Goal: Task Accomplishment & Management: Manage account settings

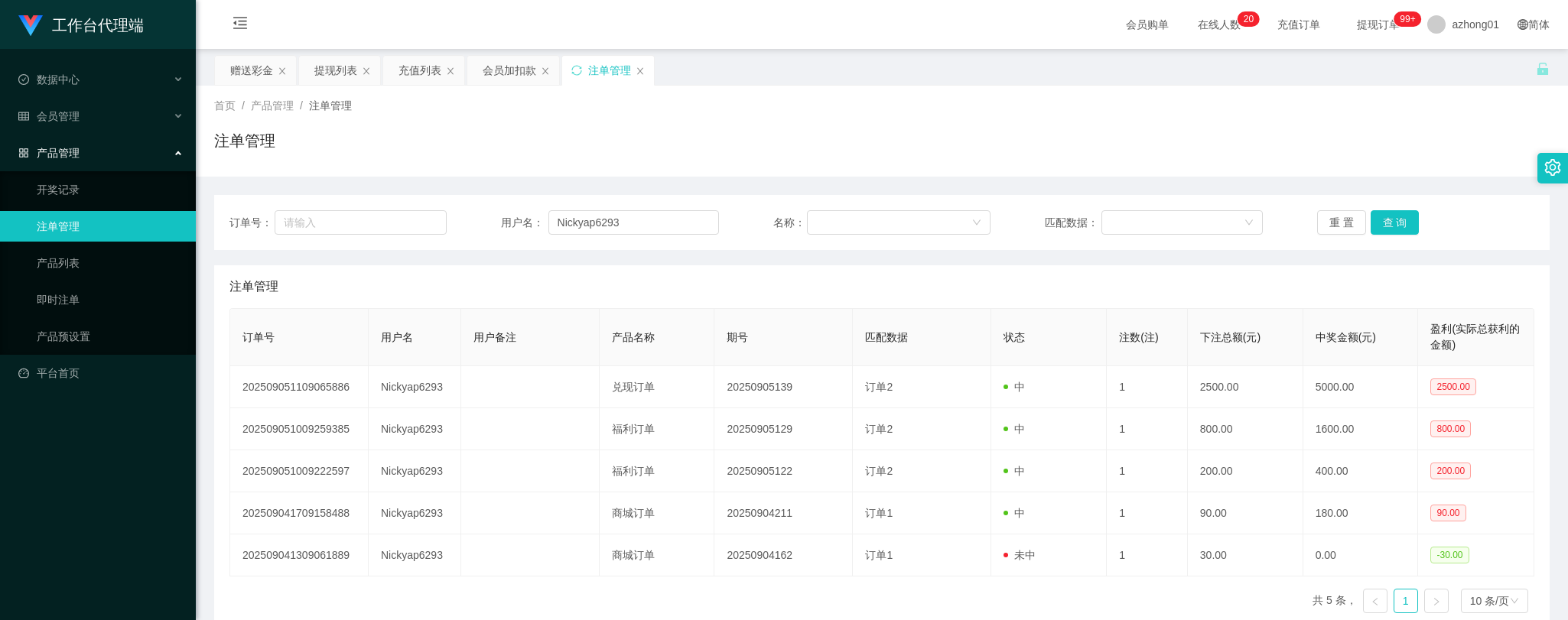
click at [54, 147] on span "产品管理" at bounding box center [49, 153] width 61 height 12
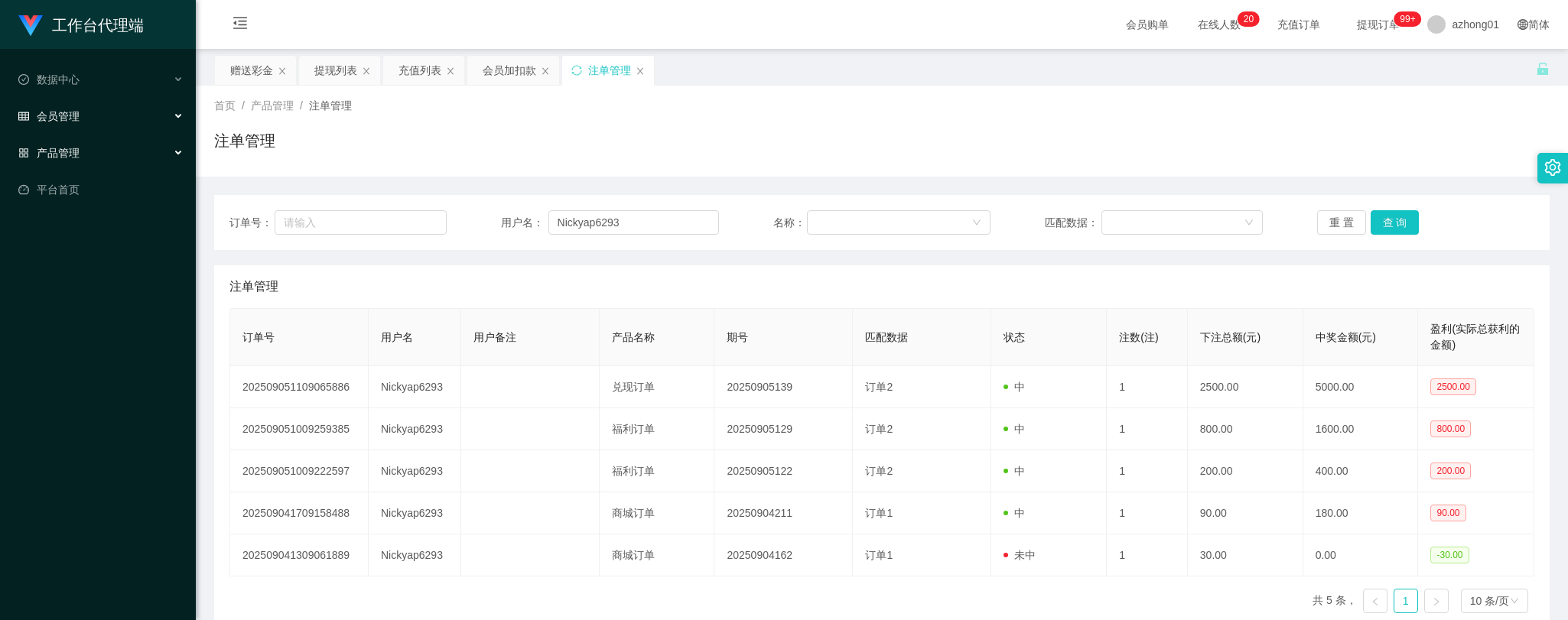
click at [84, 112] on div "会员管理" at bounding box center [98, 115] width 196 height 30
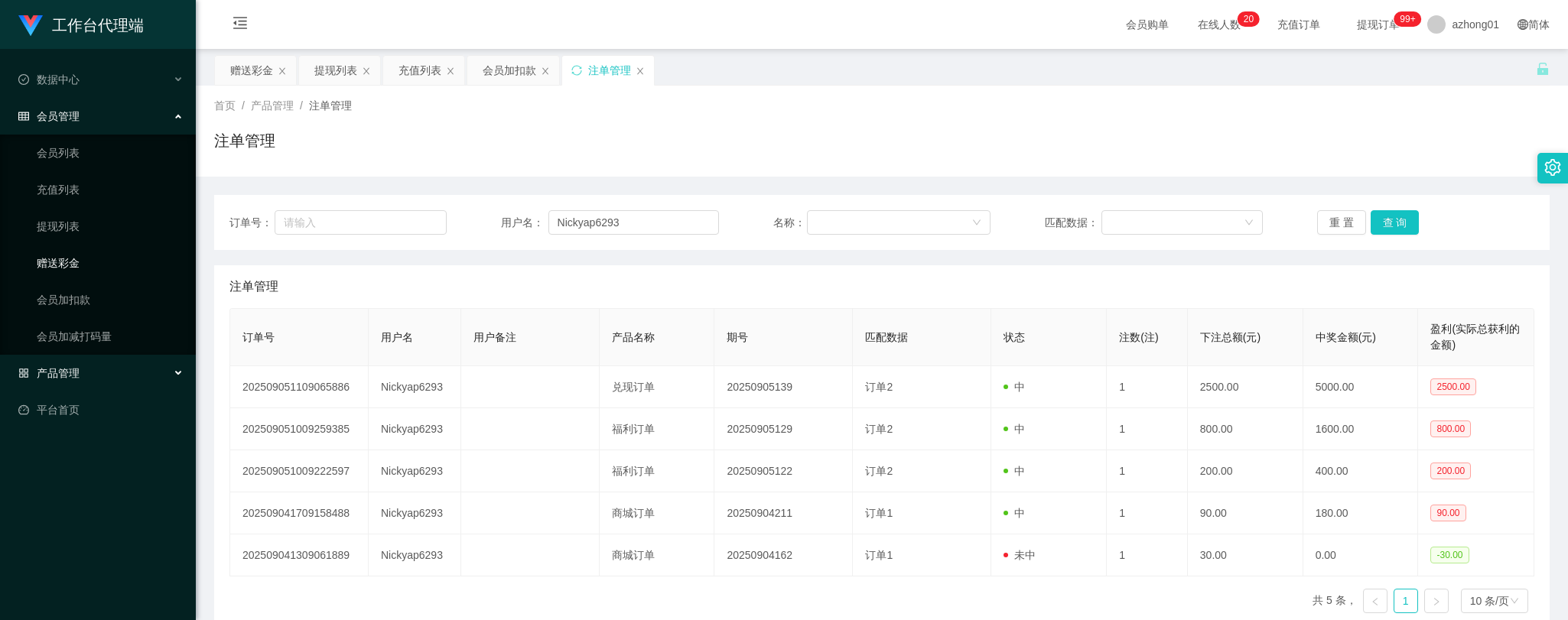
click at [69, 261] on link "赠送彩金" at bounding box center [110, 263] width 147 height 30
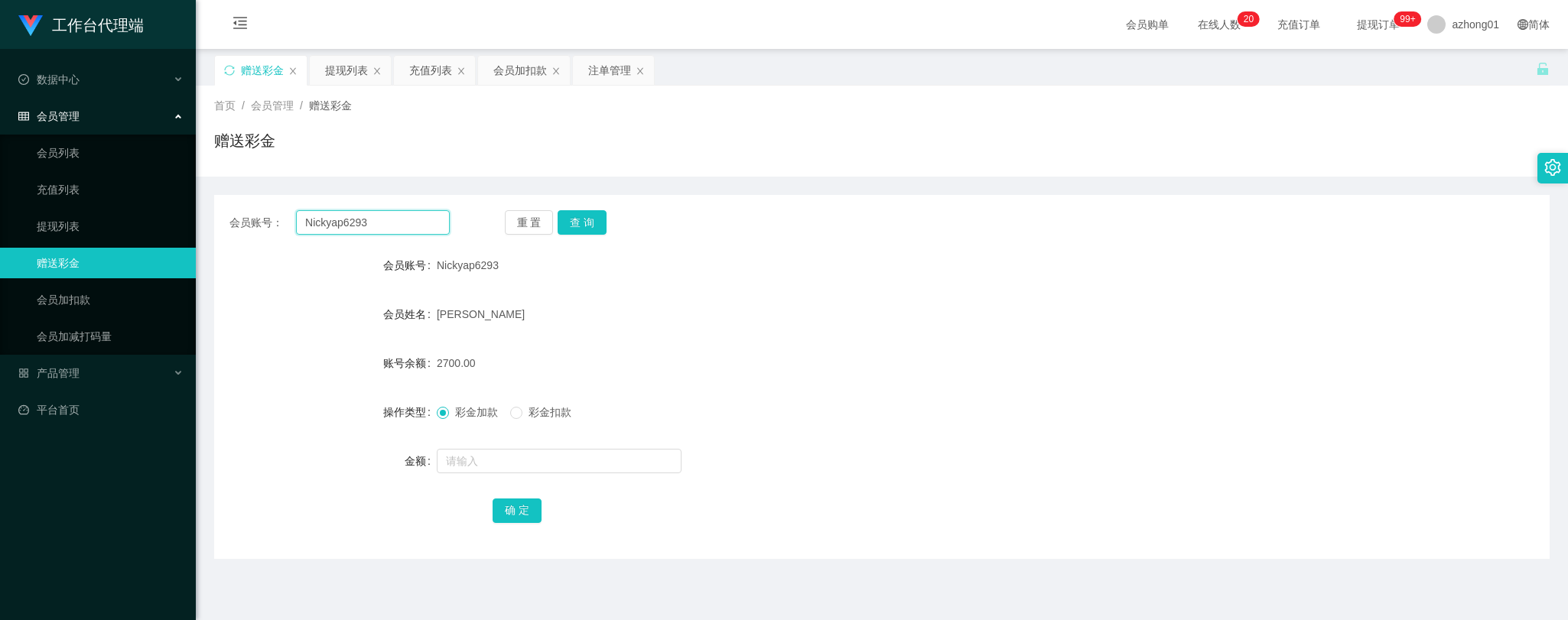
drag, startPoint x: 346, startPoint y: 219, endPoint x: 208, endPoint y: 204, distance: 138.8
click at [204, 203] on main "关闭左侧 关闭右侧 关闭其它 刷新页面 赠送彩金 提现列表 充值列表 会员加扣款 注单管理 首页 / 会员管理 / 赠送彩金 / 赠送彩金 会员账号： Nic…" at bounding box center [882, 377] width 1372 height 656
paste input "JOKERZZZ"
type input "JOKERZZZ"
click at [574, 222] on button "查 询" at bounding box center [582, 222] width 49 height 24
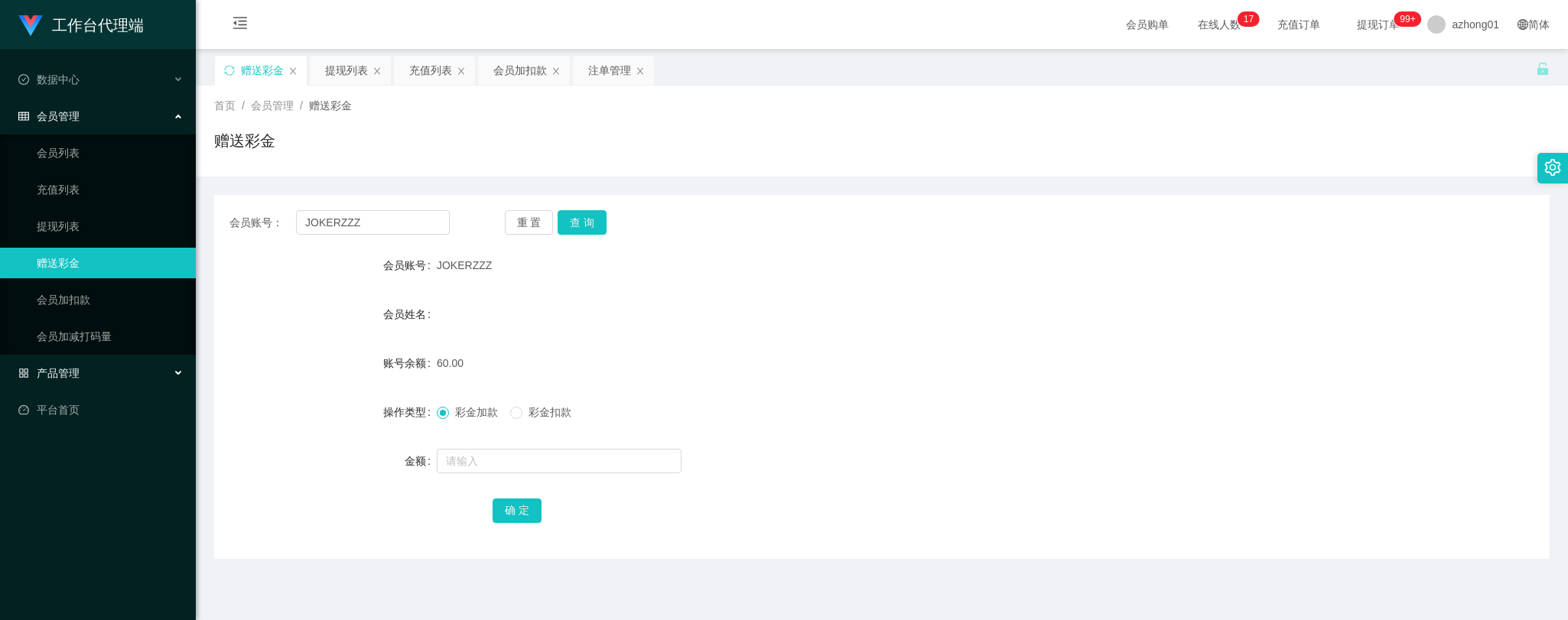
click at [74, 370] on span "产品管理" at bounding box center [49, 374] width 61 height 12
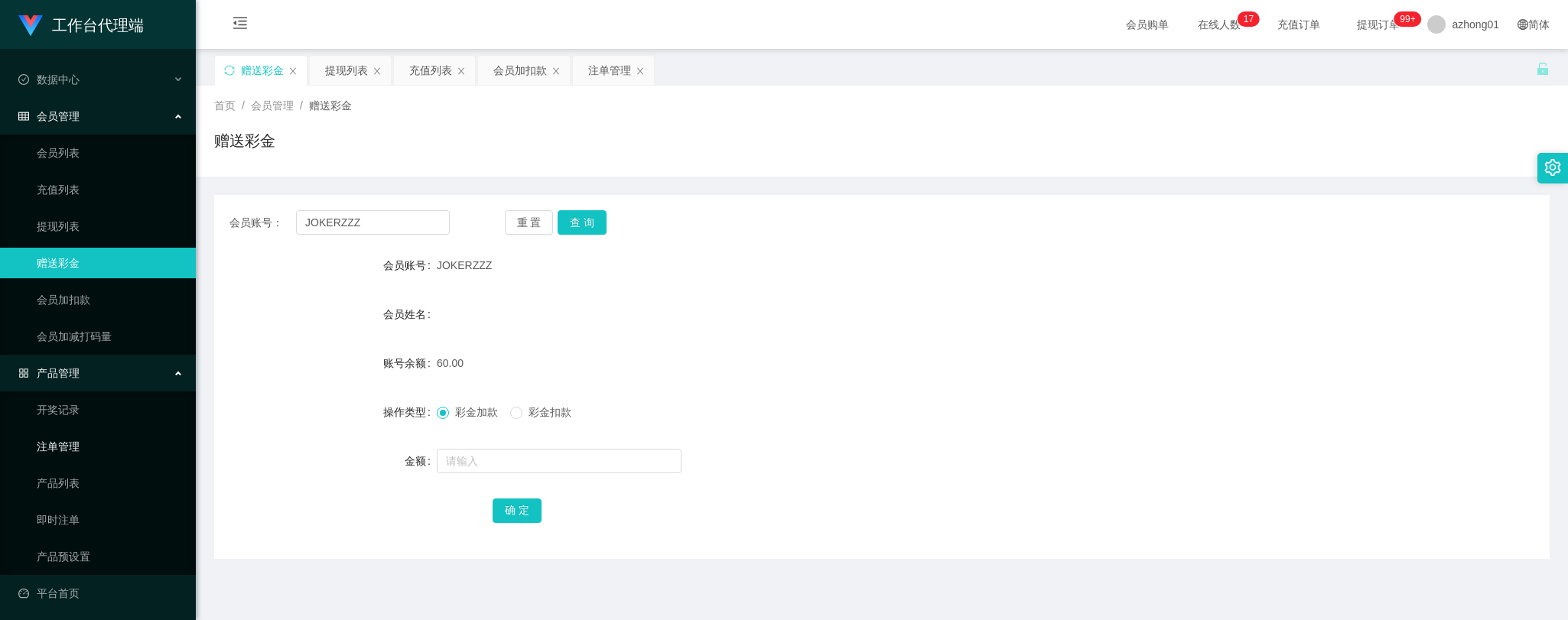
click at [69, 451] on link "注单管理" at bounding box center [110, 446] width 147 height 30
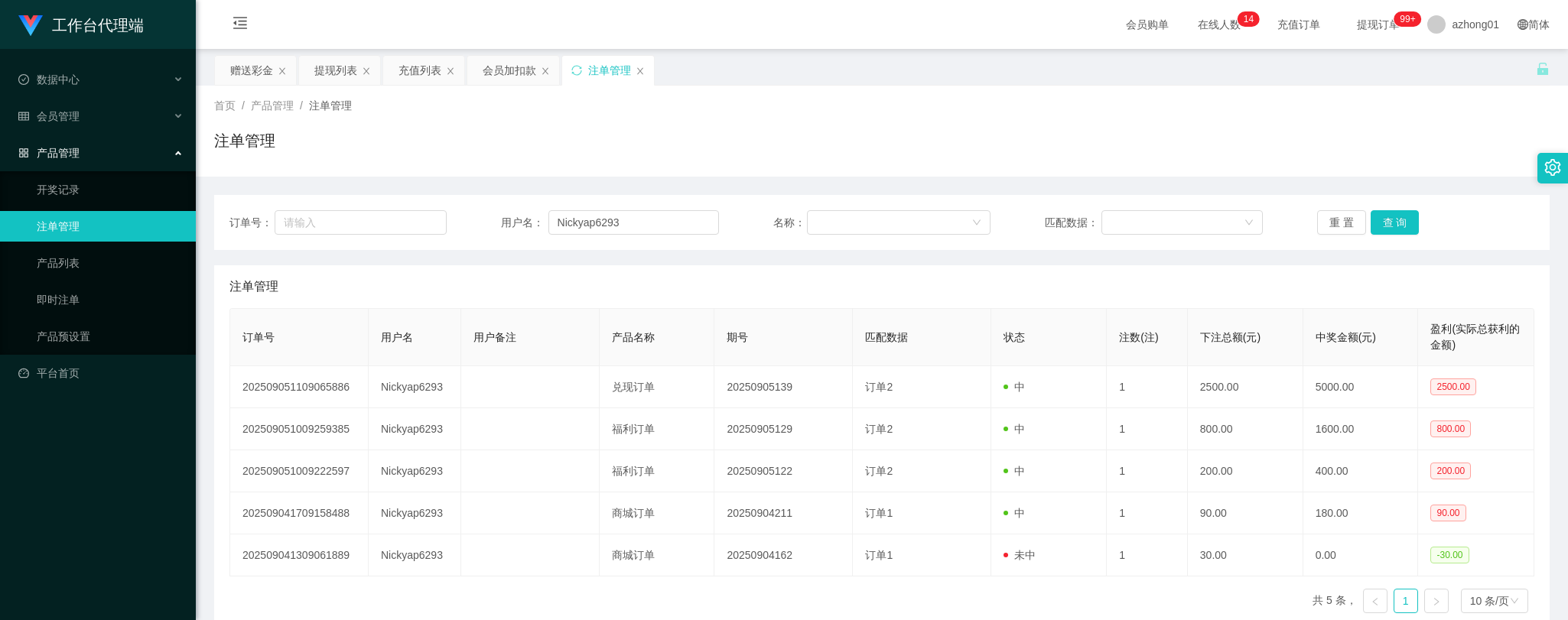
click at [778, 269] on div "注单管理" at bounding box center [882, 286] width 1304 height 43
drag, startPoint x: 636, startPoint y: 225, endPoint x: 472, endPoint y: 214, distance: 164.4
click at [468, 213] on div "订单号： 用户名： Nickyap6293 名称： 匹配数据： 重 置 查 询" at bounding box center [882, 222] width 1304 height 24
paste input "text"
drag, startPoint x: 1387, startPoint y: 218, endPoint x: 1358, endPoint y: 216, distance: 29.1
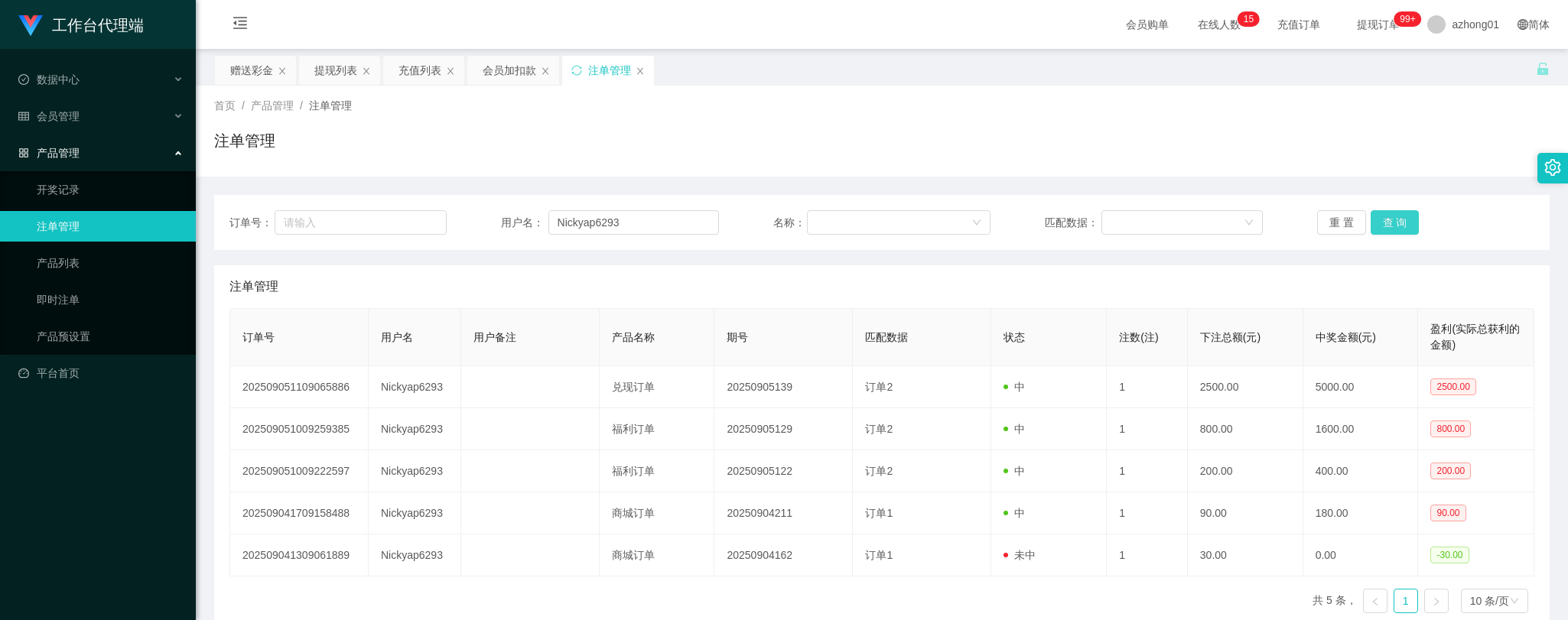
click at [1387, 218] on button "查 询" at bounding box center [1395, 222] width 49 height 24
type input "Nickyap6293"
click at [69, 113] on span "会员管理" at bounding box center [49, 116] width 61 height 12
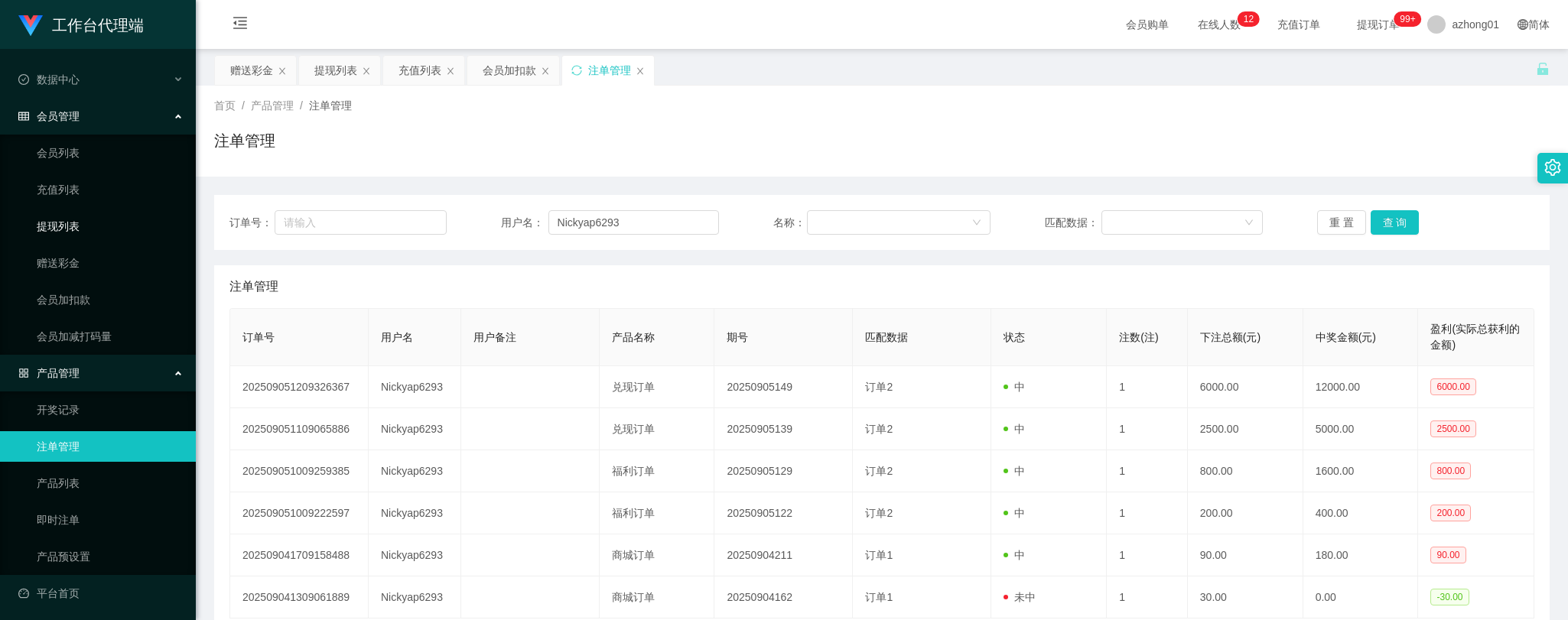
click at [64, 217] on link "提现列表" at bounding box center [110, 226] width 147 height 30
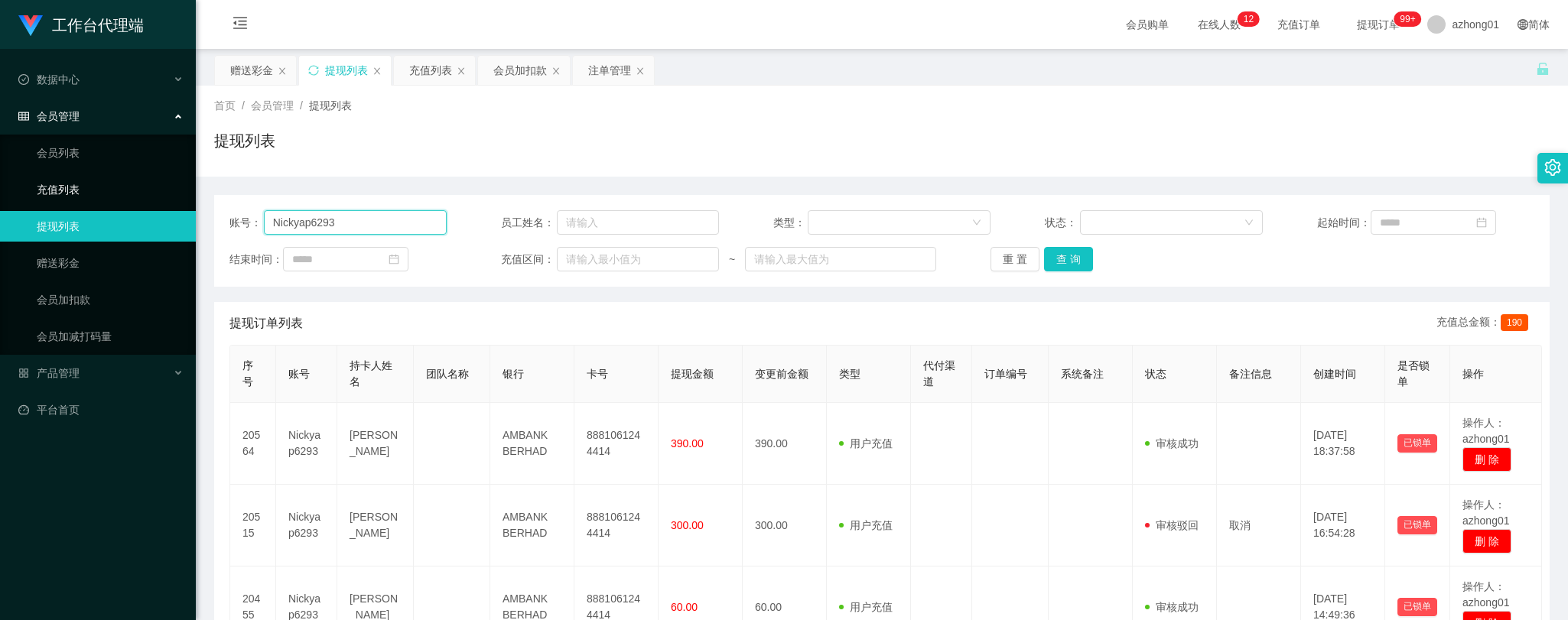
drag, startPoint x: 366, startPoint y: 218, endPoint x: 121, endPoint y: 197, distance: 245.9
click at [153, 205] on section "工作台代理端 数据中心 会员管理 会员列表 充值列表 提现列表 赠送彩金 会员加扣款 会员加减打码量 产品管理 开奖记录 注单管理 产品列表 即时注单 产品预…" at bounding box center [784, 388] width 1568 height 776
click at [1062, 256] on button "查 询" at bounding box center [1068, 259] width 49 height 24
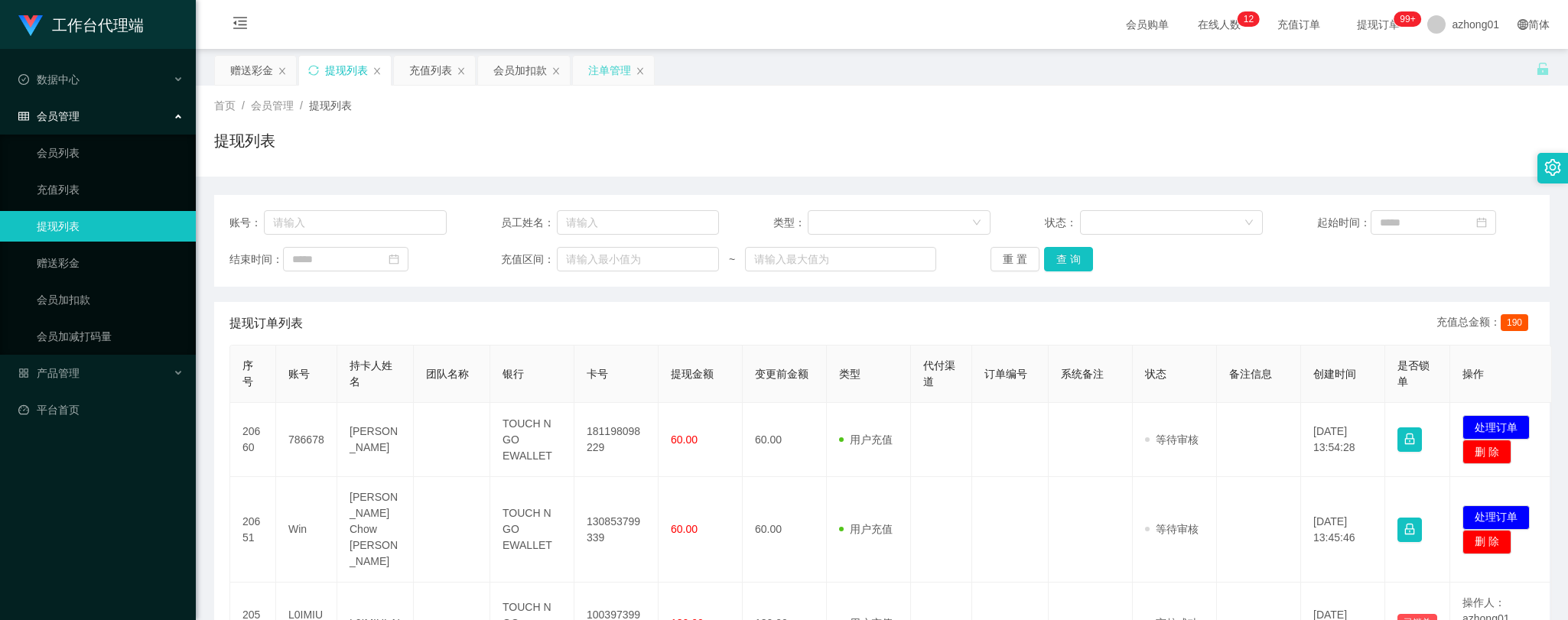
drag, startPoint x: 609, startPoint y: 66, endPoint x: 623, endPoint y: 80, distance: 19.8
click at [609, 66] on div "注单管理" at bounding box center [609, 70] width 43 height 29
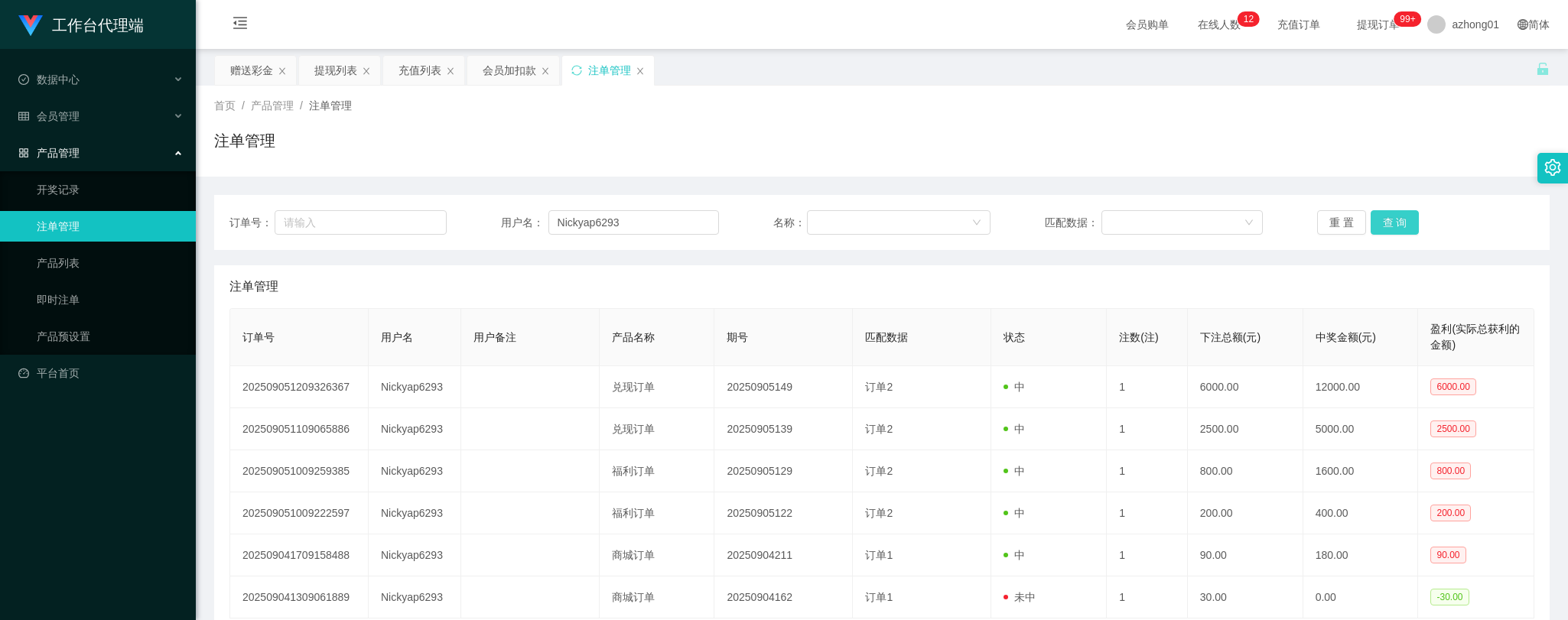
click at [1389, 218] on button "查 询" at bounding box center [1395, 222] width 49 height 24
click at [677, 219] on input "Nickyap6293" at bounding box center [633, 222] width 171 height 24
click at [1382, 216] on button "查 询" at bounding box center [1395, 222] width 49 height 24
click at [1382, 217] on button "查 询" at bounding box center [1395, 222] width 49 height 24
click at [331, 73] on div "提现列表" at bounding box center [335, 70] width 43 height 29
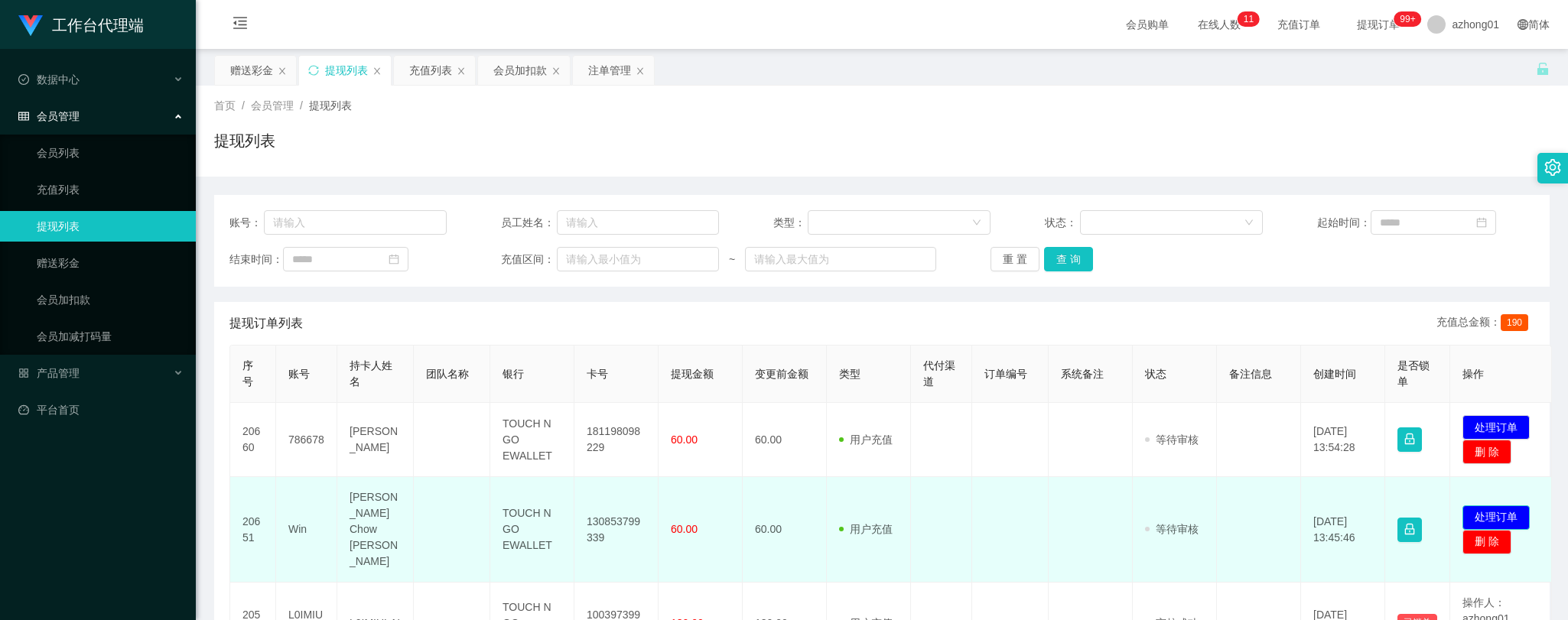
click at [1502, 505] on button "处理订单" at bounding box center [1495, 517] width 67 height 24
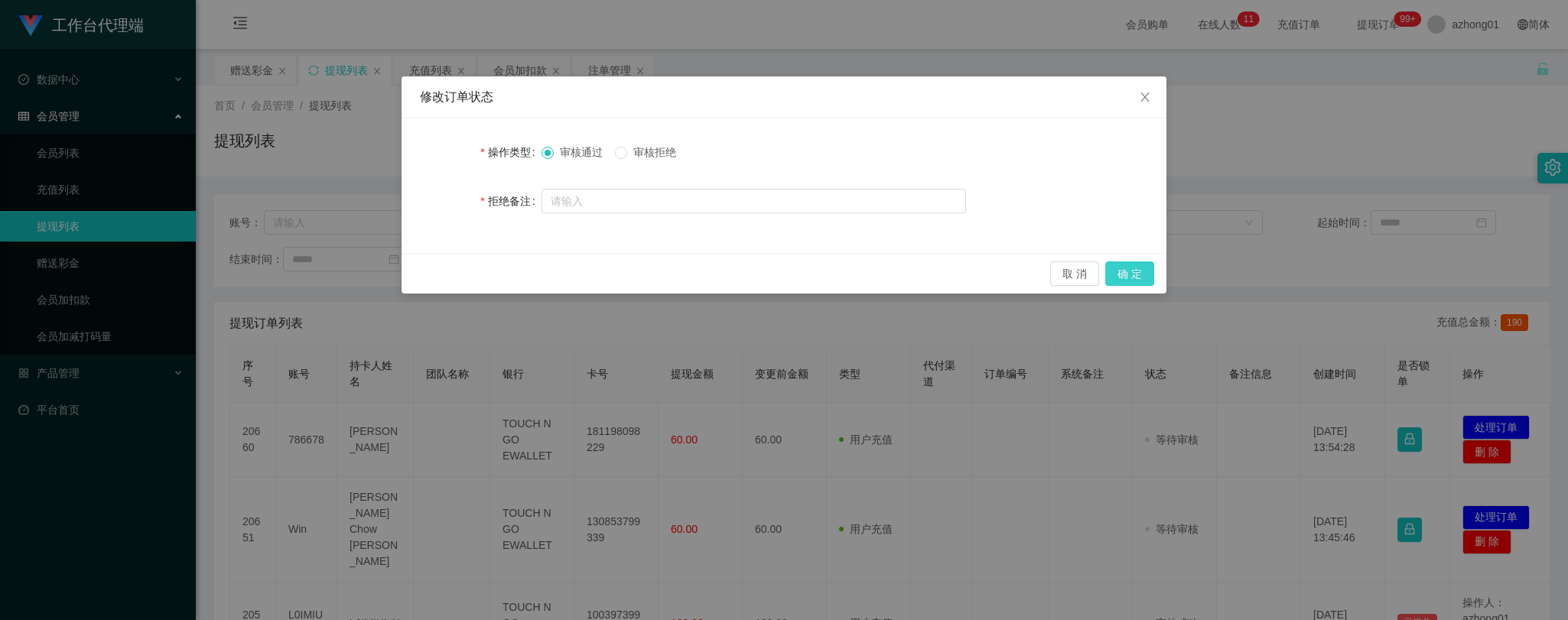
click at [1141, 271] on button "确 定" at bounding box center [1130, 273] width 49 height 24
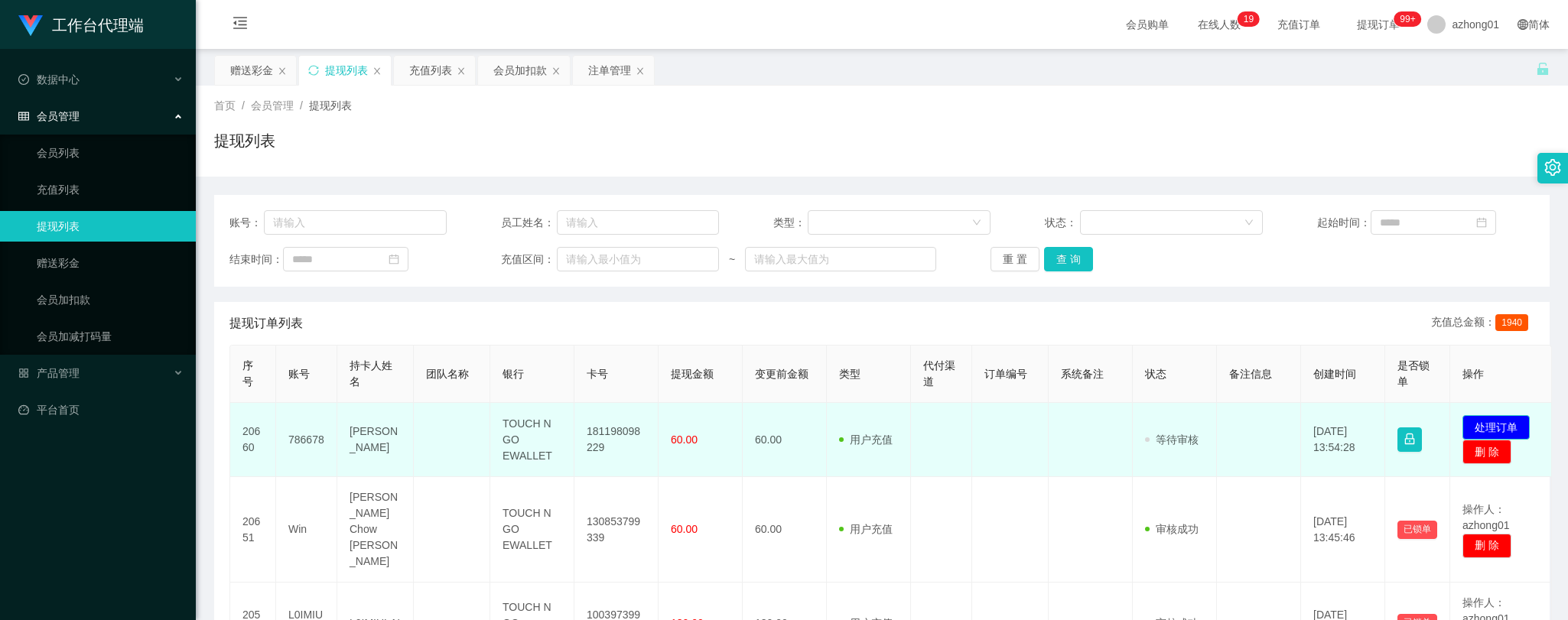
click at [1494, 423] on button "处理订单" at bounding box center [1495, 427] width 67 height 24
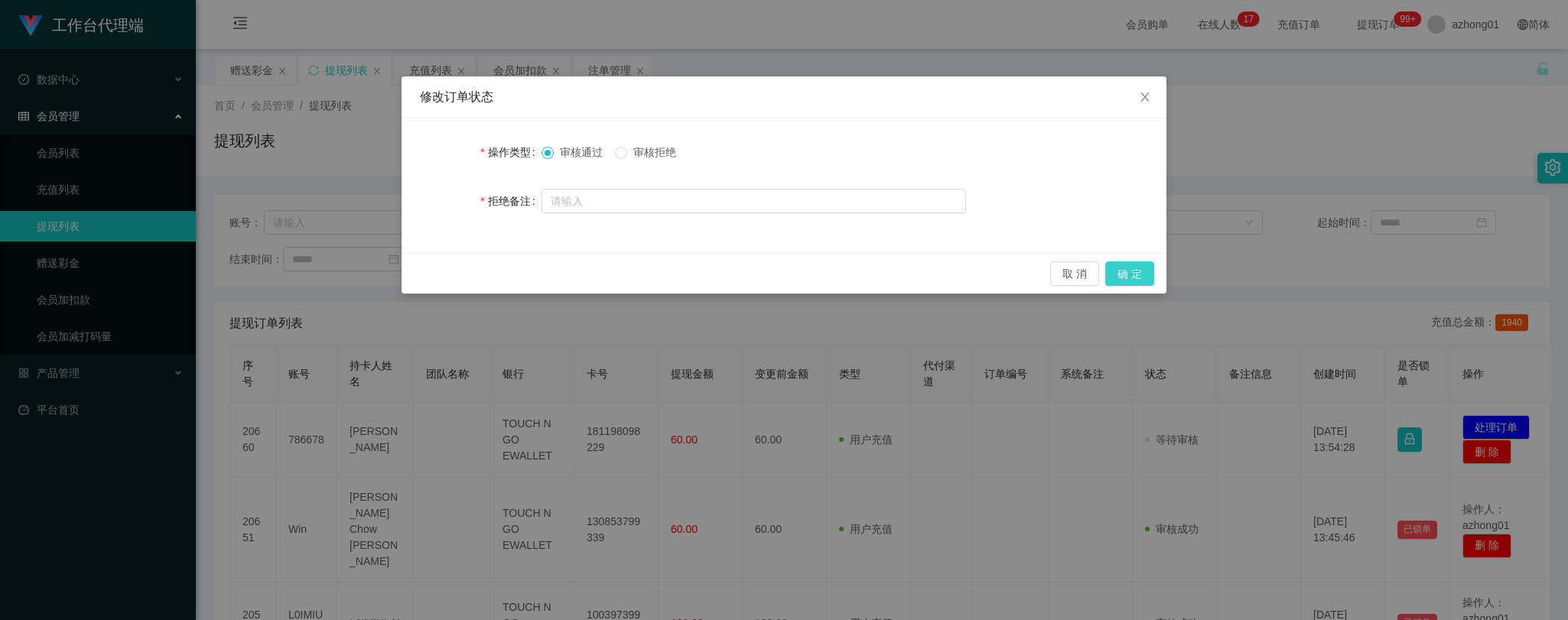
click at [1137, 271] on button "确 定" at bounding box center [1130, 273] width 49 height 24
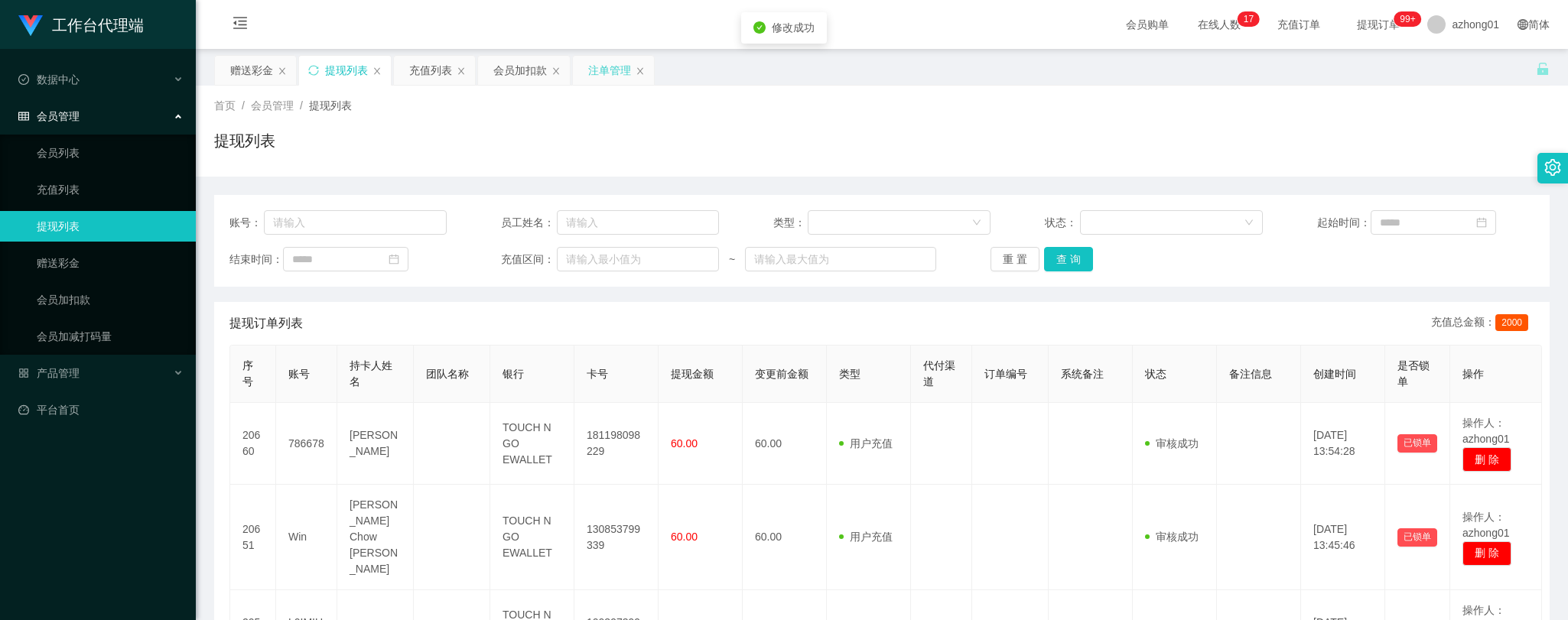
click at [606, 70] on div "注单管理" at bounding box center [609, 70] width 43 height 29
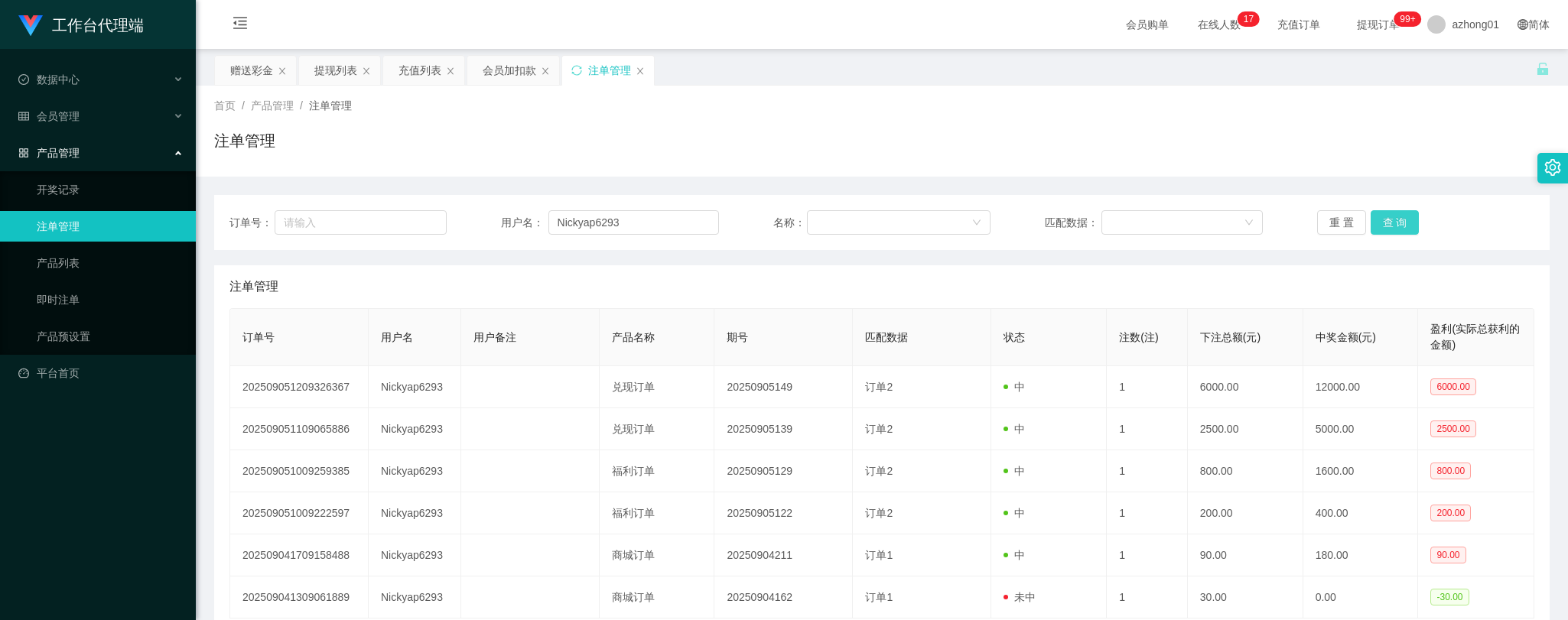
click at [1382, 223] on button "查 询" at bounding box center [1395, 222] width 49 height 24
click at [79, 101] on div "会员管理" at bounding box center [98, 115] width 196 height 30
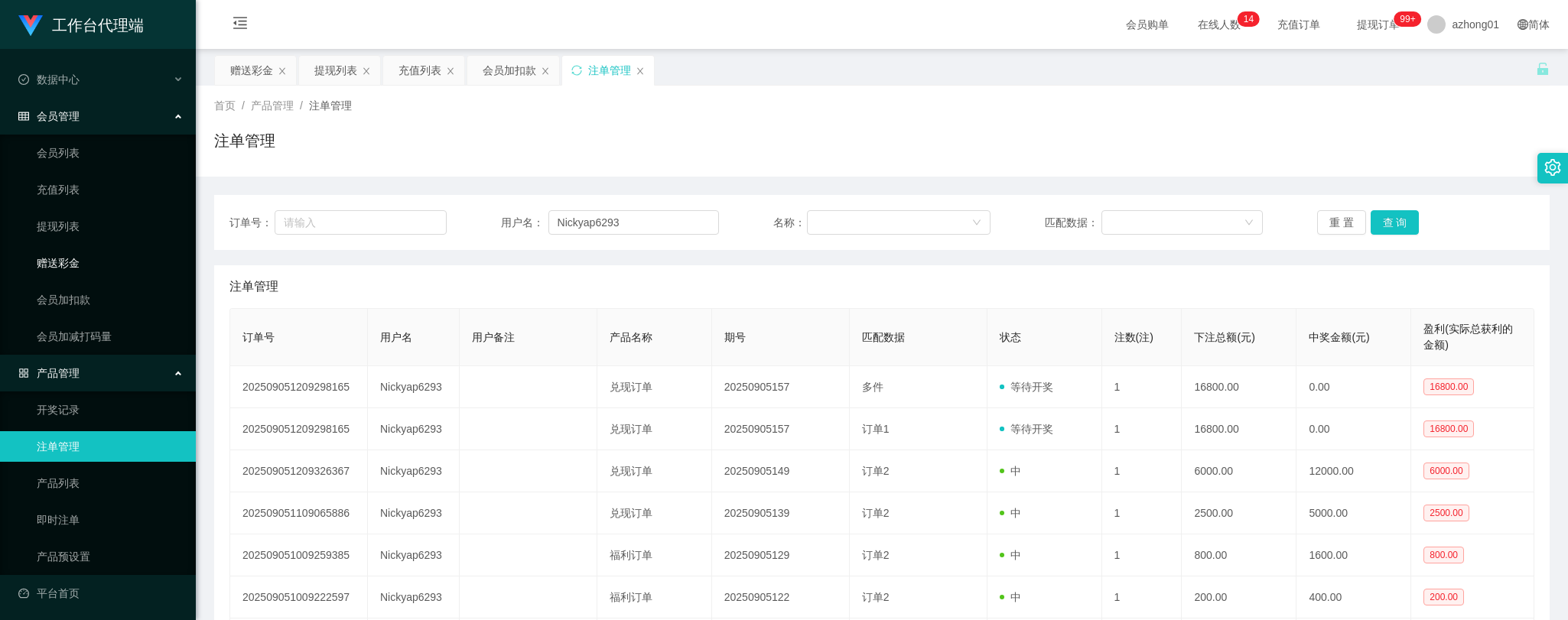
click at [56, 271] on link "赠送彩金" at bounding box center [110, 263] width 147 height 30
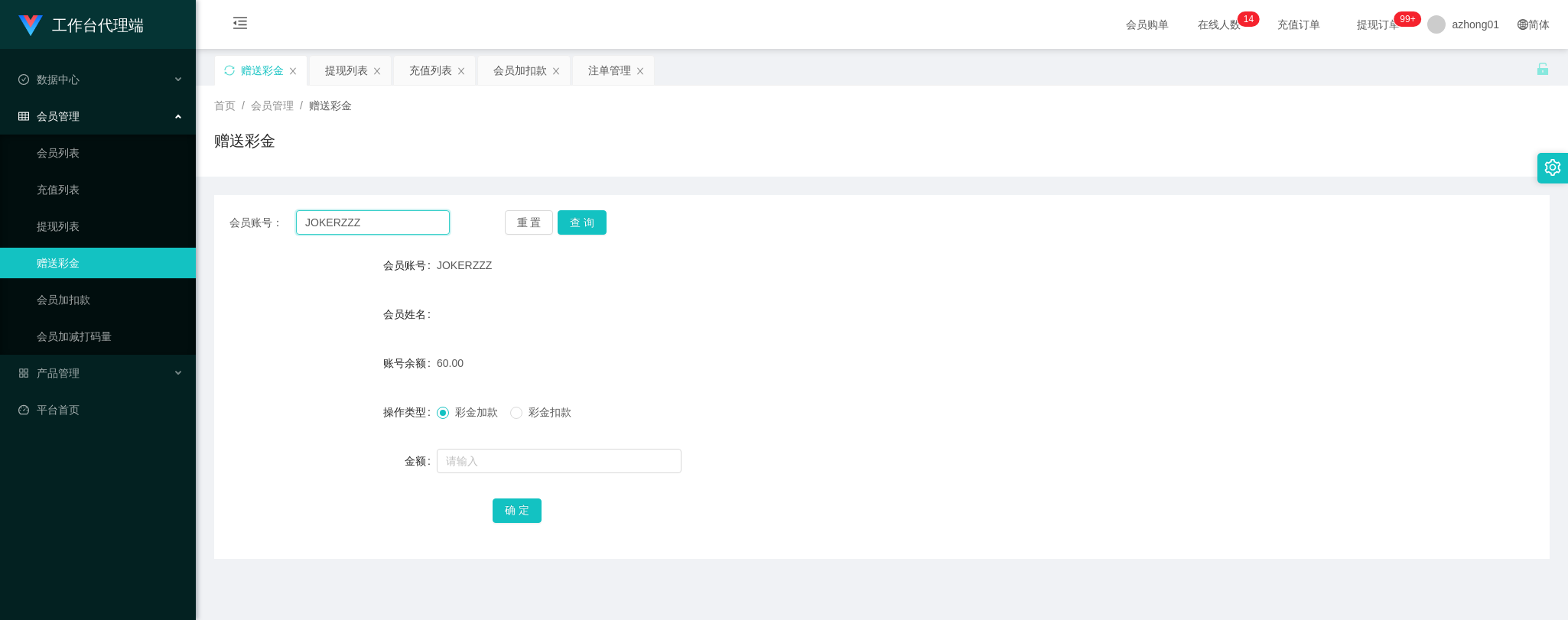
drag, startPoint x: 369, startPoint y: 219, endPoint x: 229, endPoint y: 207, distance: 140.5
click at [229, 207] on div "会员账号： JOKERZZZ 重 置 查 询 会员账号 JOKERZZZ 会员姓名 账号余额 60.00 操作类型 彩金加款 彩金扣款 金额 确 定" at bounding box center [882, 377] width 1336 height 364
paste input "Ken0221"
type input "Ken0221"
click at [584, 221] on button "查 询" at bounding box center [582, 222] width 49 height 24
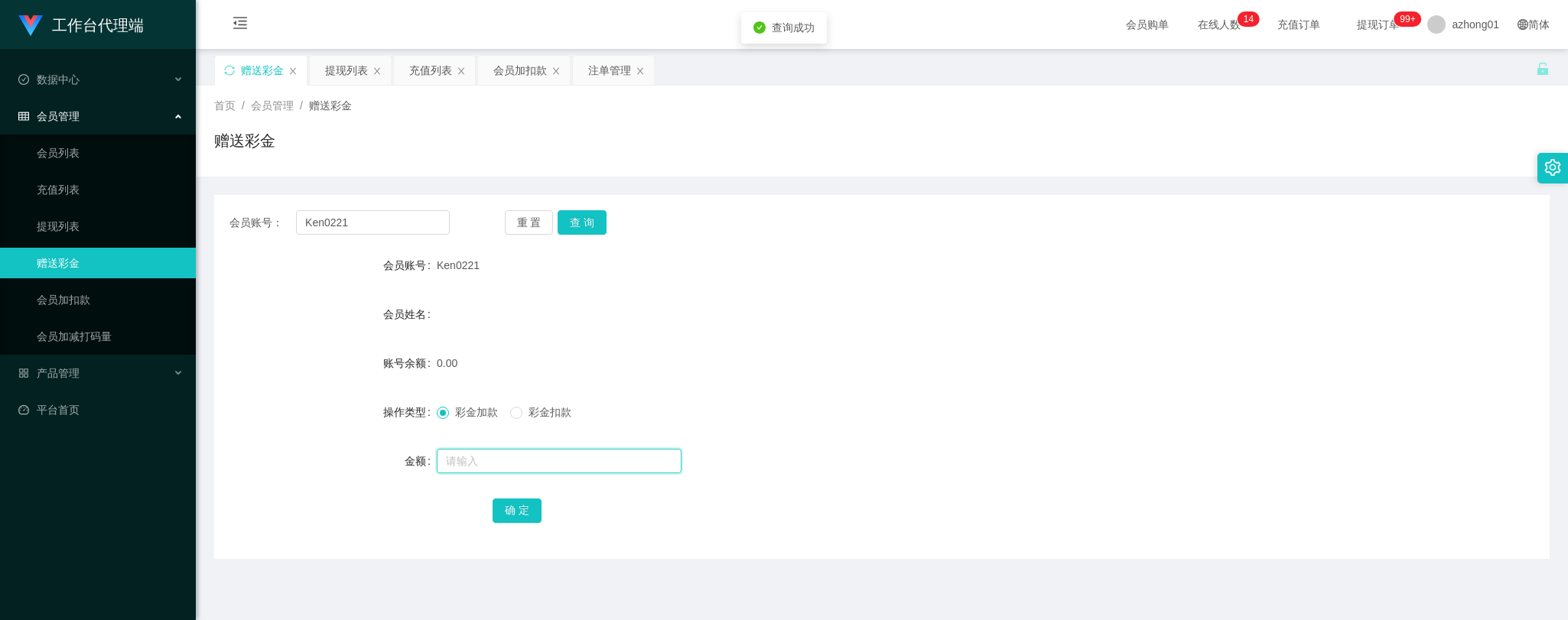
click at [476, 461] on input "text" at bounding box center [559, 460] width 245 height 24
type input "60"
click at [516, 505] on button "确 定" at bounding box center [516, 510] width 49 height 24
drag, startPoint x: 361, startPoint y: 225, endPoint x: 226, endPoint y: 201, distance: 137.1
click at [225, 201] on div "会员账号： Ken0221 重 置 查 询 会员账号 Ken0221 会员姓名 账号余额 60.00 操作类型 彩金加款 彩金扣款 金额 确 定" at bounding box center [882, 377] width 1336 height 364
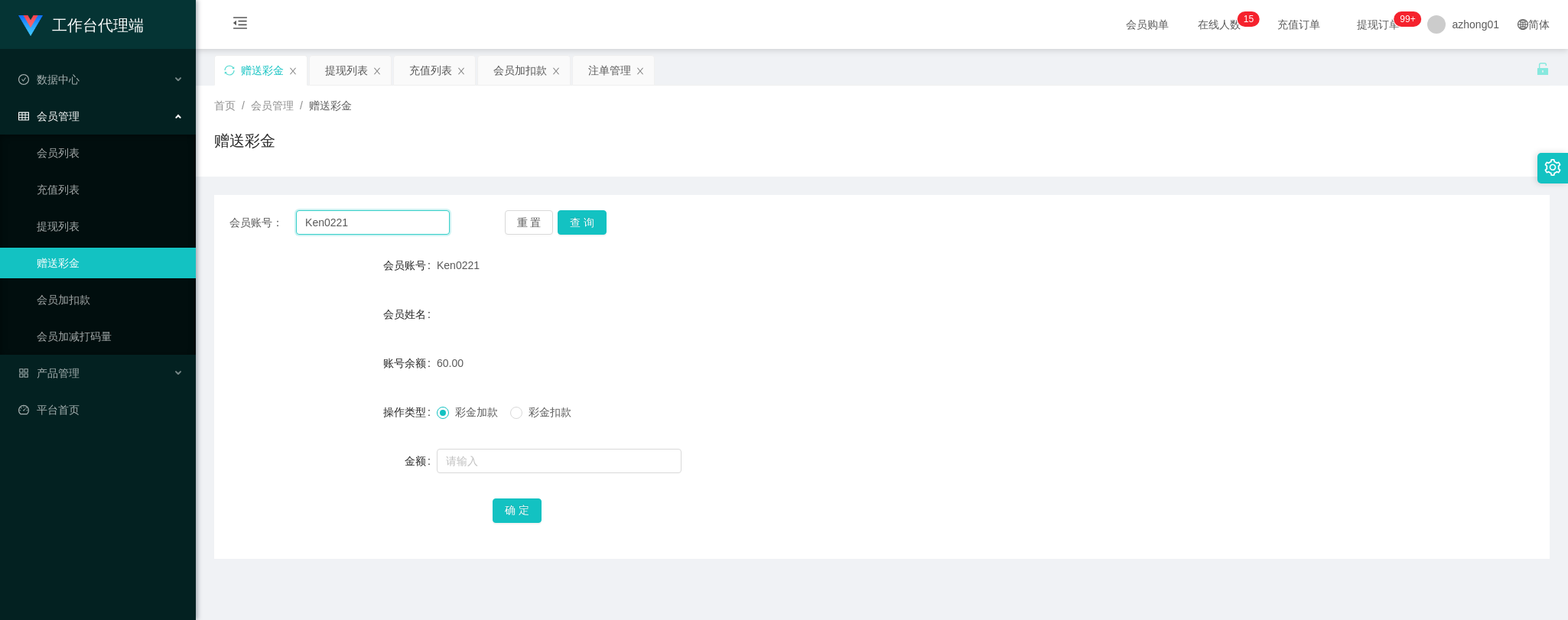
paste input "yzyz"
type input "yzyz"
click at [584, 217] on button "查 询" at bounding box center [582, 222] width 49 height 24
click at [498, 466] on input "text" at bounding box center [559, 460] width 245 height 24
type input "60"
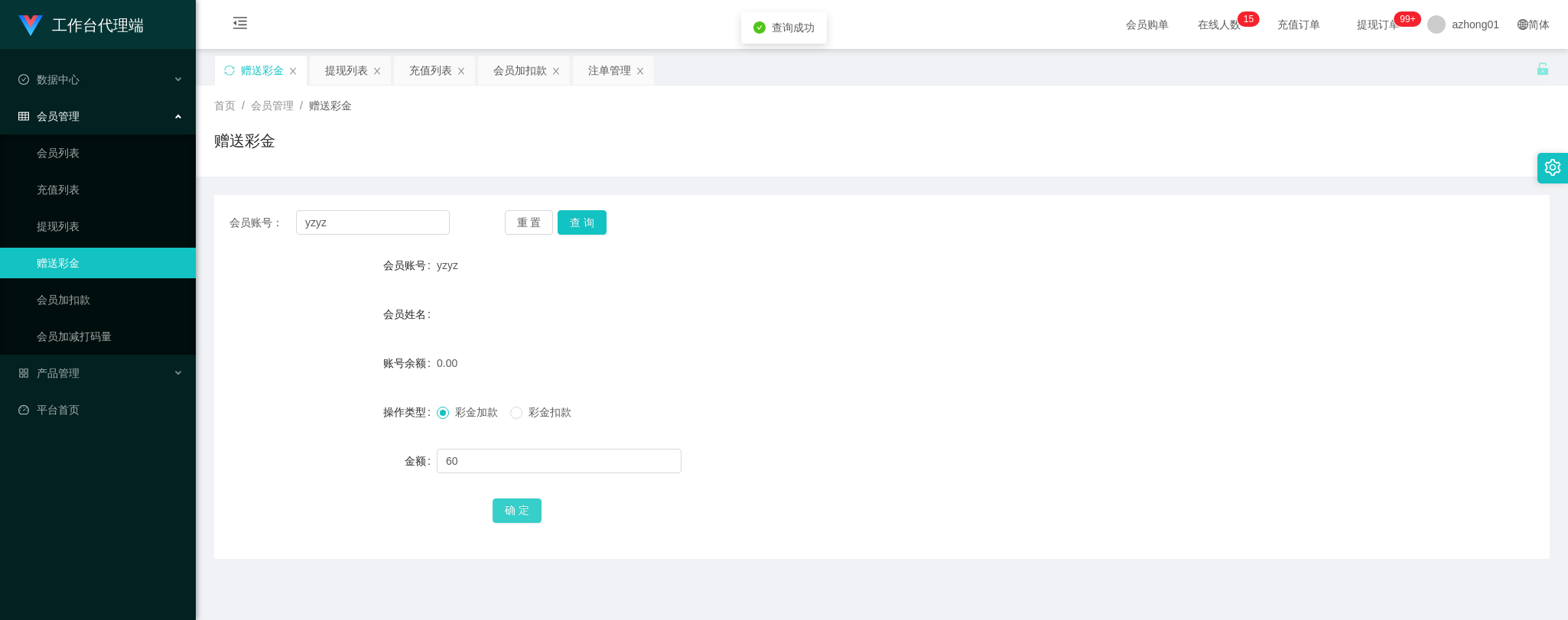
click at [533, 508] on button "确 定" at bounding box center [516, 510] width 49 height 24
click at [356, 73] on div "提现列表" at bounding box center [346, 70] width 43 height 29
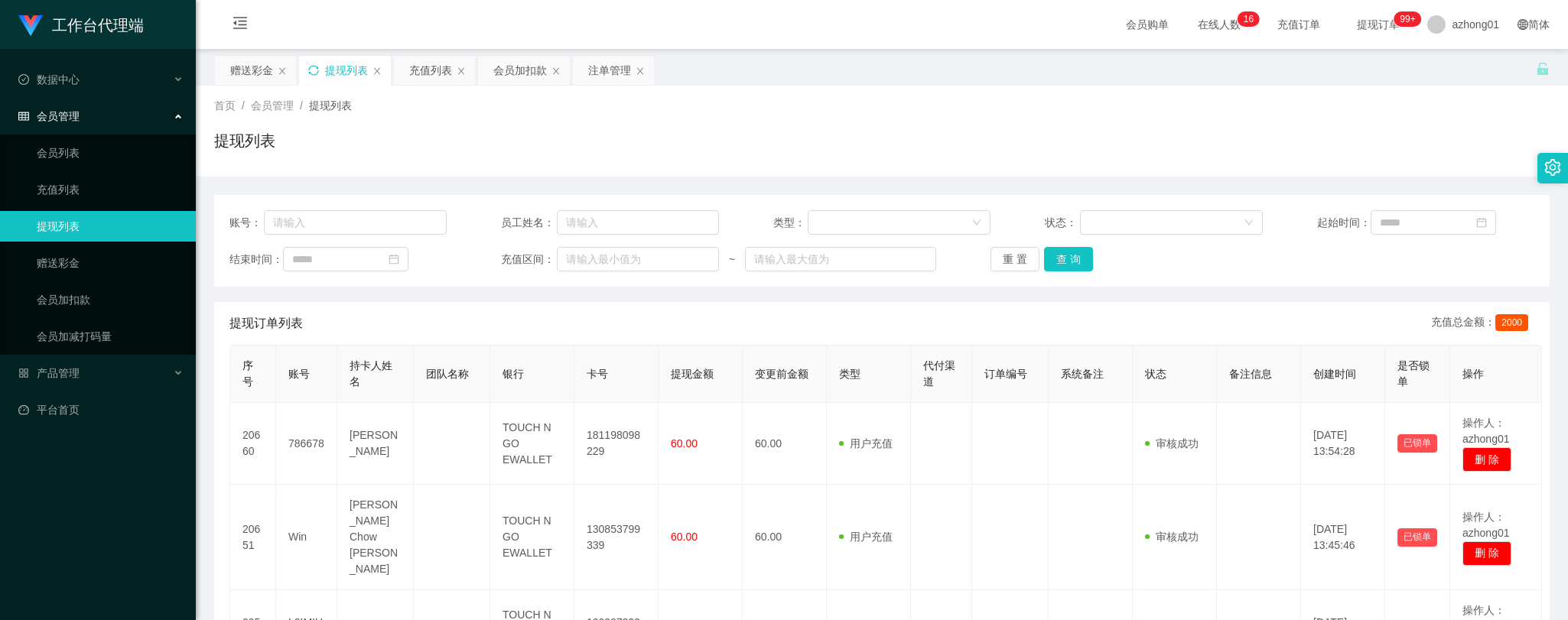
click at [314, 71] on icon "图标: sync" at bounding box center [314, 70] width 11 height 11
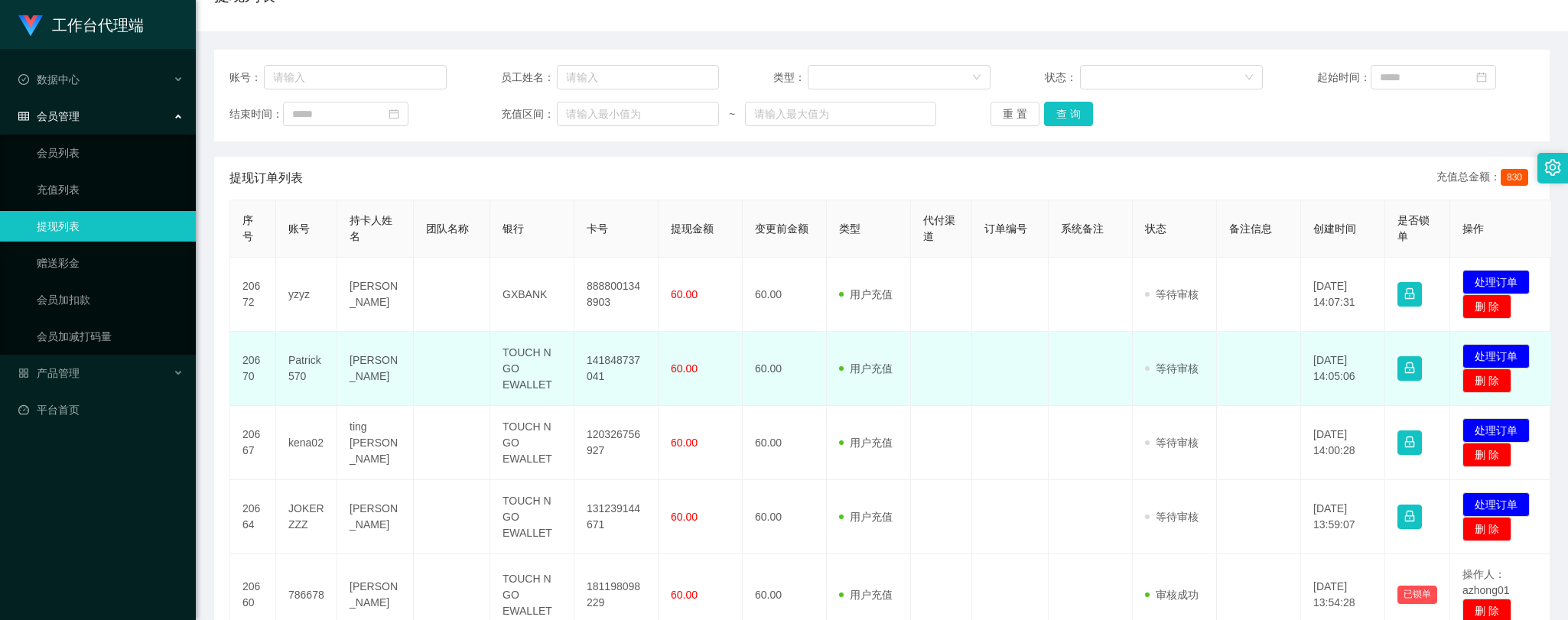
scroll to position [254, 0]
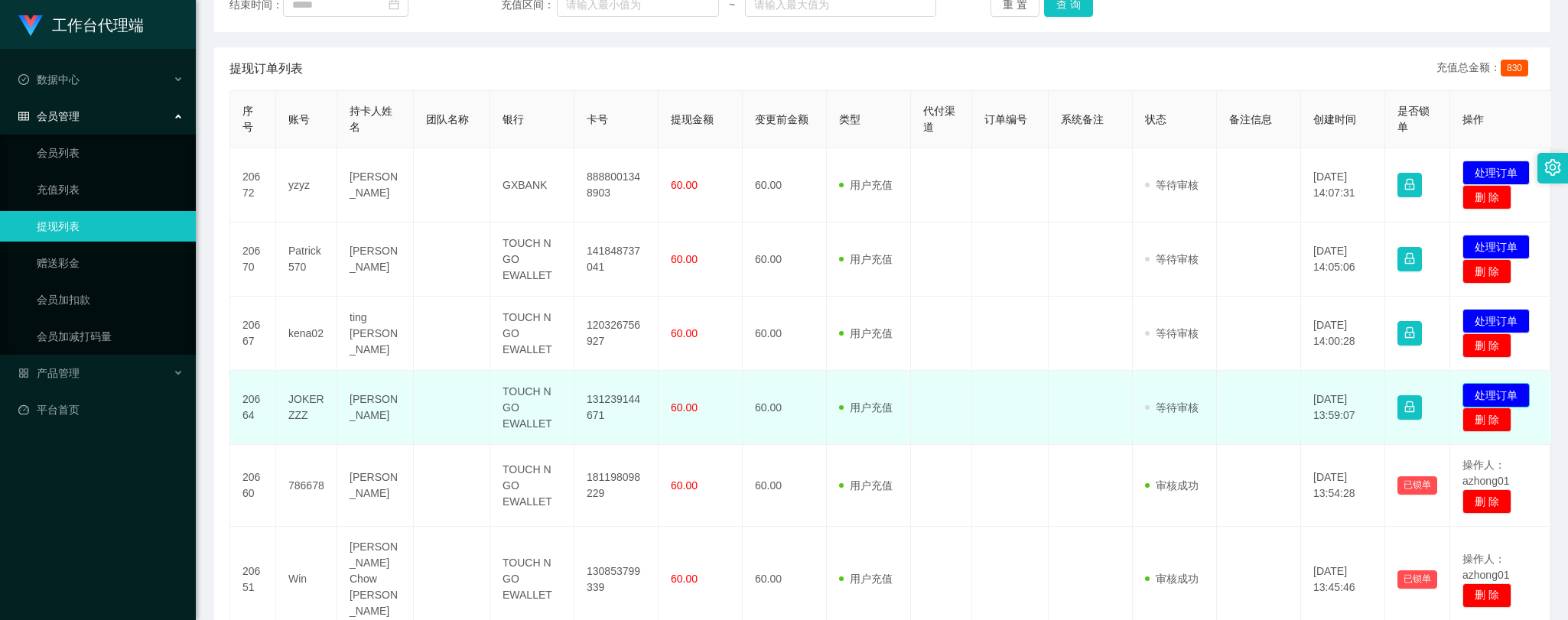
click at [1499, 390] on button "处理订单" at bounding box center [1495, 395] width 67 height 24
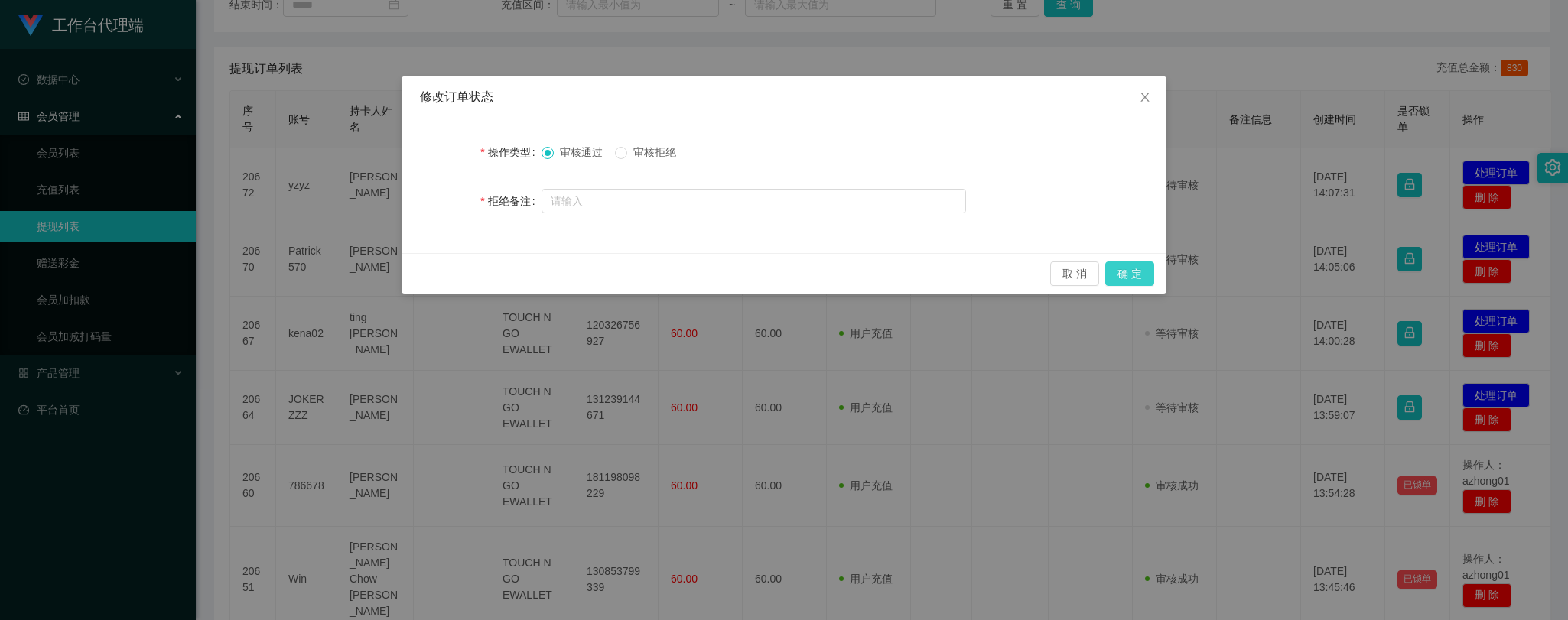
click at [1147, 273] on button "确 定" at bounding box center [1130, 273] width 49 height 24
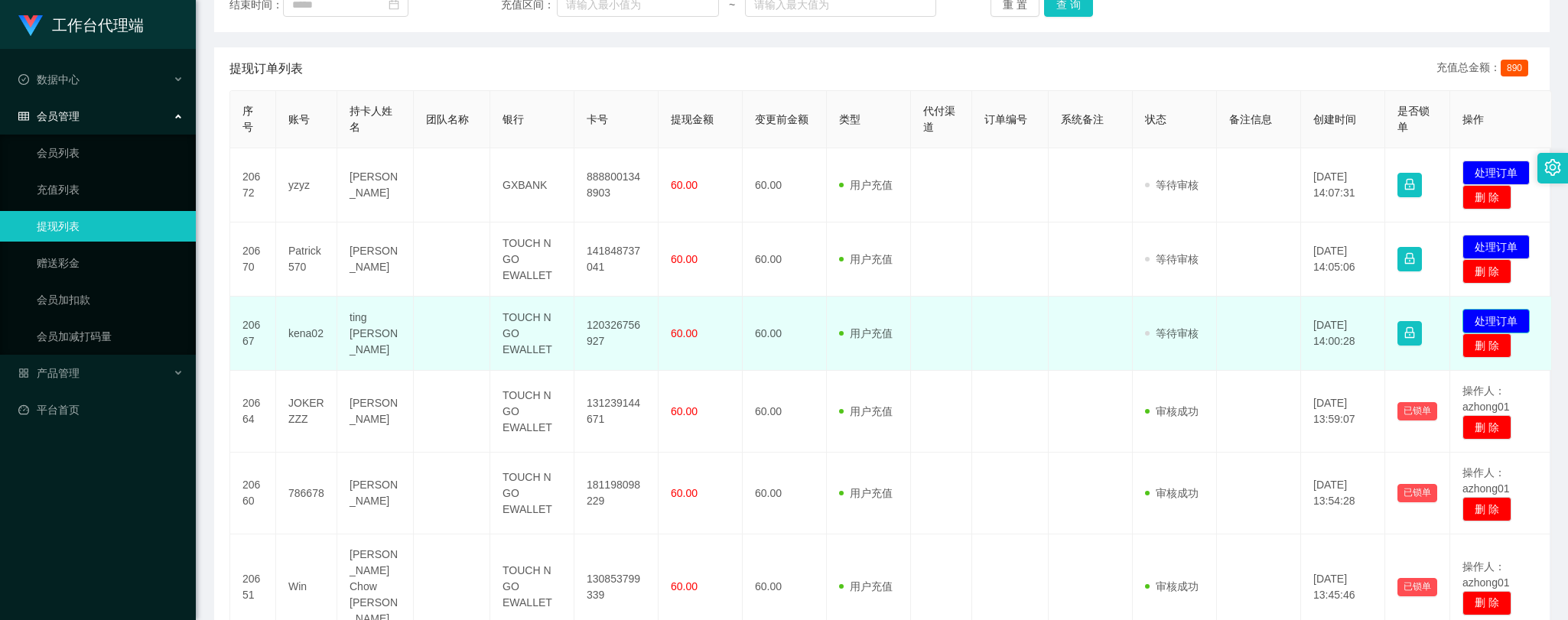
click at [1496, 319] on button "处理订单" at bounding box center [1495, 321] width 67 height 24
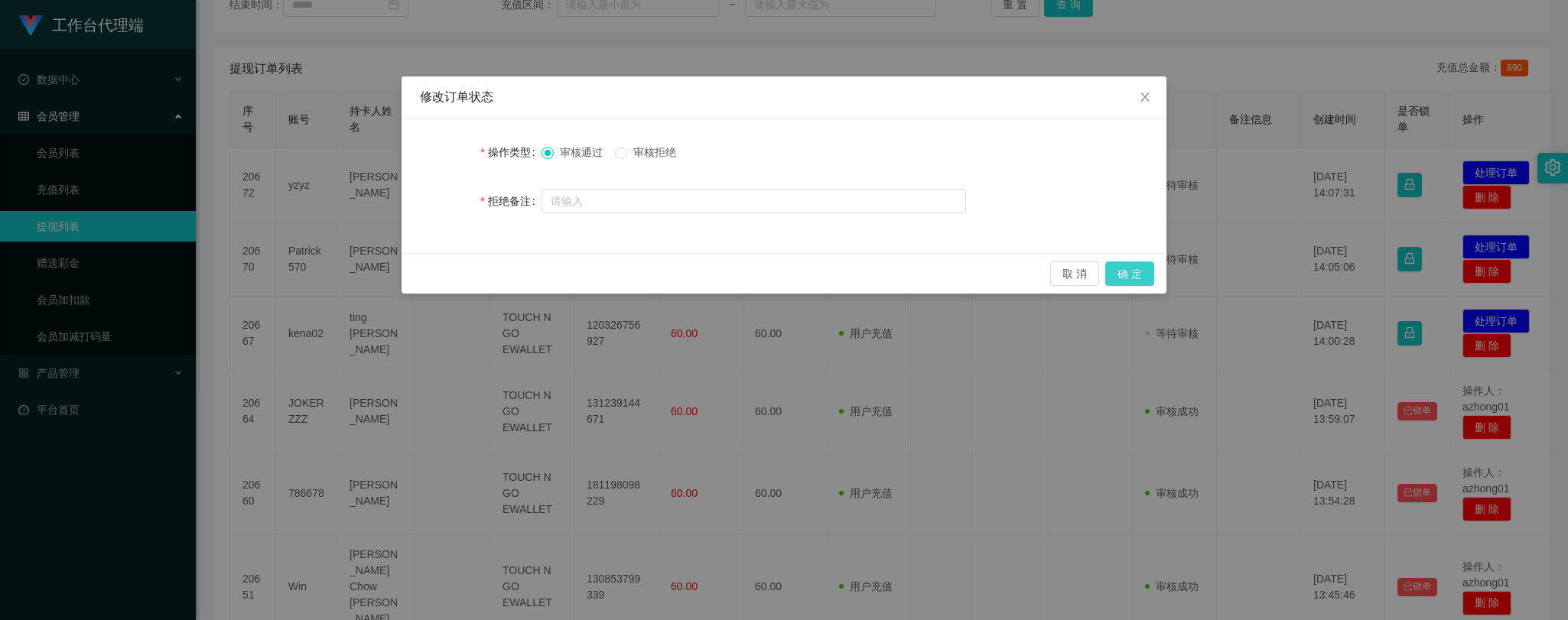
click at [1137, 271] on button "确 定" at bounding box center [1130, 273] width 49 height 24
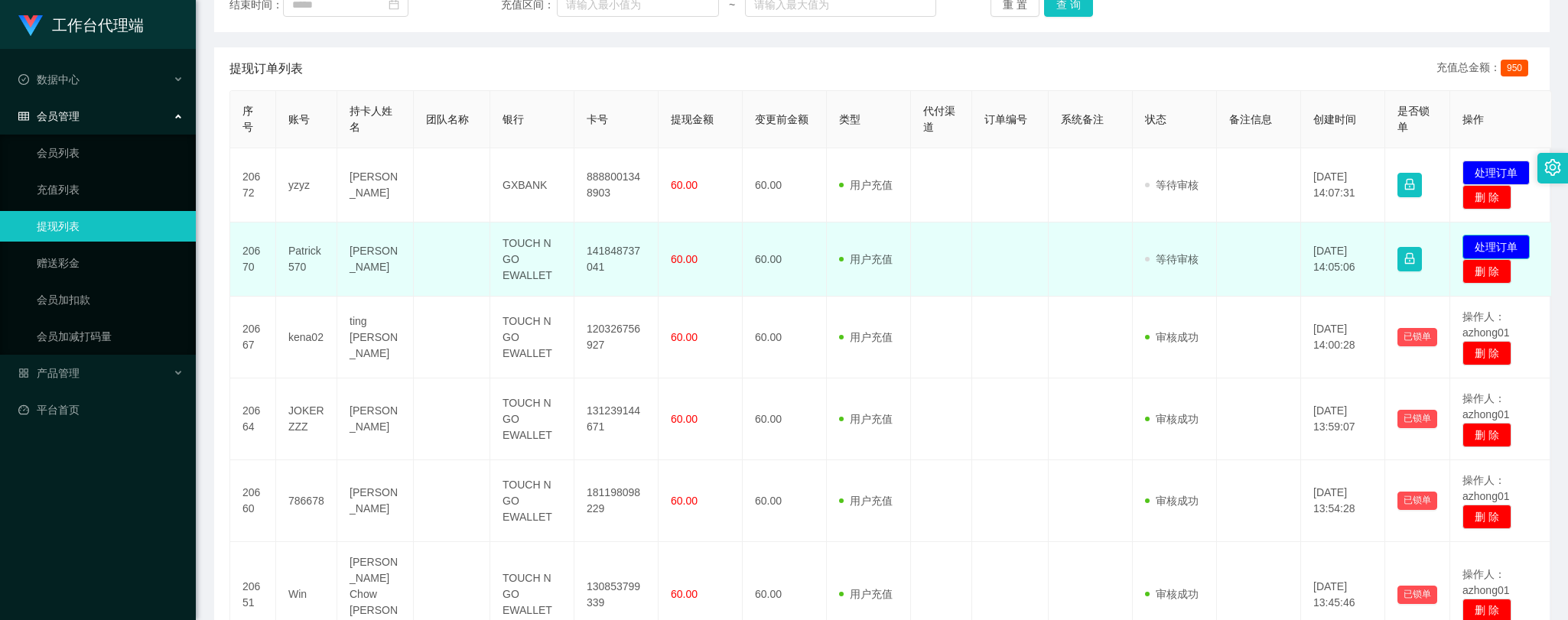
click at [1509, 235] on button "处理订单" at bounding box center [1495, 246] width 67 height 24
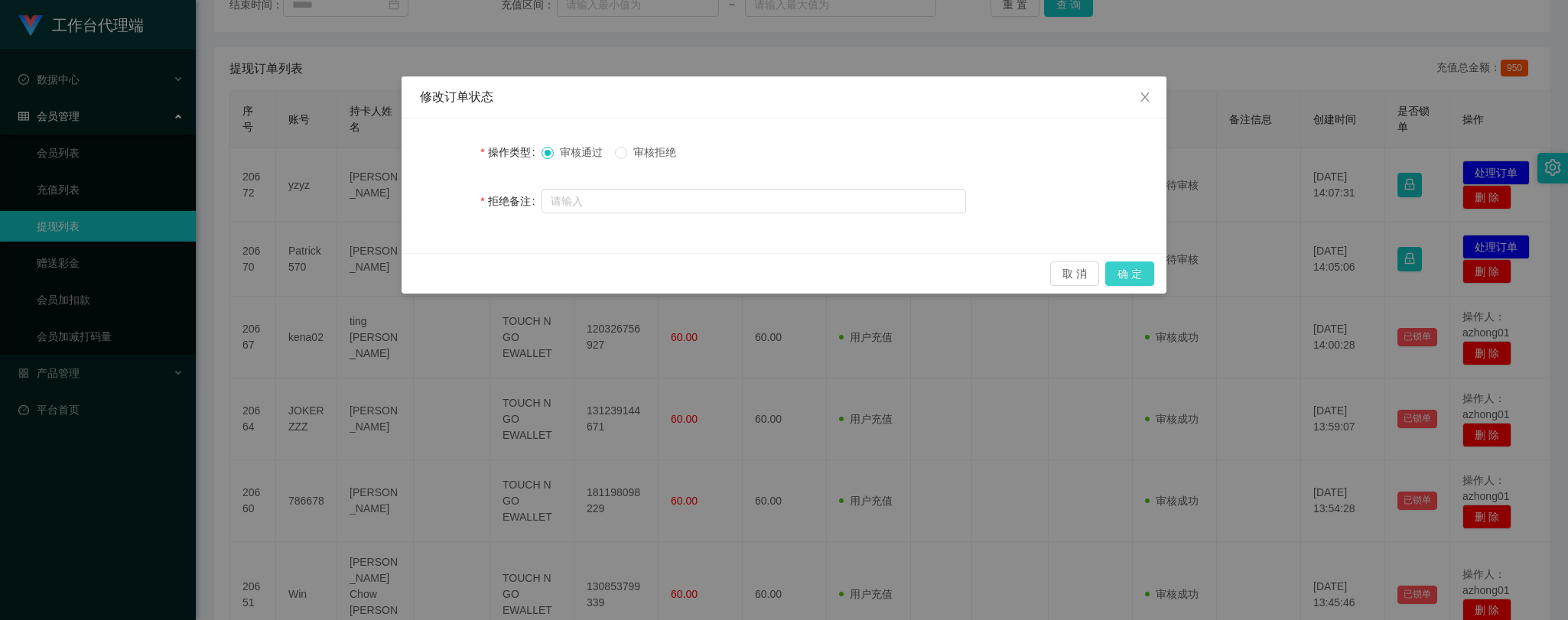
click at [1138, 277] on button "确 定" at bounding box center [1130, 273] width 49 height 24
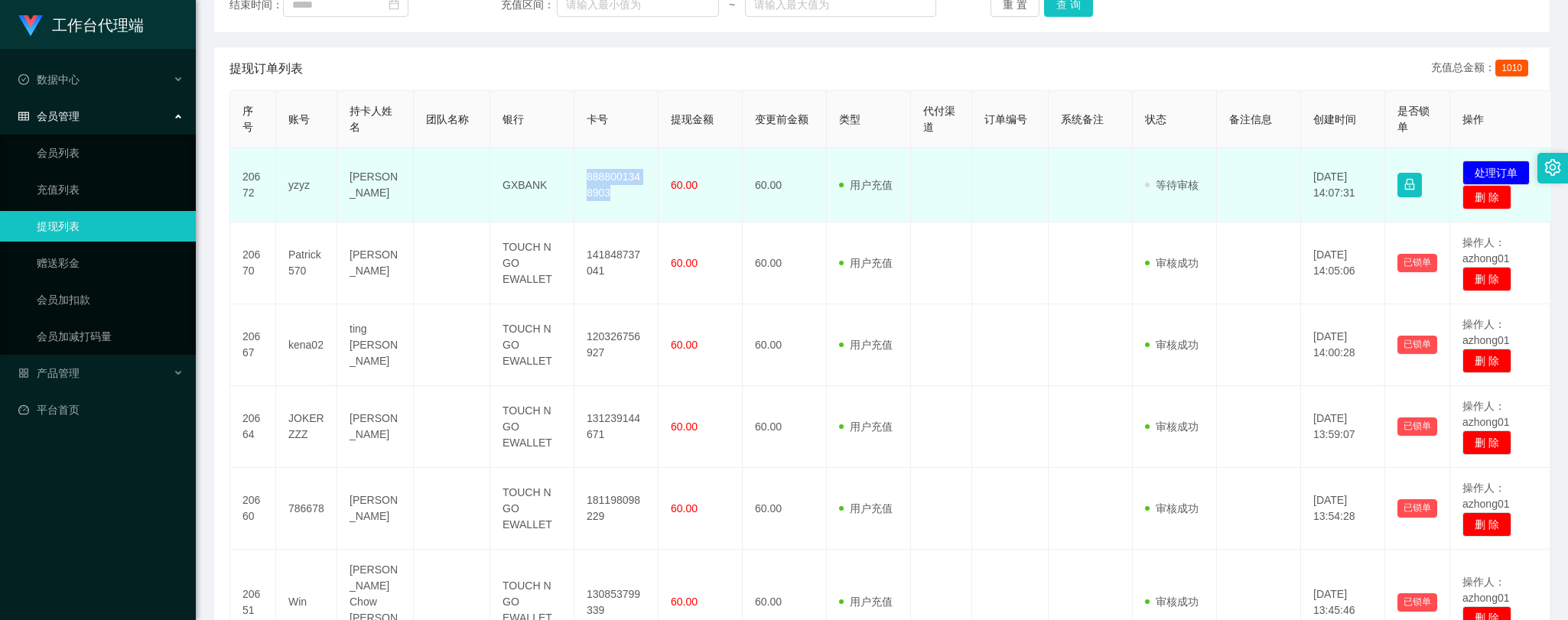
drag, startPoint x: 584, startPoint y: 172, endPoint x: 621, endPoint y: 190, distance: 41.1
click at [621, 190] on td "8888001348903" at bounding box center [616, 185] width 84 height 74
copy td "8888001348903"
click at [1499, 164] on button "处理订单" at bounding box center [1495, 172] width 67 height 24
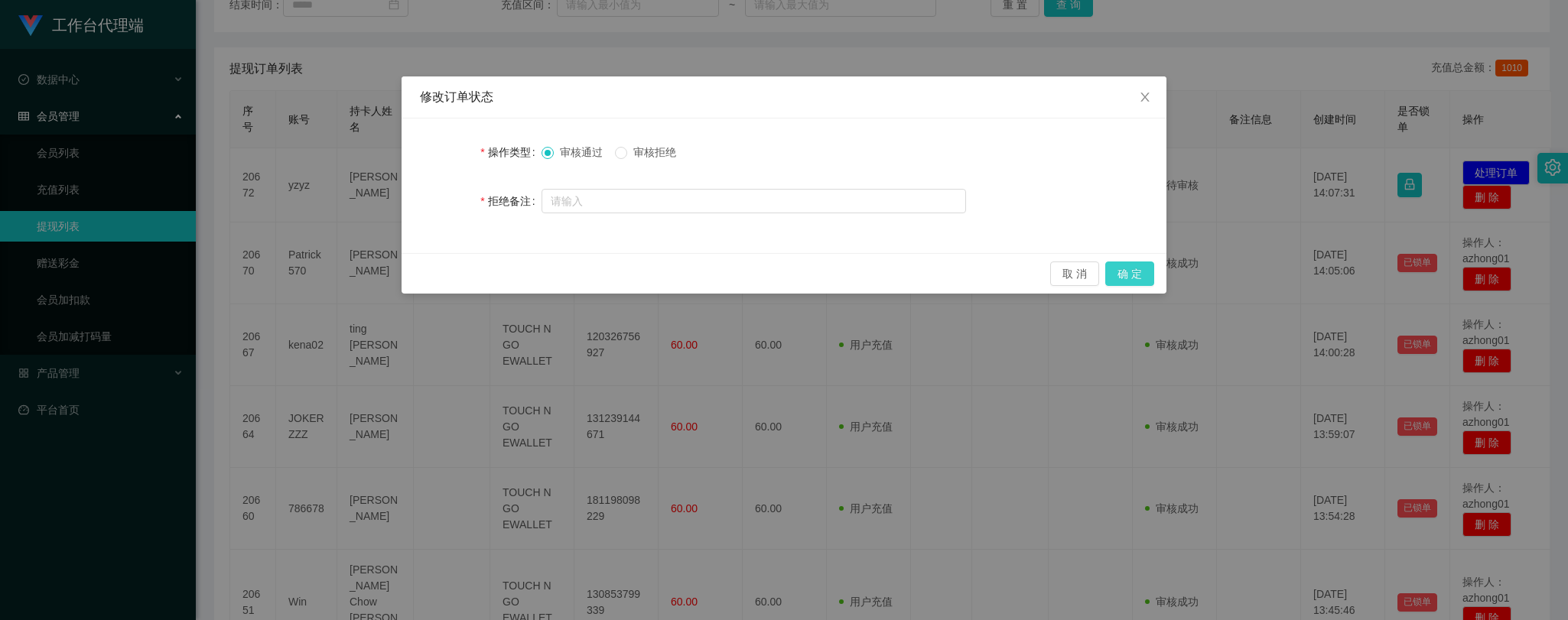
click at [1132, 277] on button "确 定" at bounding box center [1130, 273] width 49 height 24
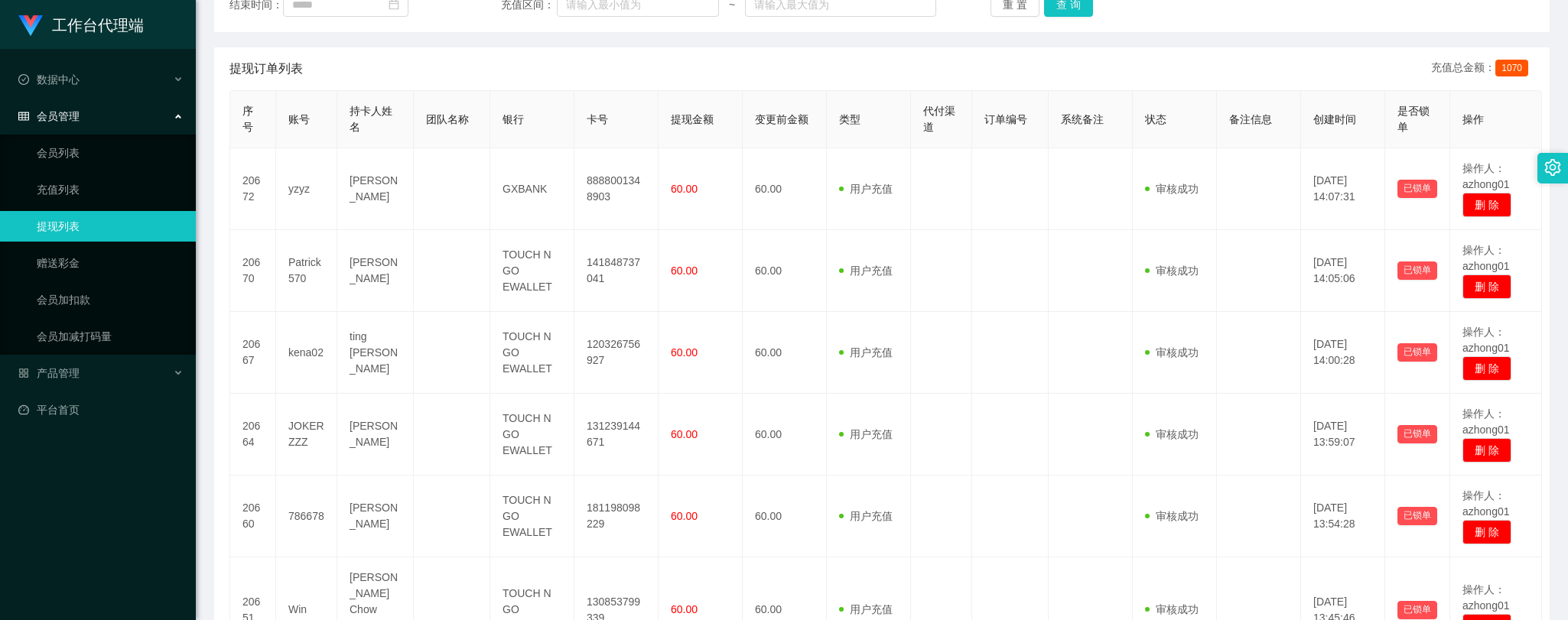
click at [669, 59] on div "提现订单列表 充值总金额： 1070" at bounding box center [882, 69] width 1304 height 43
click at [69, 225] on link "提现列表" at bounding box center [110, 226] width 147 height 30
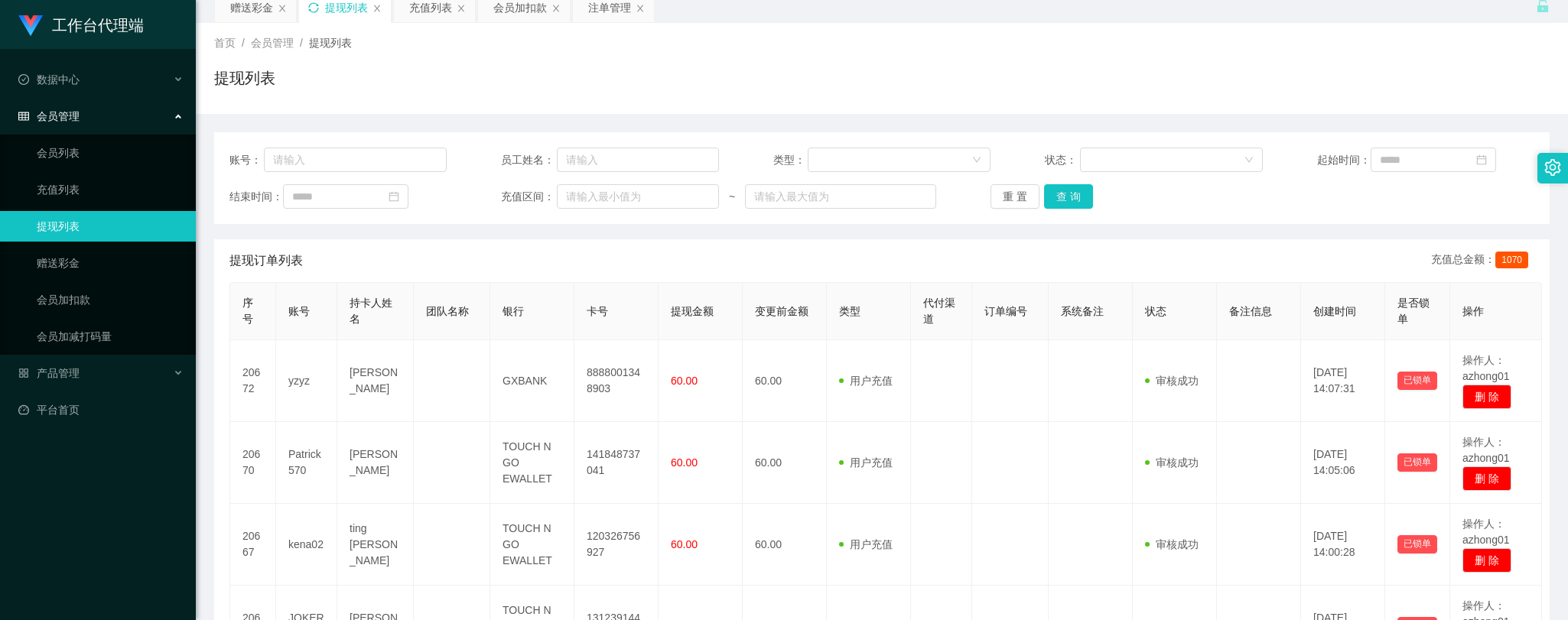
scroll to position [0, 0]
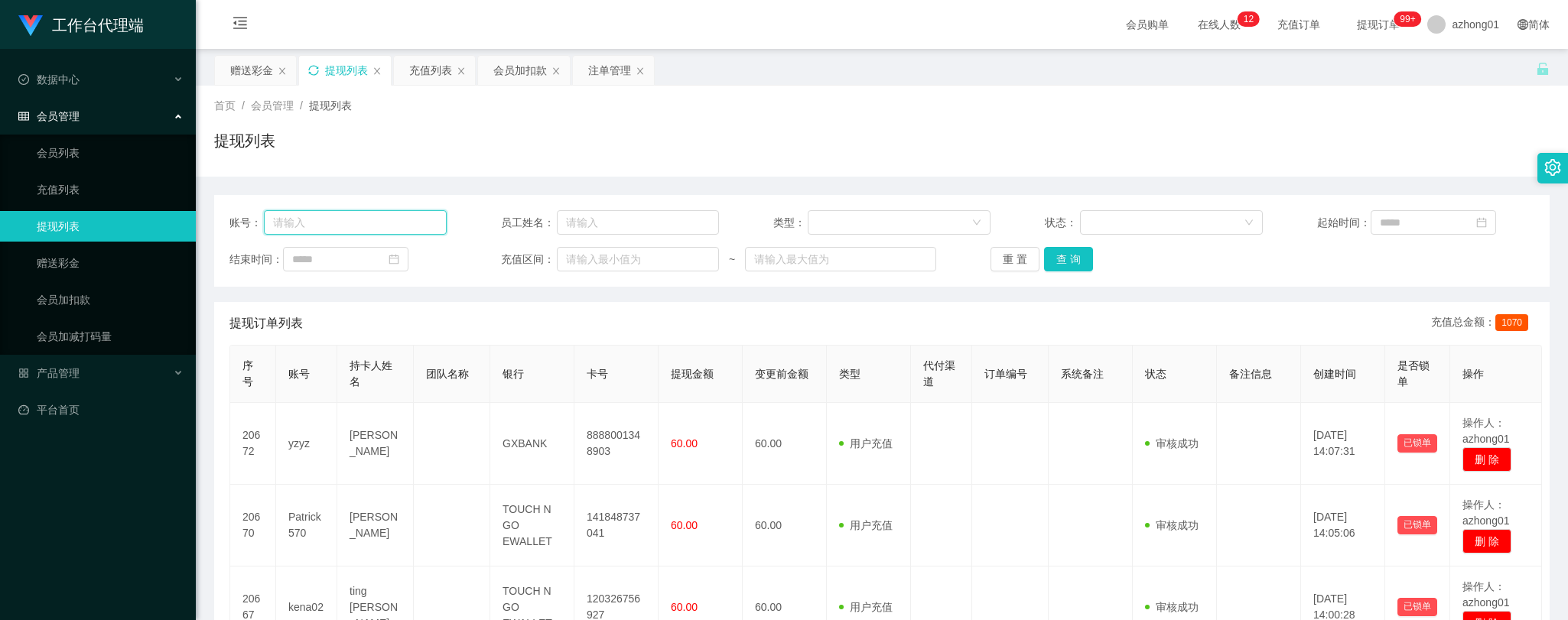
click at [396, 225] on input "text" at bounding box center [355, 222] width 183 height 24
paste input "Ken0221"
type input "Ken0221"
click at [1062, 260] on button "查 询" at bounding box center [1068, 259] width 49 height 24
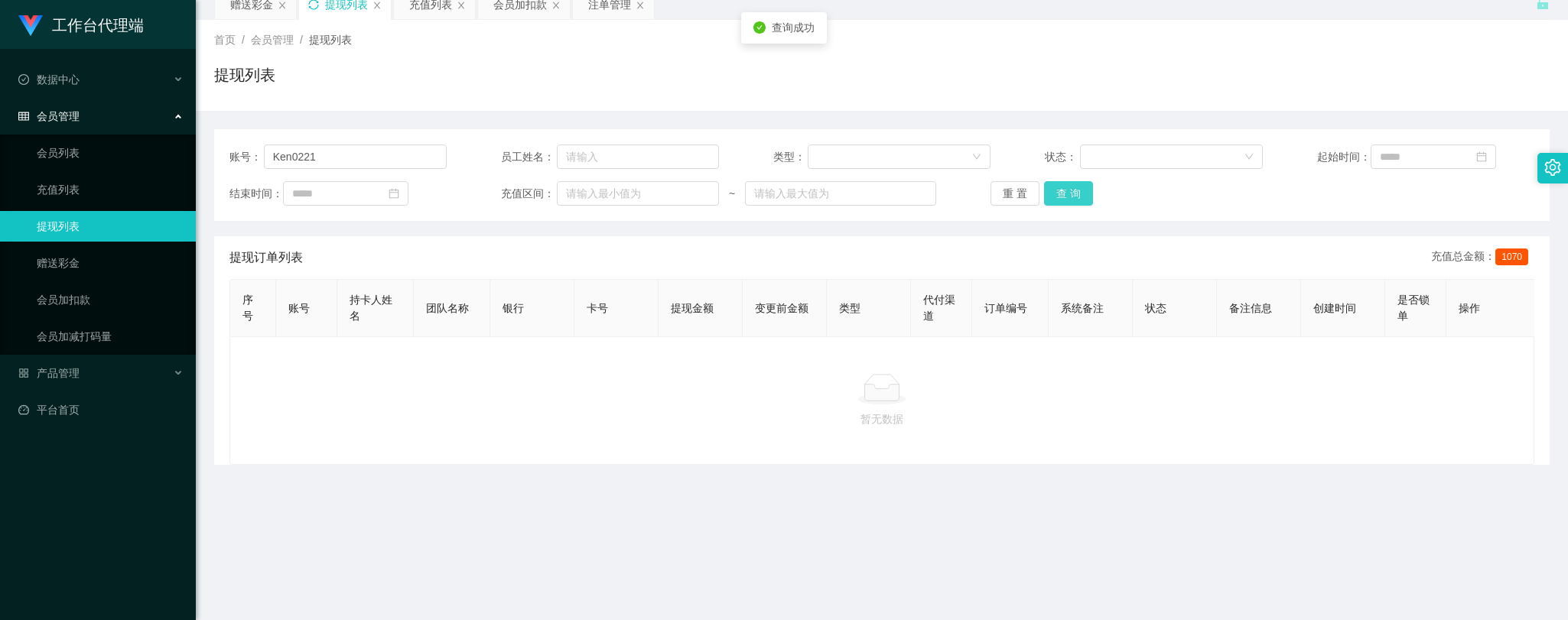
scroll to position [155, 0]
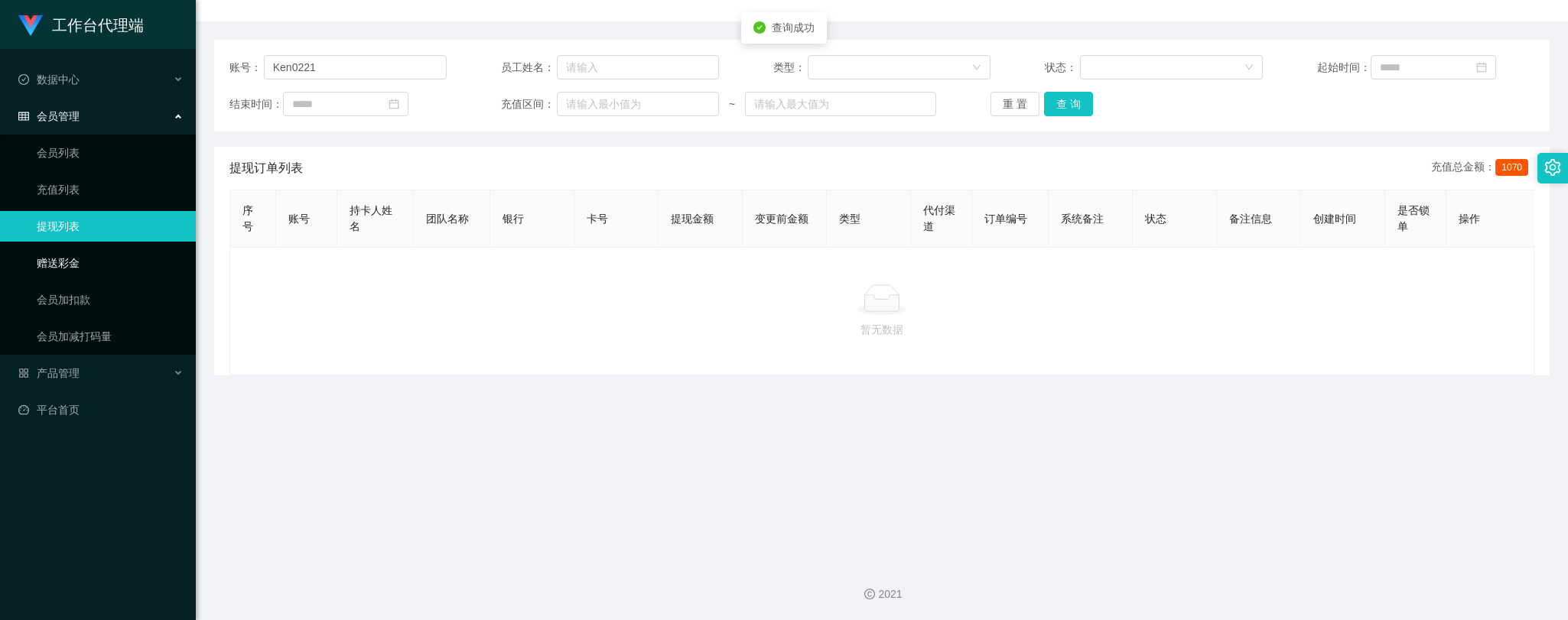
click at [55, 264] on link "赠送彩金" at bounding box center [110, 263] width 147 height 30
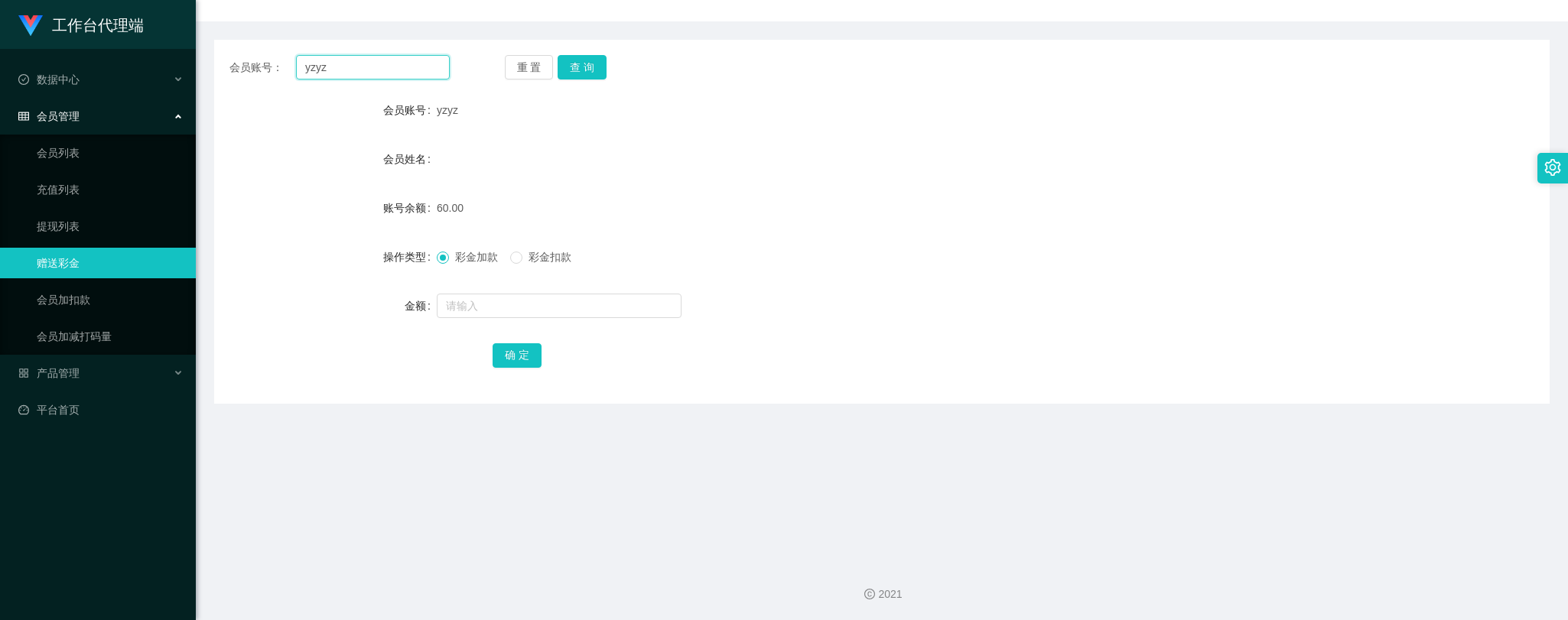
drag, startPoint x: 387, startPoint y: 65, endPoint x: 256, endPoint y: 65, distance: 131.0
click at [256, 65] on div "会员账号： [PERSON_NAME]" at bounding box center [339, 67] width 220 height 24
paste input "Ken0221"
type input "Ken0221"
click at [589, 65] on button "查 询" at bounding box center [582, 67] width 49 height 24
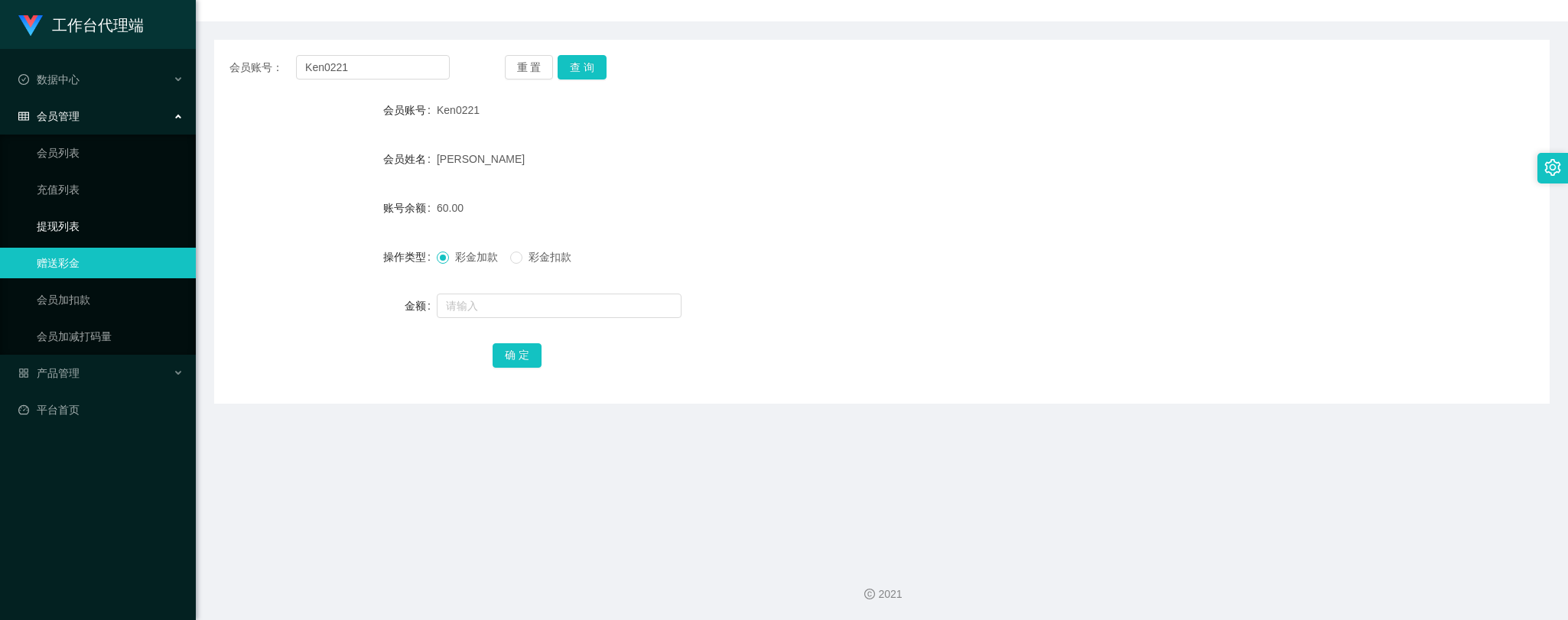
click at [58, 224] on link "提现列表" at bounding box center [110, 226] width 147 height 30
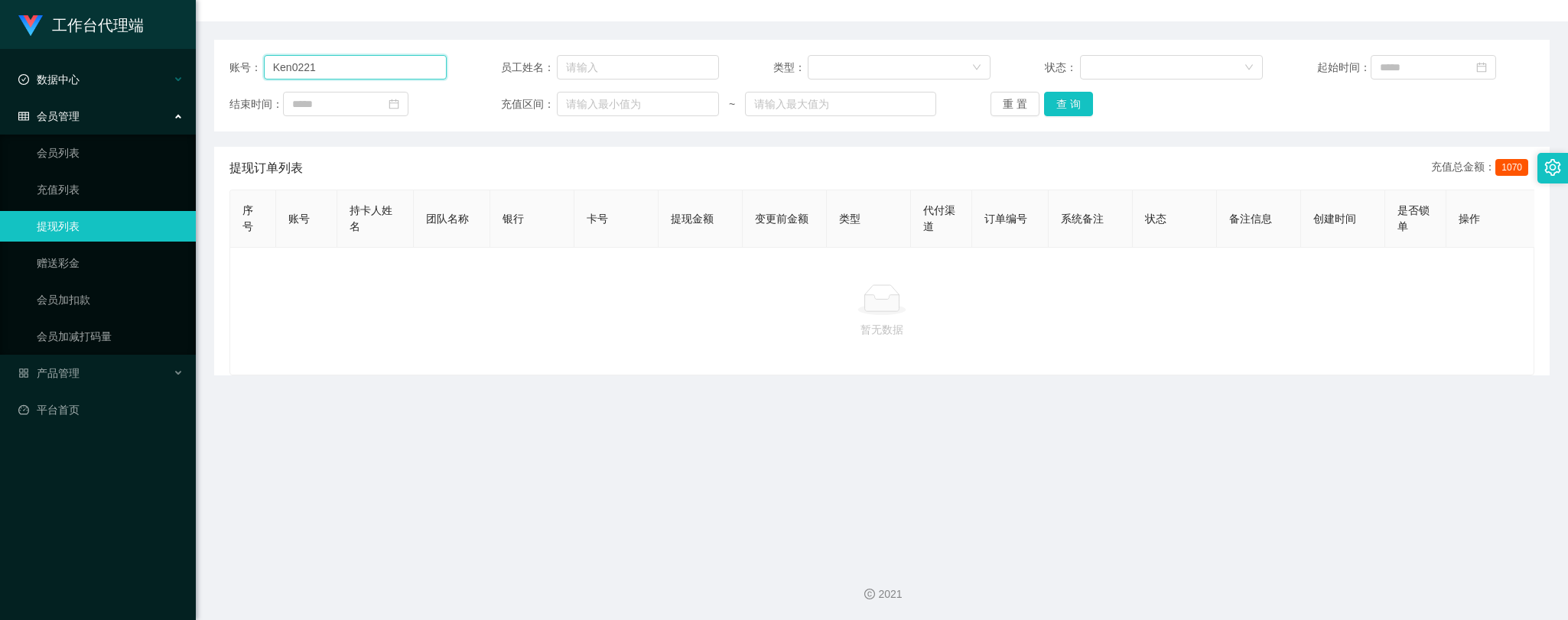
drag, startPoint x: 210, startPoint y: 76, endPoint x: 169, endPoint y: 80, distance: 41.2
click at [170, 80] on section "工作台代理端 数据中心 会员管理 会员列表 充值列表 提现列表 赠送彩金 会员加扣款 会员加减打码量 产品管理 开奖记录 注单管理 产品列表 即时注单 产品预…" at bounding box center [784, 232] width 1568 height 776
drag, startPoint x: 1062, startPoint y: 95, endPoint x: 1032, endPoint y: 125, distance: 42.4
click at [1062, 96] on button "查 询" at bounding box center [1068, 104] width 49 height 24
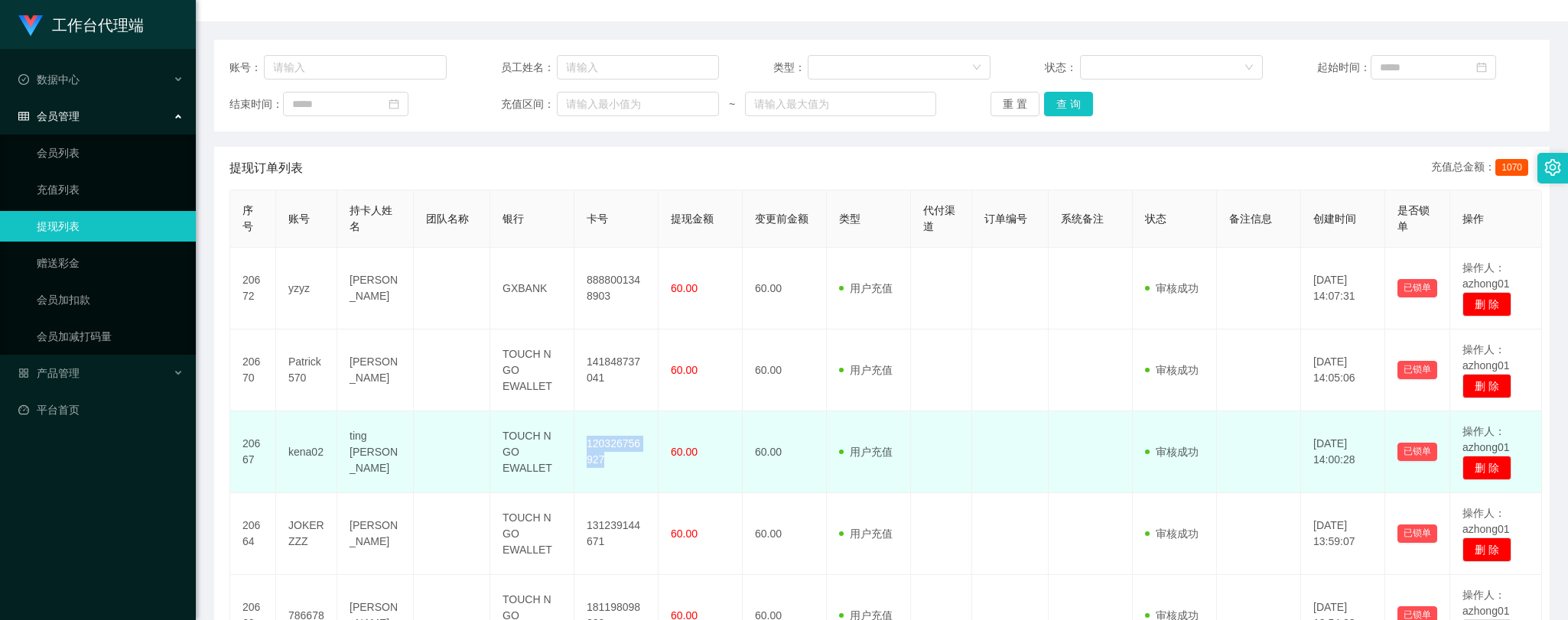
drag, startPoint x: 587, startPoint y: 444, endPoint x: 615, endPoint y: 452, distance: 29.1
click at [615, 452] on td "120326756927" at bounding box center [616, 452] width 84 height 82
copy td "120326756927"
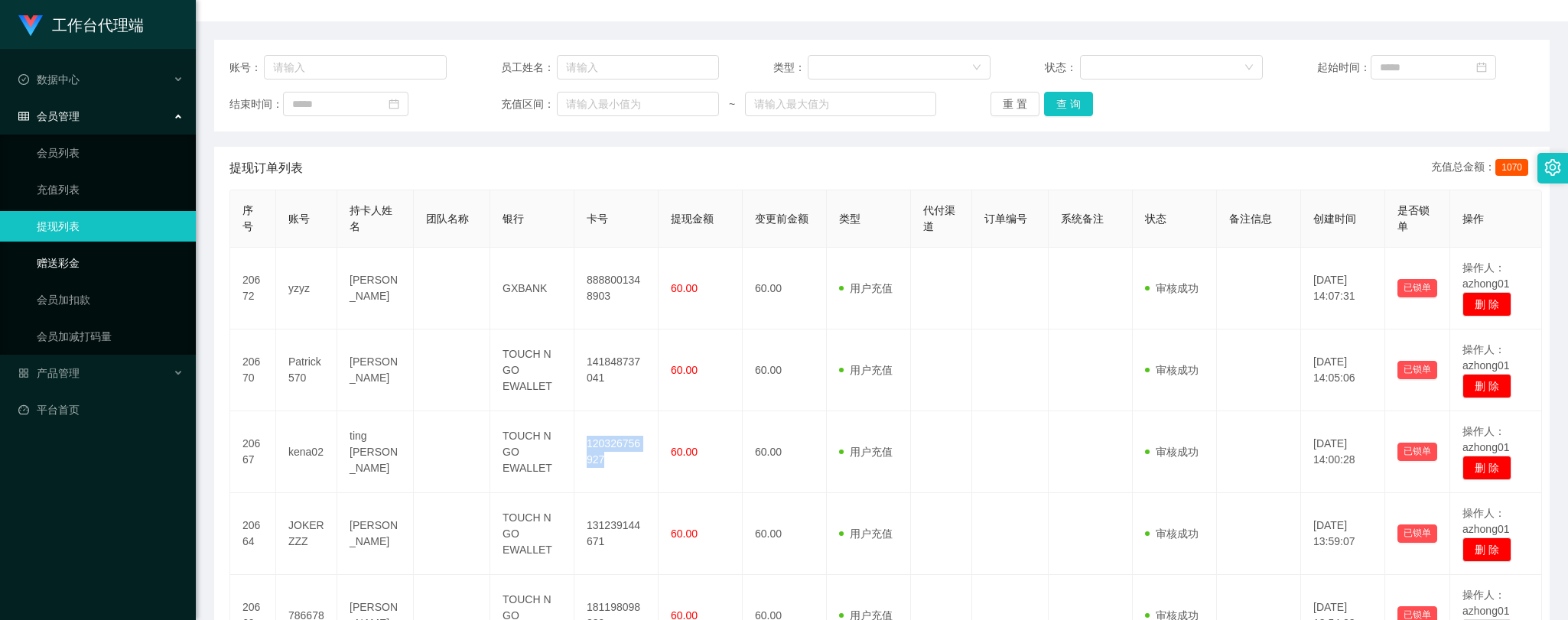
click at [48, 264] on link "赠送彩金" at bounding box center [110, 263] width 147 height 30
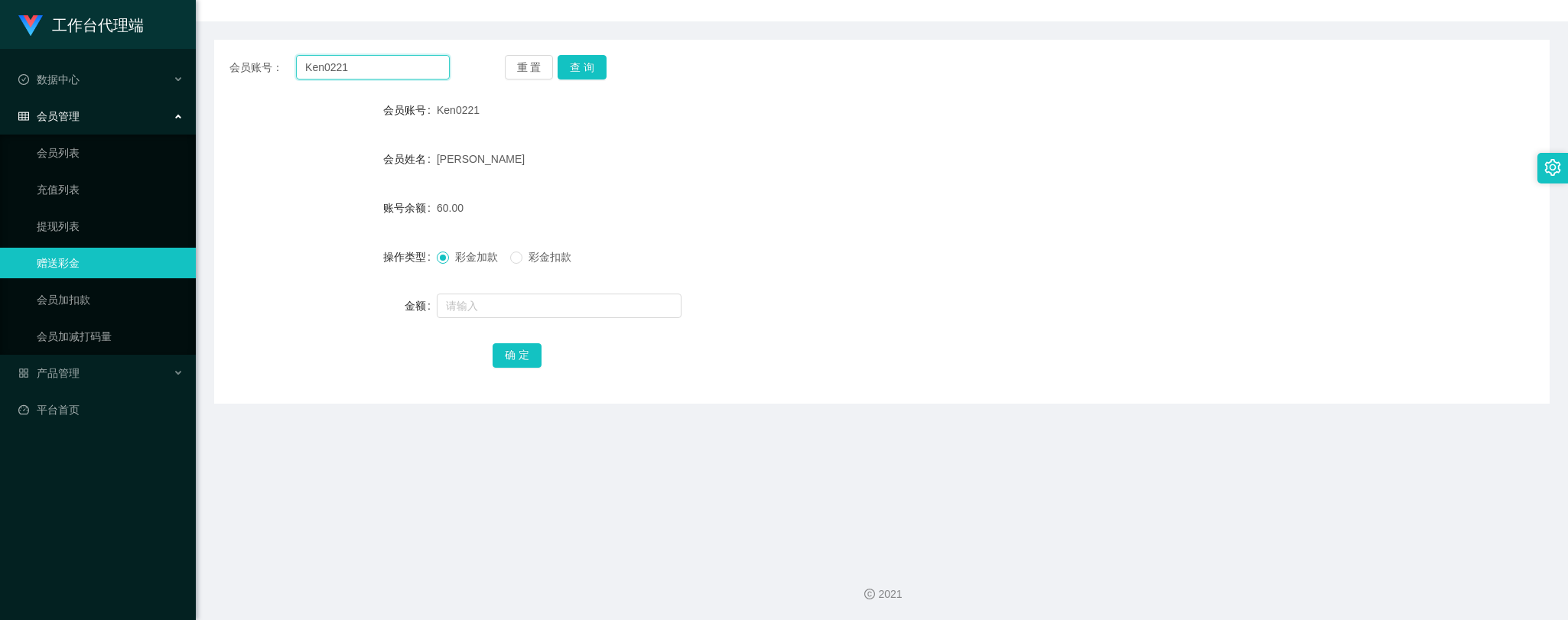
drag, startPoint x: 331, startPoint y: 65, endPoint x: 216, endPoint y: 75, distance: 115.4
click at [216, 75] on div "会员账号： Ken0221 重 置 查 询" at bounding box center [882, 67] width 1336 height 24
paste input "yzyz"
type input "yzyz"
click at [580, 64] on button "查 询" at bounding box center [582, 67] width 49 height 24
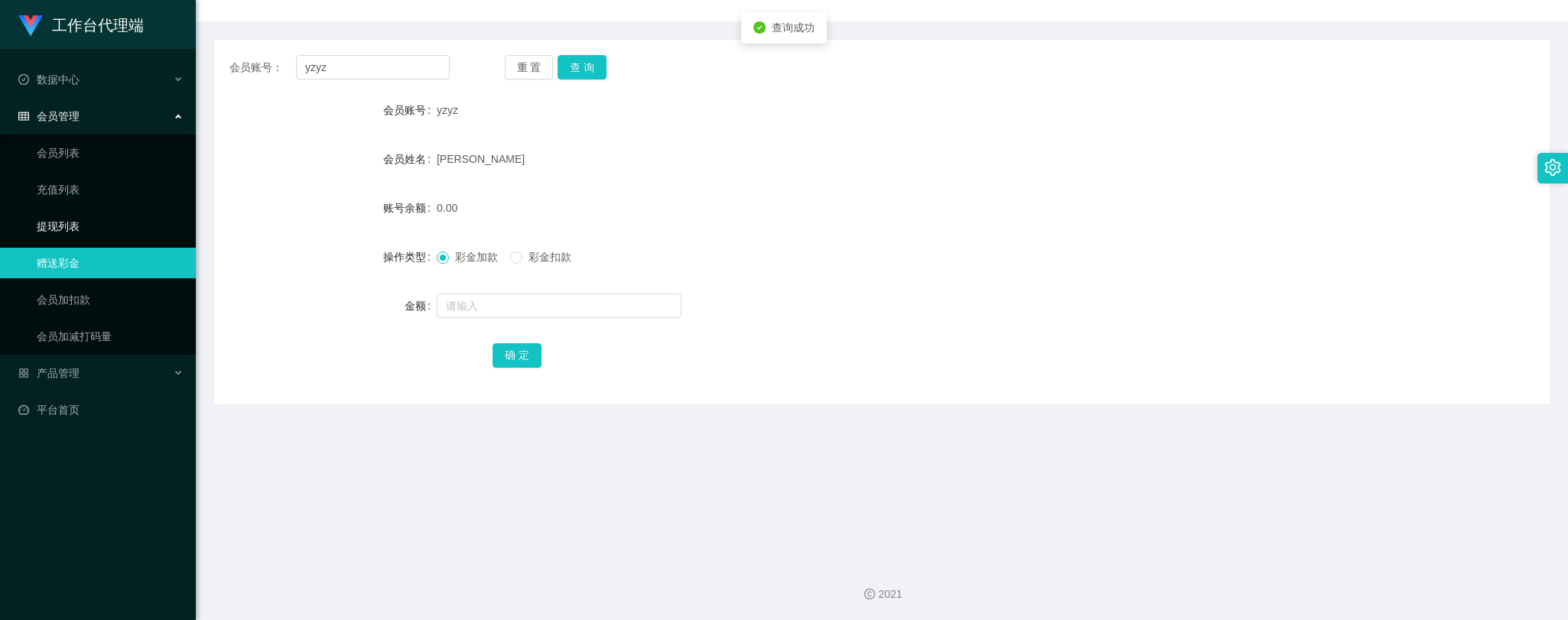
click at [56, 219] on link "提现列表" at bounding box center [110, 226] width 147 height 30
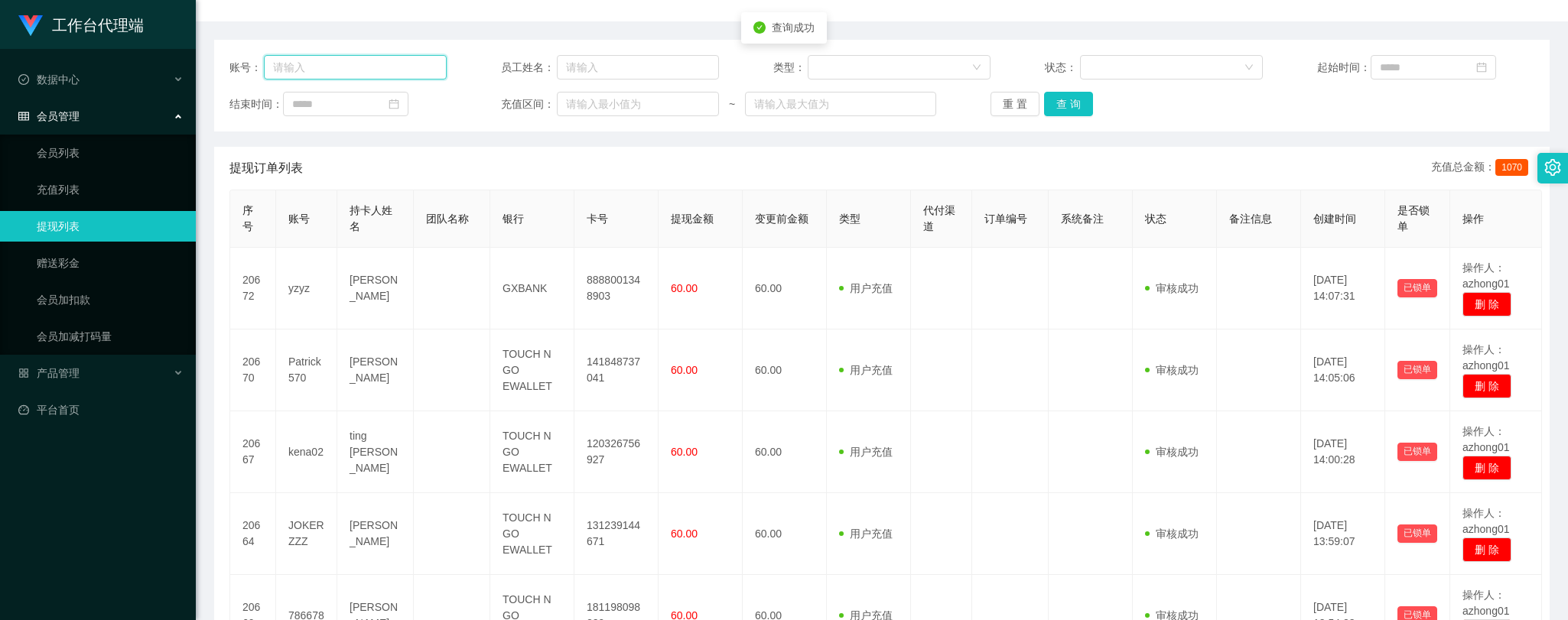
drag, startPoint x: 399, startPoint y: 66, endPoint x: 229, endPoint y: 62, distance: 170.0
click at [229, 62] on div "账号：" at bounding box center [338, 67] width 217 height 24
paste input "yzyz"
type input "yzyz"
click at [1066, 102] on button "查 询" at bounding box center [1068, 104] width 49 height 24
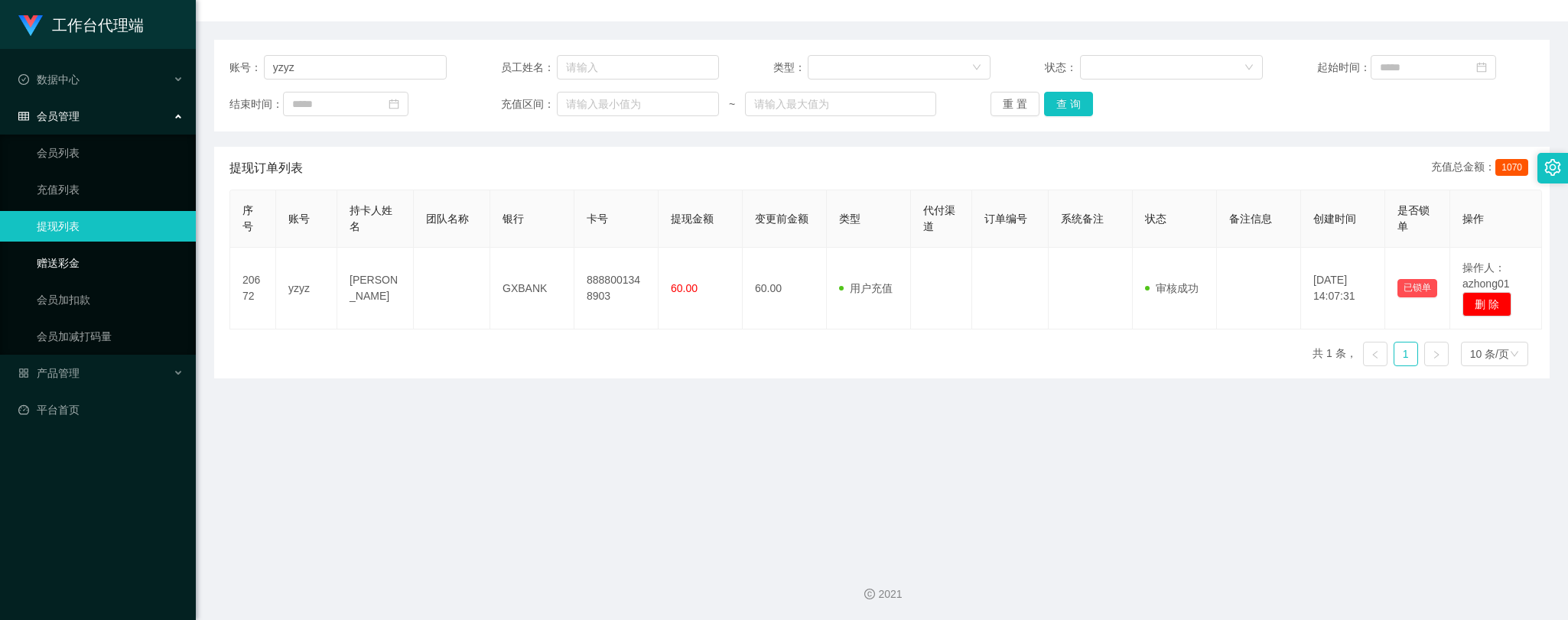
click at [67, 258] on link "赠送彩金" at bounding box center [110, 263] width 147 height 30
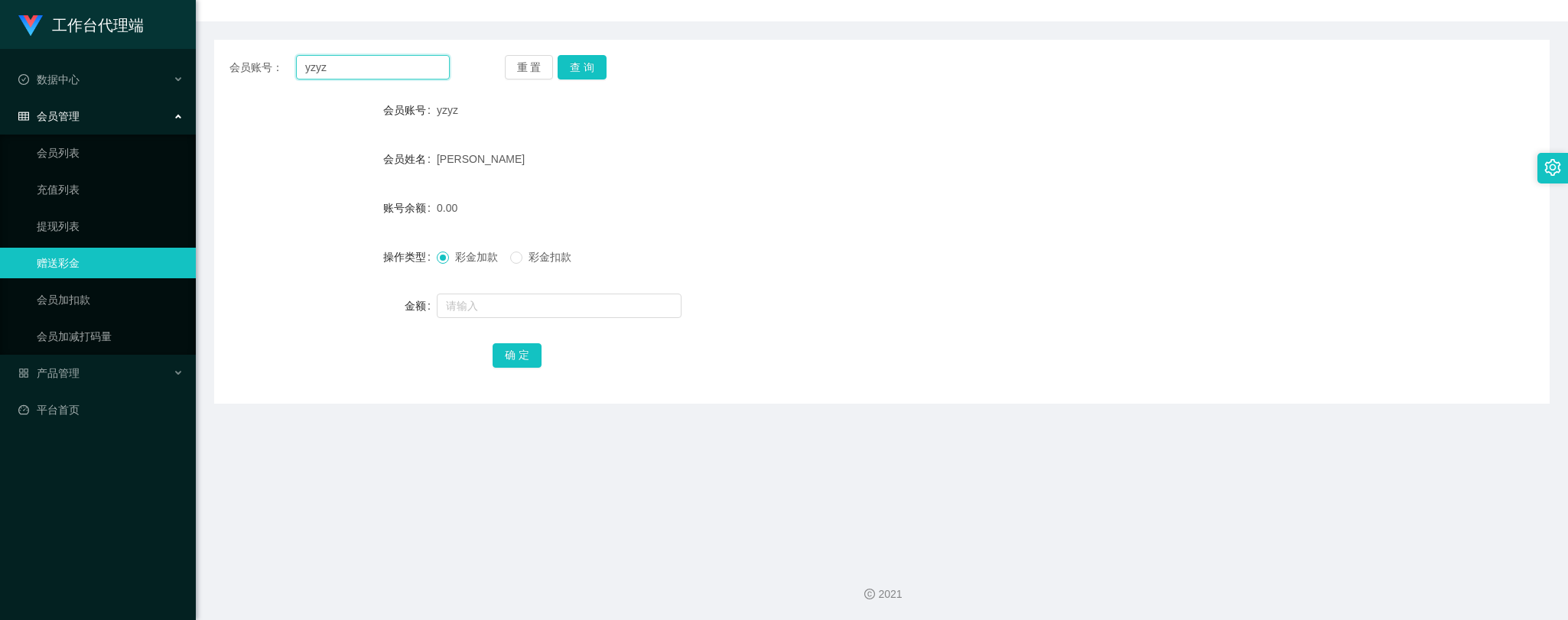
drag, startPoint x: 364, startPoint y: 73, endPoint x: 242, endPoint y: 58, distance: 122.9
click at [242, 58] on div "会员账号： [PERSON_NAME]" at bounding box center [339, 67] width 220 height 24
paste input "8888010419703"
type input "8888010419703"
click at [593, 65] on button "查 询" at bounding box center [582, 67] width 49 height 24
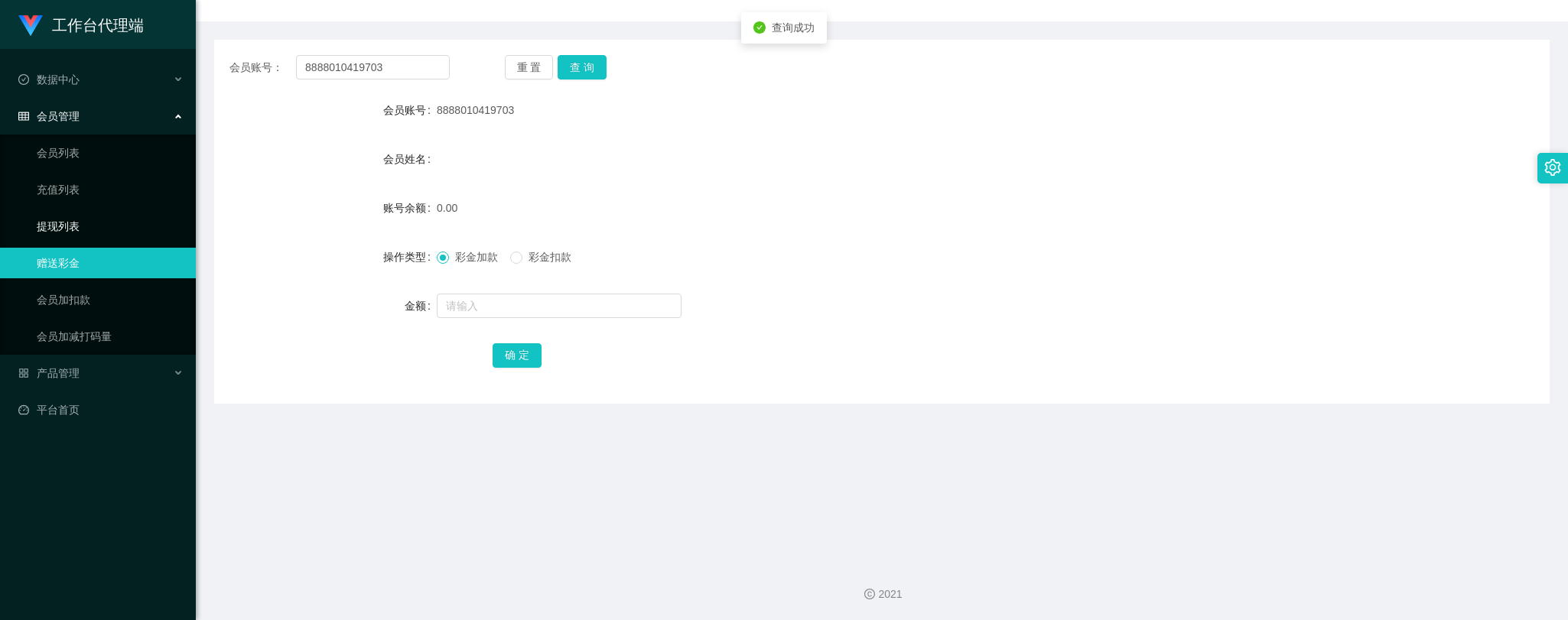
click at [51, 228] on link "提现列表" at bounding box center [110, 226] width 147 height 30
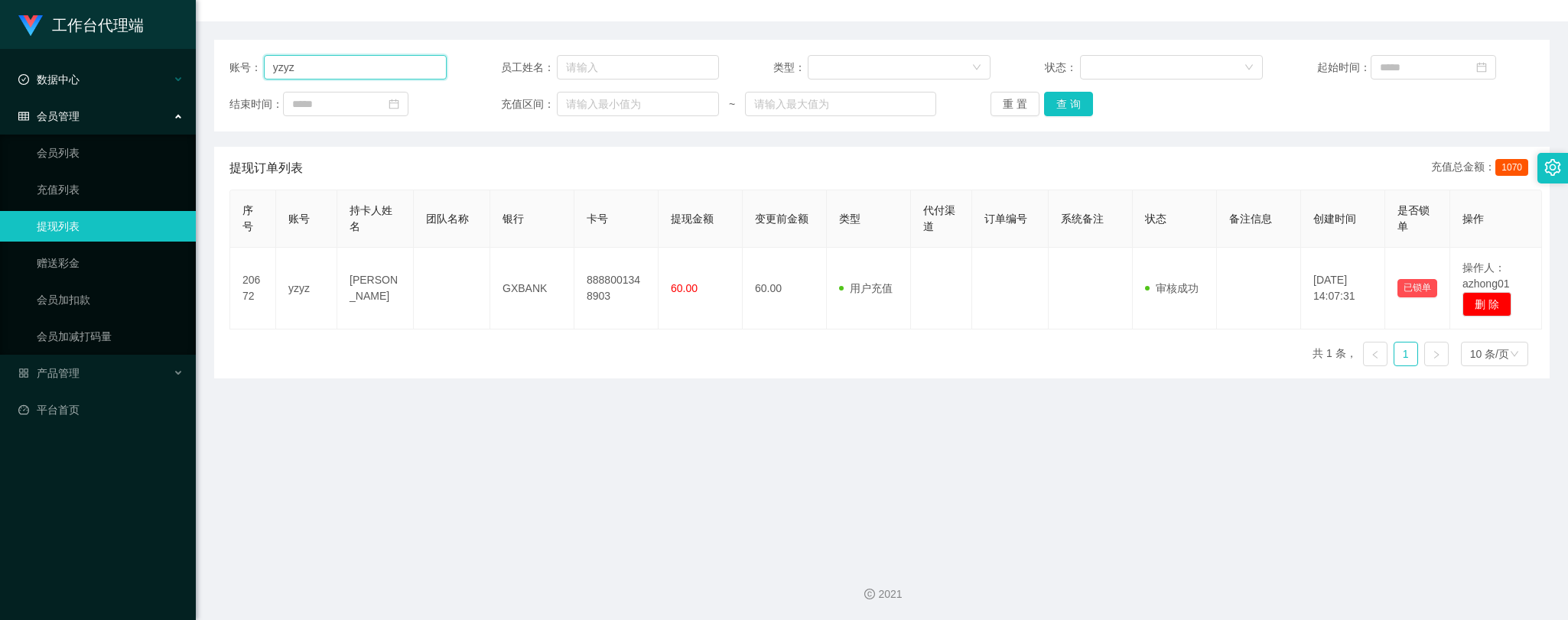
drag, startPoint x: 330, startPoint y: 59, endPoint x: 136, endPoint y: 77, distance: 194.8
click at [136, 77] on section "工作台代理端 数据中心 会员管理 会员列表 充值列表 提现列表 赠送彩金 会员加扣款 会员加减打码量 产品管理 开奖记录 注单管理 产品列表 即时注单 产品预…" at bounding box center [784, 232] width 1568 height 776
paste input "8888010419703"
type input "8888010419703"
click at [1068, 104] on button "查 询" at bounding box center [1068, 104] width 49 height 24
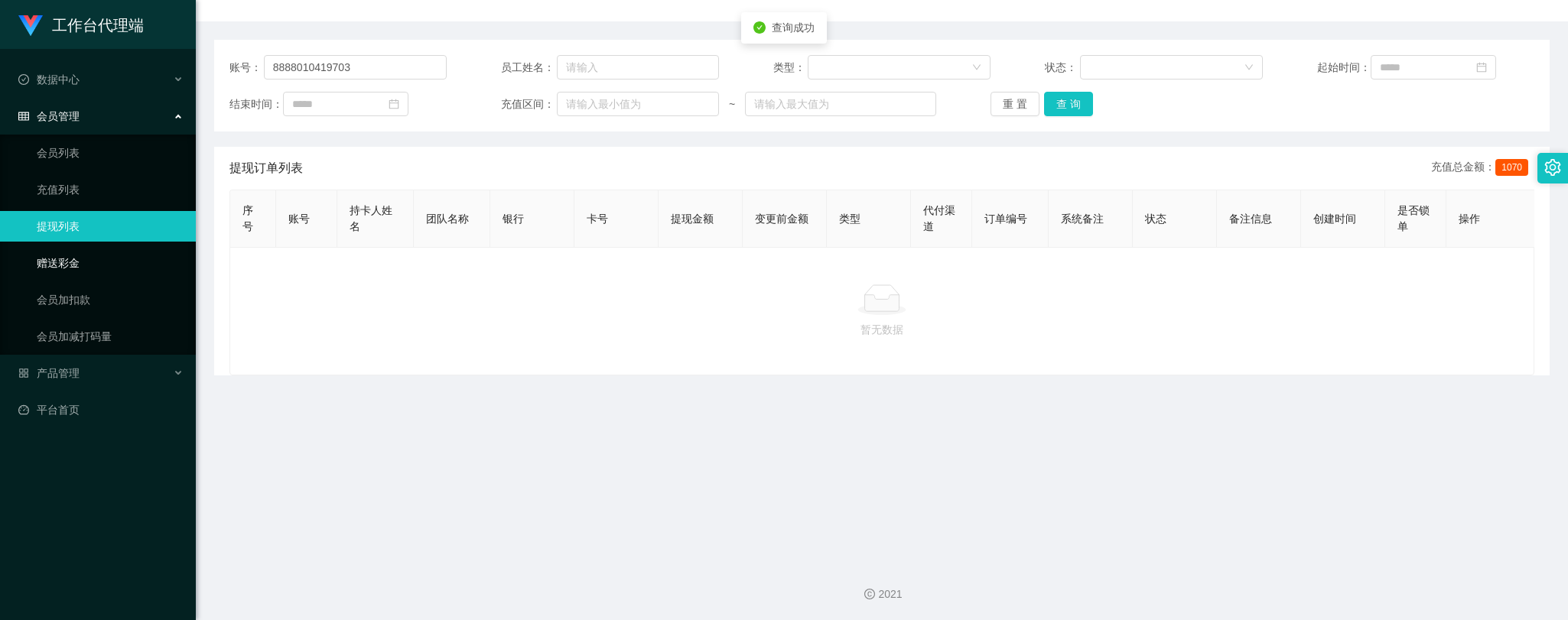
click at [59, 269] on link "赠送彩金" at bounding box center [110, 263] width 147 height 30
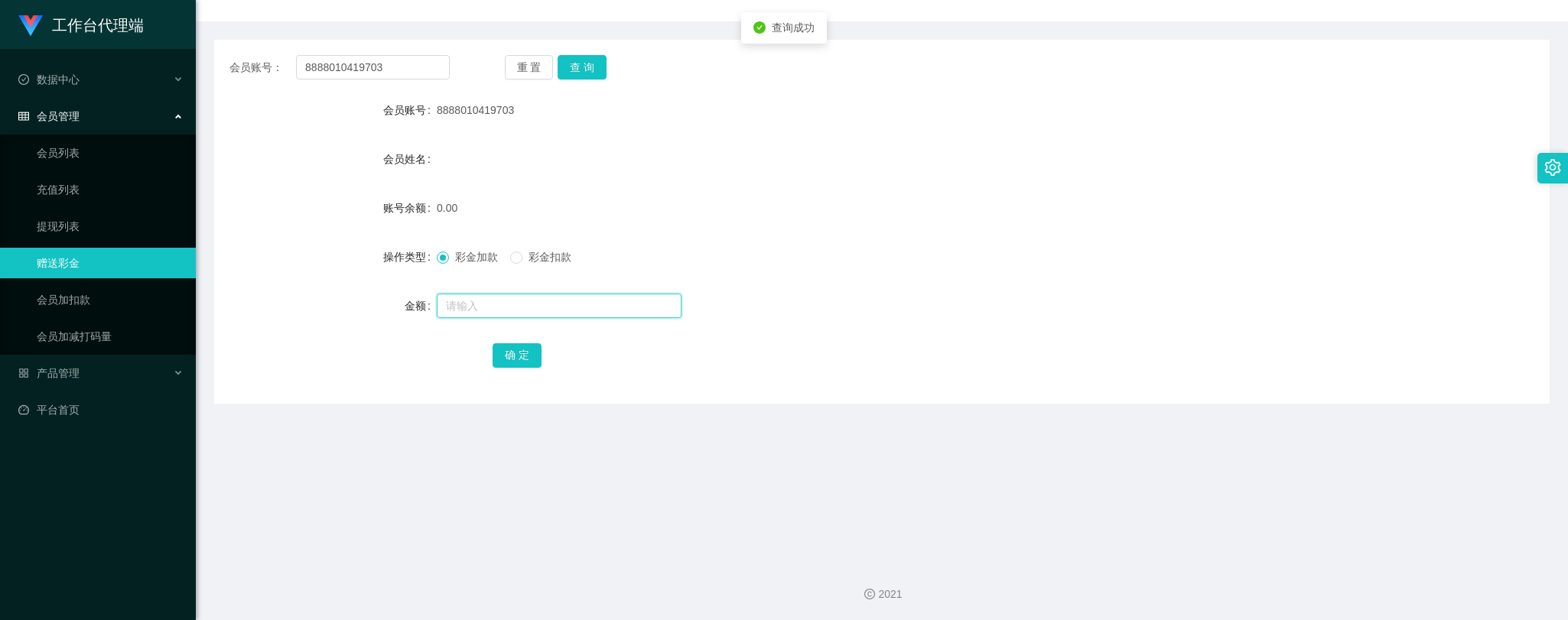
click at [492, 310] on input "text" at bounding box center [559, 305] width 245 height 24
type input "60"
click at [522, 354] on button "确 定" at bounding box center [516, 355] width 49 height 24
click at [580, 65] on button "查 询" at bounding box center [582, 67] width 49 height 24
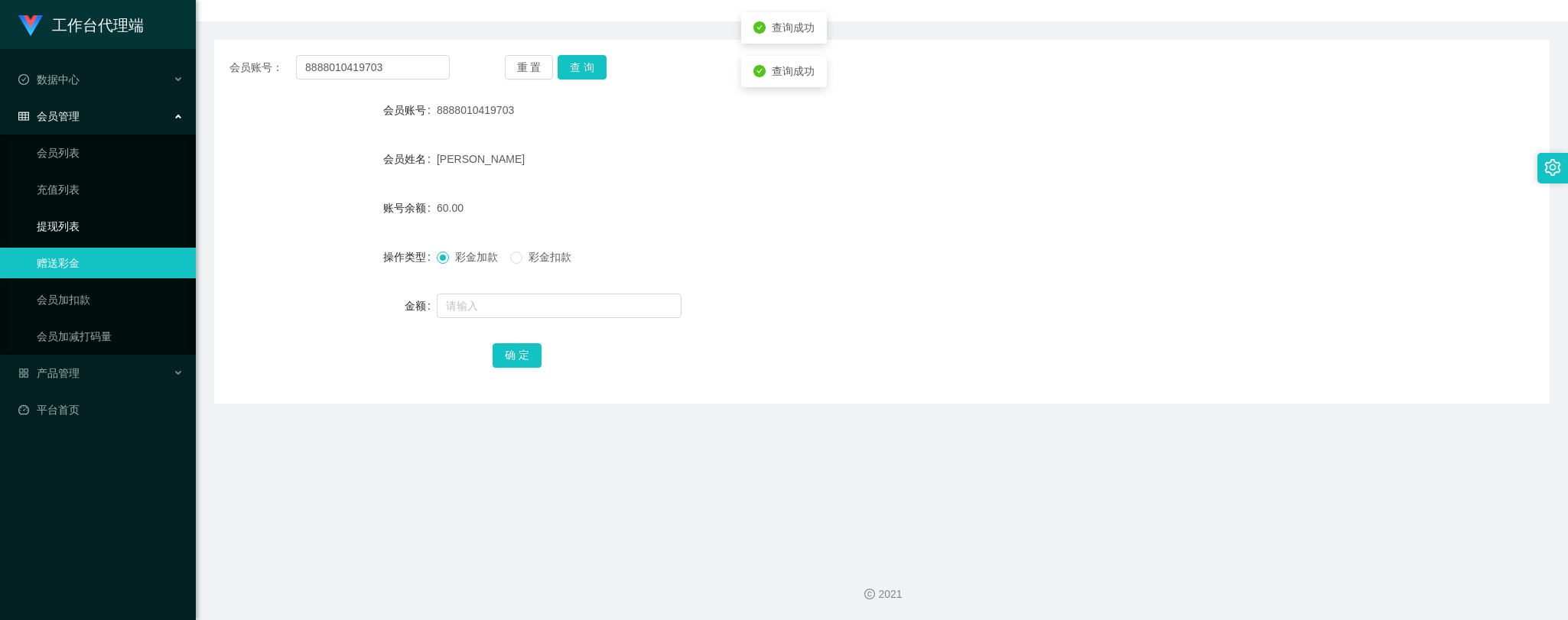
click at [72, 221] on link "提现列表" at bounding box center [110, 226] width 147 height 30
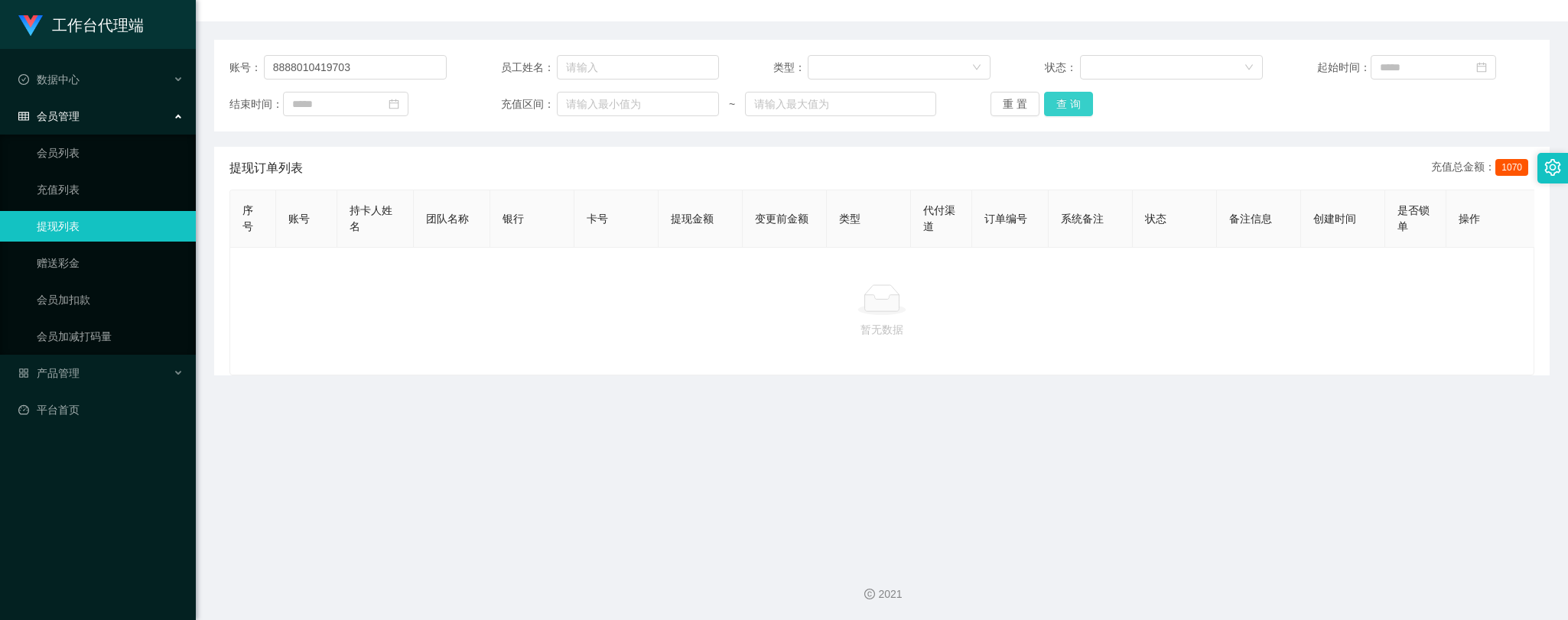
click at [1073, 103] on button "查 询" at bounding box center [1068, 104] width 49 height 24
drag, startPoint x: 371, startPoint y: 70, endPoint x: 208, endPoint y: 48, distance: 164.5
click at [208, 48] on main "关闭左侧 关闭右侧 关闭其它 刷新页面 赠送彩金 提现列表 充值列表 会员加扣款 注单管理 首页 / 会员管理 / 提现列表 / 提现列表 账号： 88880…" at bounding box center [882, 221] width 1372 height 656
click at [1070, 105] on button "查 询" at bounding box center [1068, 104] width 49 height 24
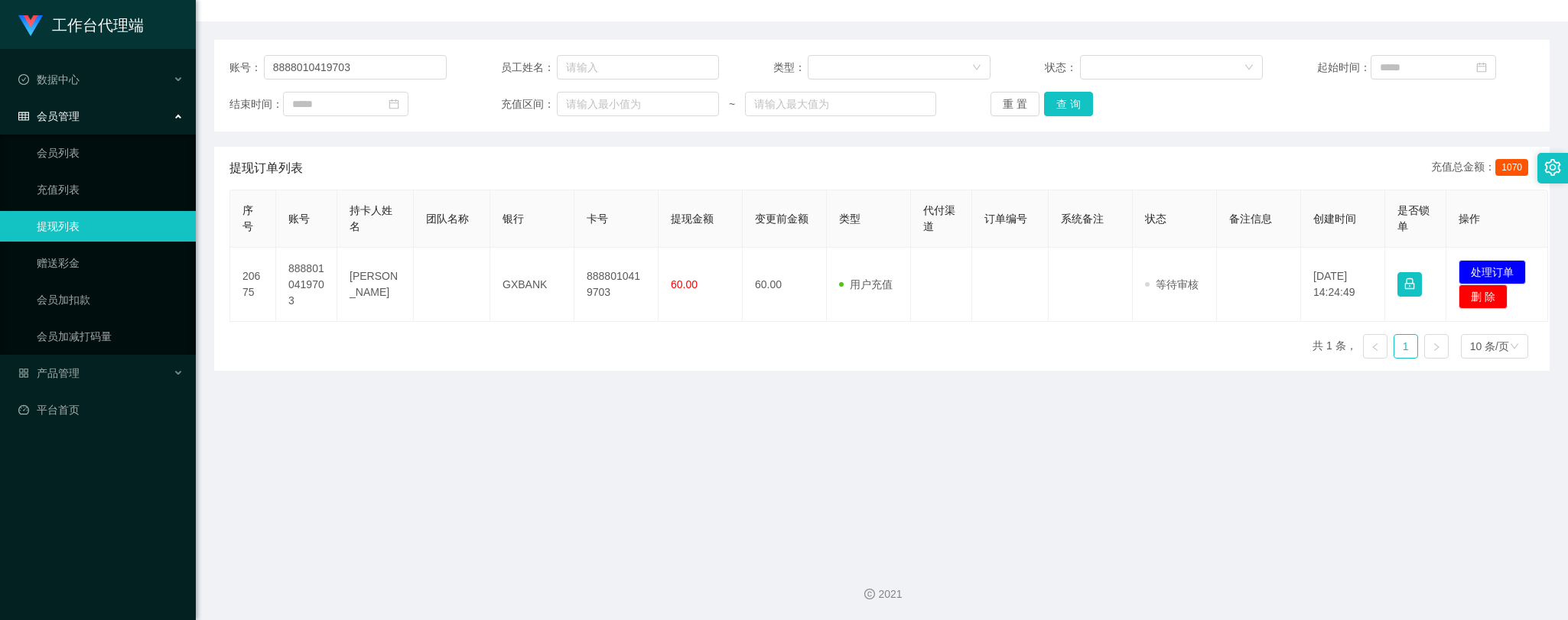
drag, startPoint x: 316, startPoint y: 606, endPoint x: 301, endPoint y: 599, distance: 16.6
click at [315, 605] on div "2021" at bounding box center [882, 585] width 1372 height 71
click at [62, 257] on link "赠送彩金" at bounding box center [110, 263] width 147 height 30
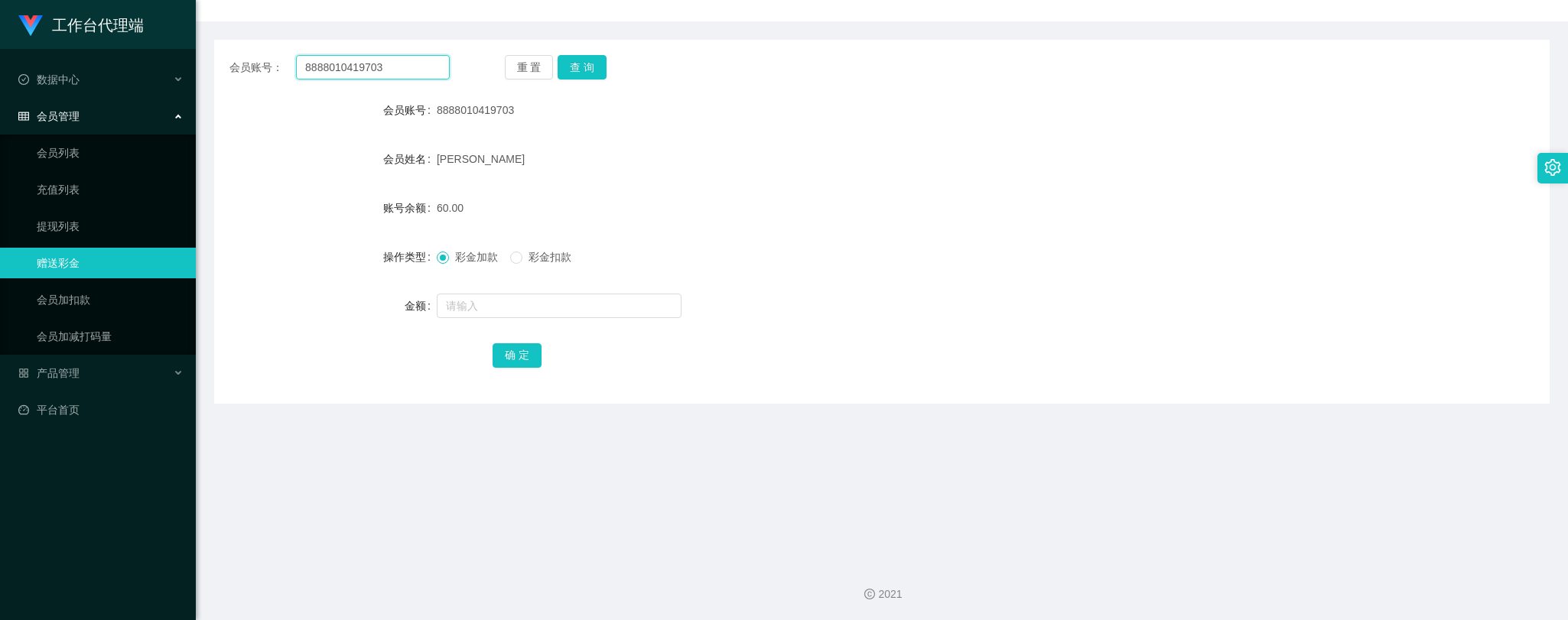
drag, startPoint x: 398, startPoint y: 69, endPoint x: 248, endPoint y: 49, distance: 151.3
click at [248, 49] on div "会员账号： 8888010419703 重 置 查 询 会员账号 8888010419703 会员姓名 [PERSON_NAME] 账号余额 60.00 操作…" at bounding box center [882, 221] width 1336 height 364
paste input "016497912"
click at [591, 58] on button "查 询" at bounding box center [582, 67] width 49 height 24
drag, startPoint x: 373, startPoint y: 69, endPoint x: 250, endPoint y: 67, distance: 123.0
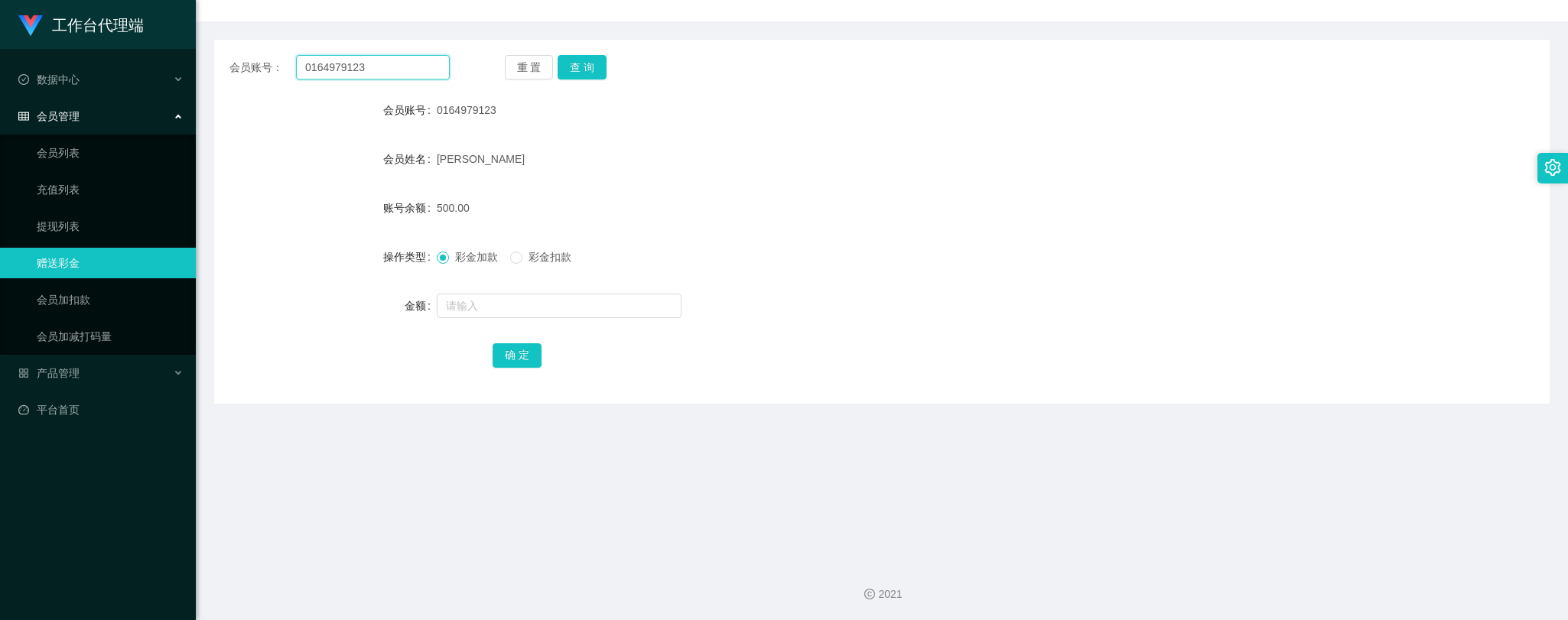
click at [250, 67] on div "会员账号： 0164979123" at bounding box center [339, 67] width 220 height 24
paste input "888801041970"
type input "8888010419703"
click at [597, 62] on button "查 询" at bounding box center [582, 67] width 49 height 24
click at [86, 220] on link "提现列表" at bounding box center [110, 226] width 147 height 30
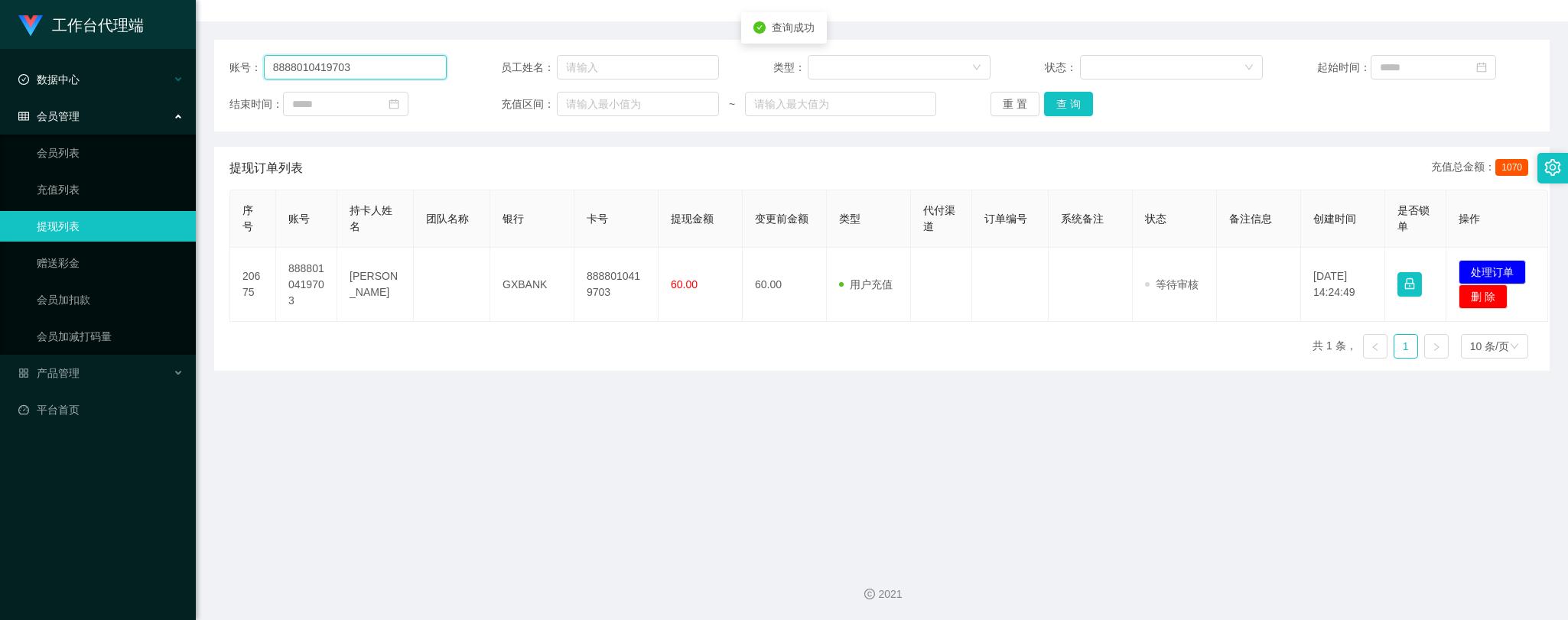
drag, startPoint x: 321, startPoint y: 69, endPoint x: 150, endPoint y: 81, distance: 171.4
click at [151, 81] on section "工作台代理端 数据中心 会员管理 会员列表 充值列表 提现列表 赠送彩金 会员加扣款 会员加减打码量 产品管理 开奖记录 注单管理 产品列表 即时注单 产品预…" at bounding box center [784, 232] width 1568 height 776
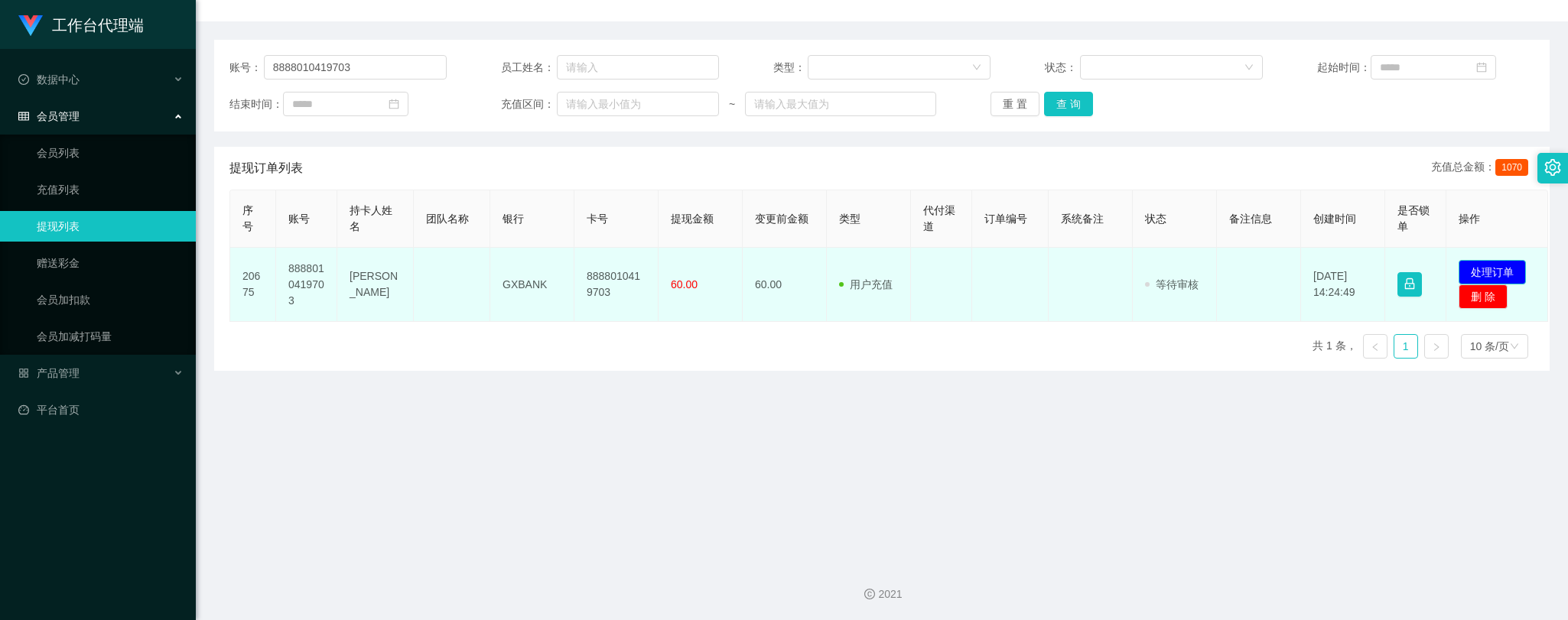
click at [1500, 270] on button "处理订单" at bounding box center [1492, 271] width 67 height 24
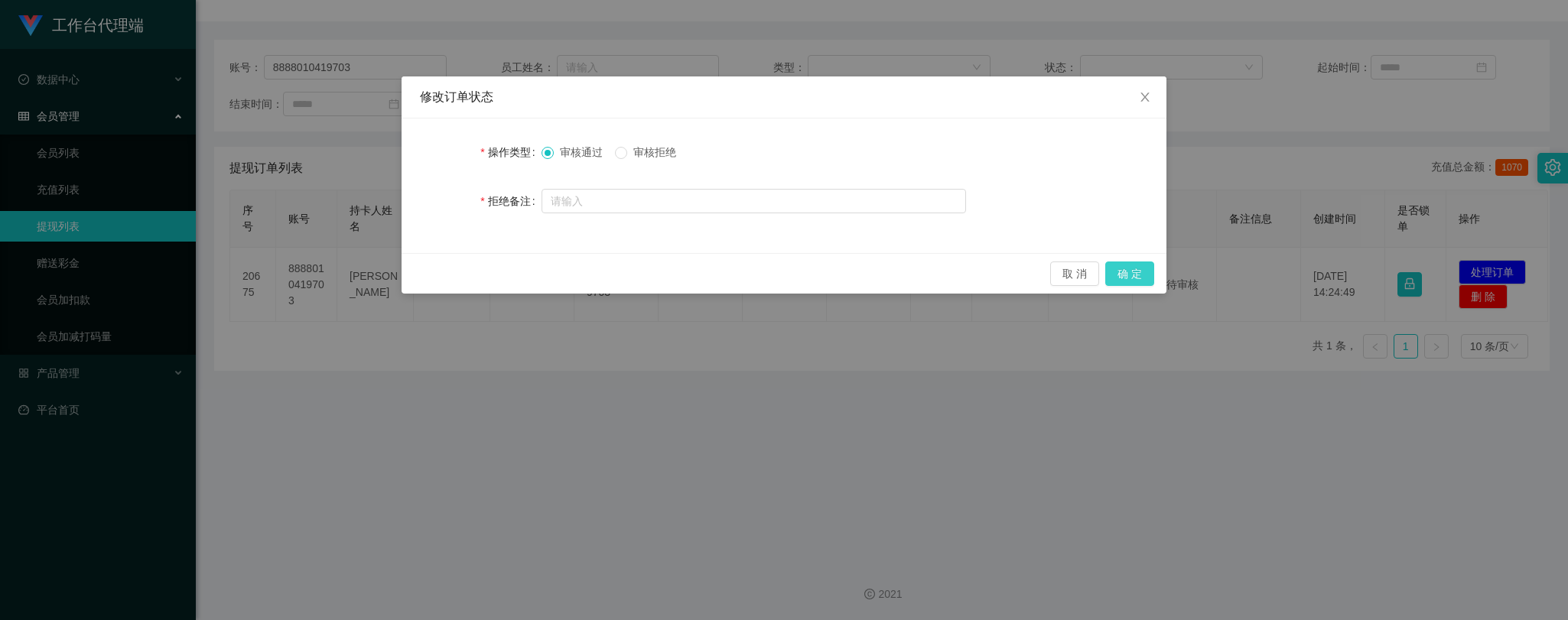
click at [1135, 274] on button "确 定" at bounding box center [1130, 273] width 49 height 24
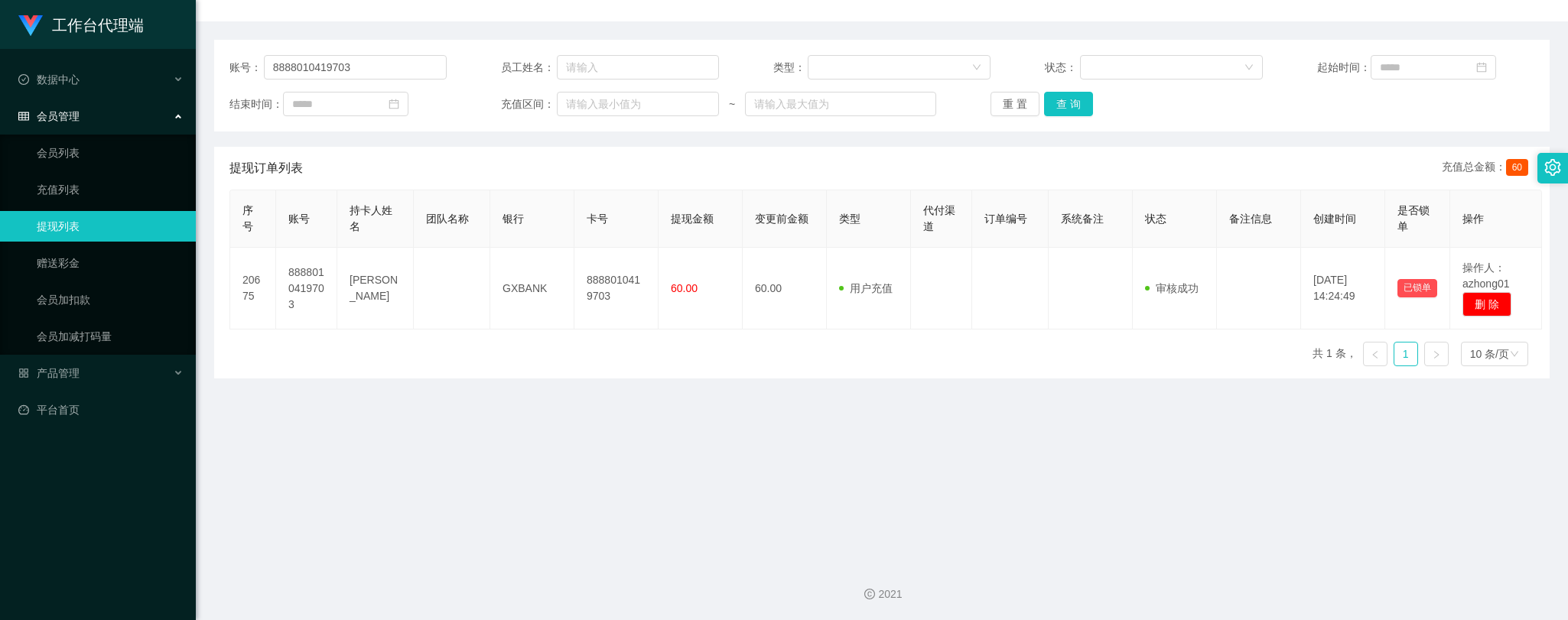
click at [839, 414] on main "关闭左侧 关闭右侧 关闭其它 刷新页面 赠送彩金 提现列表 充值列表 会员加扣款 注单管理 首页 / 会员管理 / 提现列表 / 提现列表 账号： 88880…" at bounding box center [882, 221] width 1372 height 656
click at [663, 442] on main "关闭左侧 关闭右侧 关闭其它 刷新页面 赠送彩金 提现列表 充值列表 会员加扣款 注单管理 首页 / 会员管理 / 提现列表 / 提现列表 账号： 88880…" at bounding box center [882, 221] width 1372 height 656
drag, startPoint x: 385, startPoint y: 61, endPoint x: 225, endPoint y: 61, distance: 160.0
click at [225, 61] on div "账号： 8888010419703 员工姓名： 类型： 状态： 起始时间： 结束时间： 充值区间： ~ 重 置 查 询" at bounding box center [882, 86] width 1336 height 92
paste input "Ken0221"
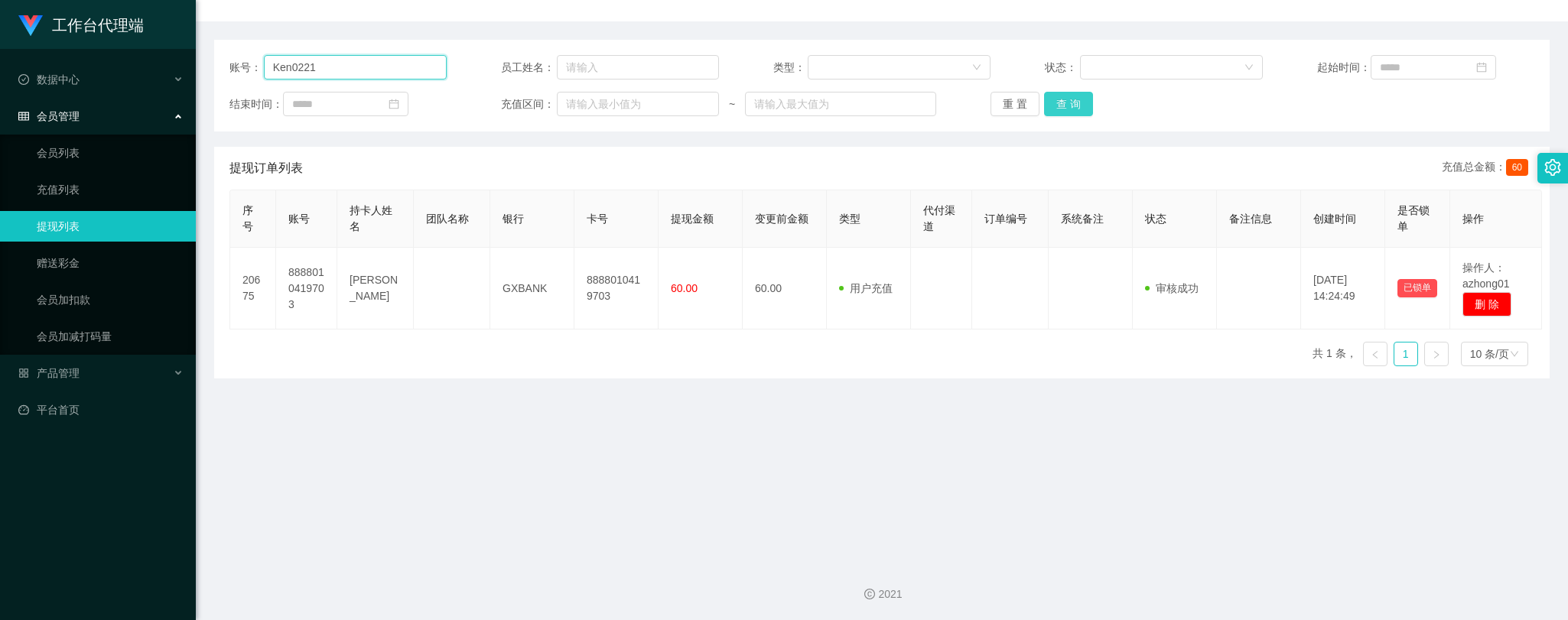
type input "Ken0221"
click at [1048, 97] on button "查 询" at bounding box center [1068, 104] width 49 height 24
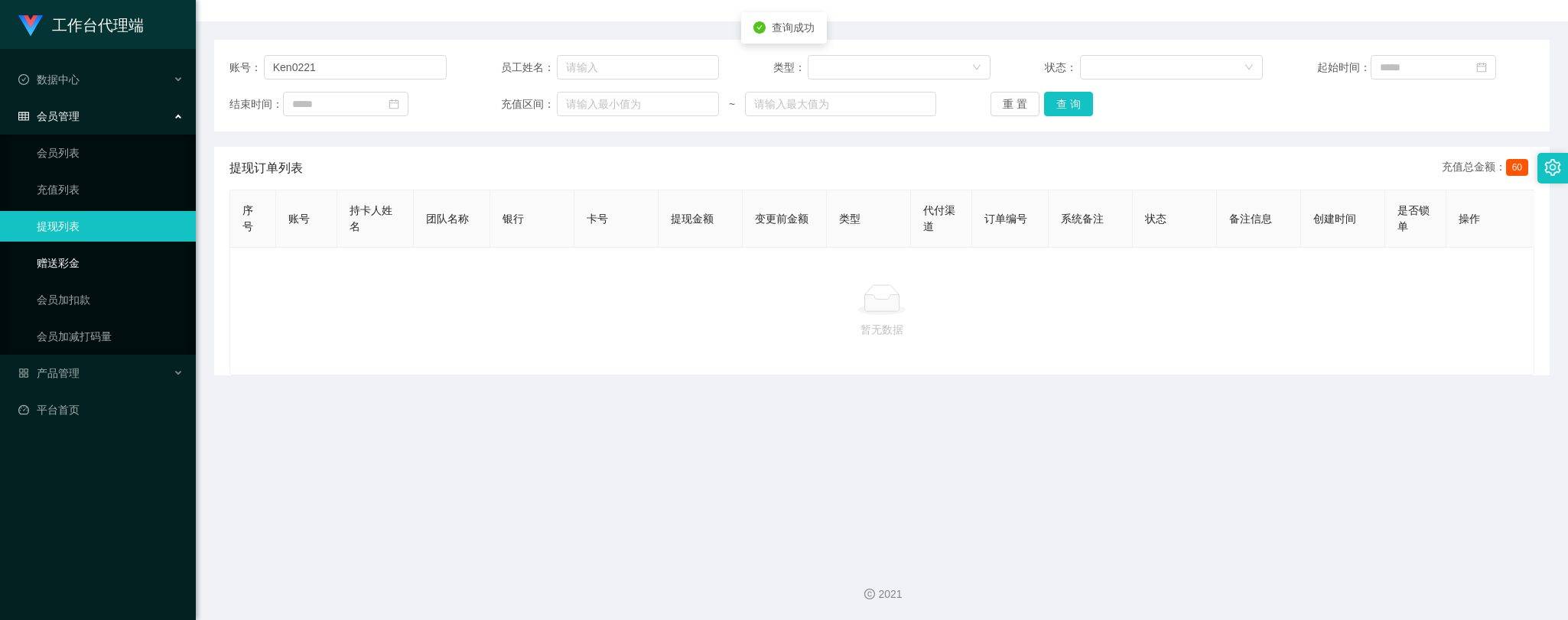
click at [51, 263] on link "赠送彩金" at bounding box center [110, 263] width 147 height 30
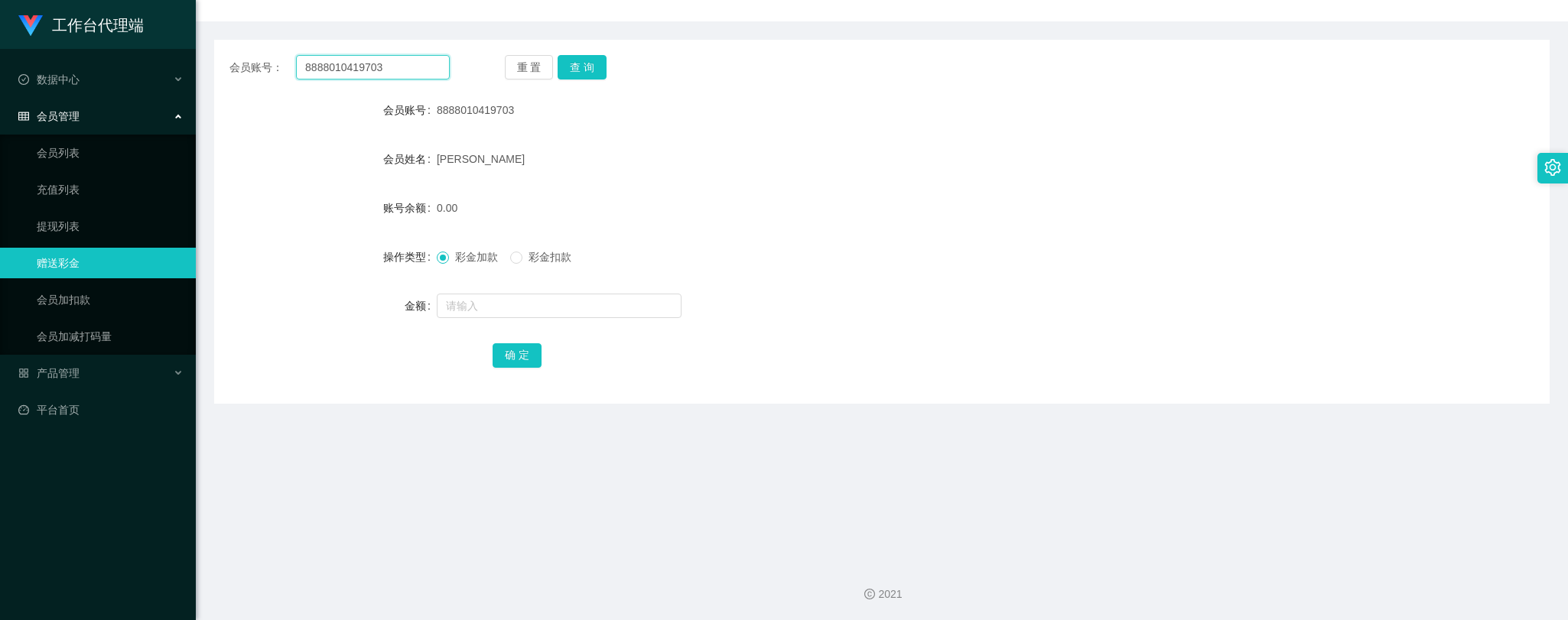
drag, startPoint x: 418, startPoint y: 62, endPoint x: 211, endPoint y: 64, distance: 207.0
click at [211, 64] on main "关闭左侧 关闭右侧 关闭其它 刷新页面 赠送彩金 提现列表 充值列表 会员加扣款 注单管理 首页 / 会员管理 / 赠送彩金 / 赠送彩金 会员账号： 888…" at bounding box center [882, 221] width 1372 height 656
paste input "Ken0221"
type input "Ken0221"
click at [592, 59] on button "查 询" at bounding box center [582, 67] width 49 height 24
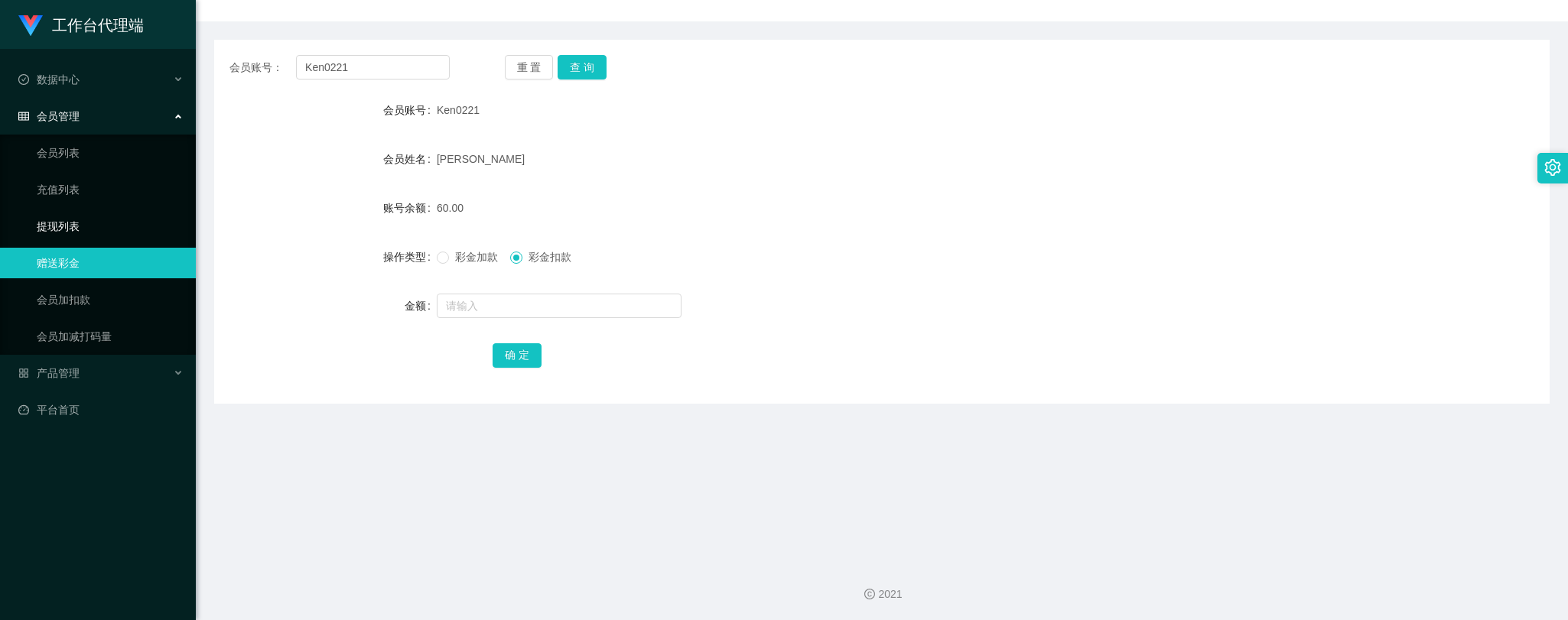
click at [37, 223] on link "提现列表" at bounding box center [110, 226] width 147 height 30
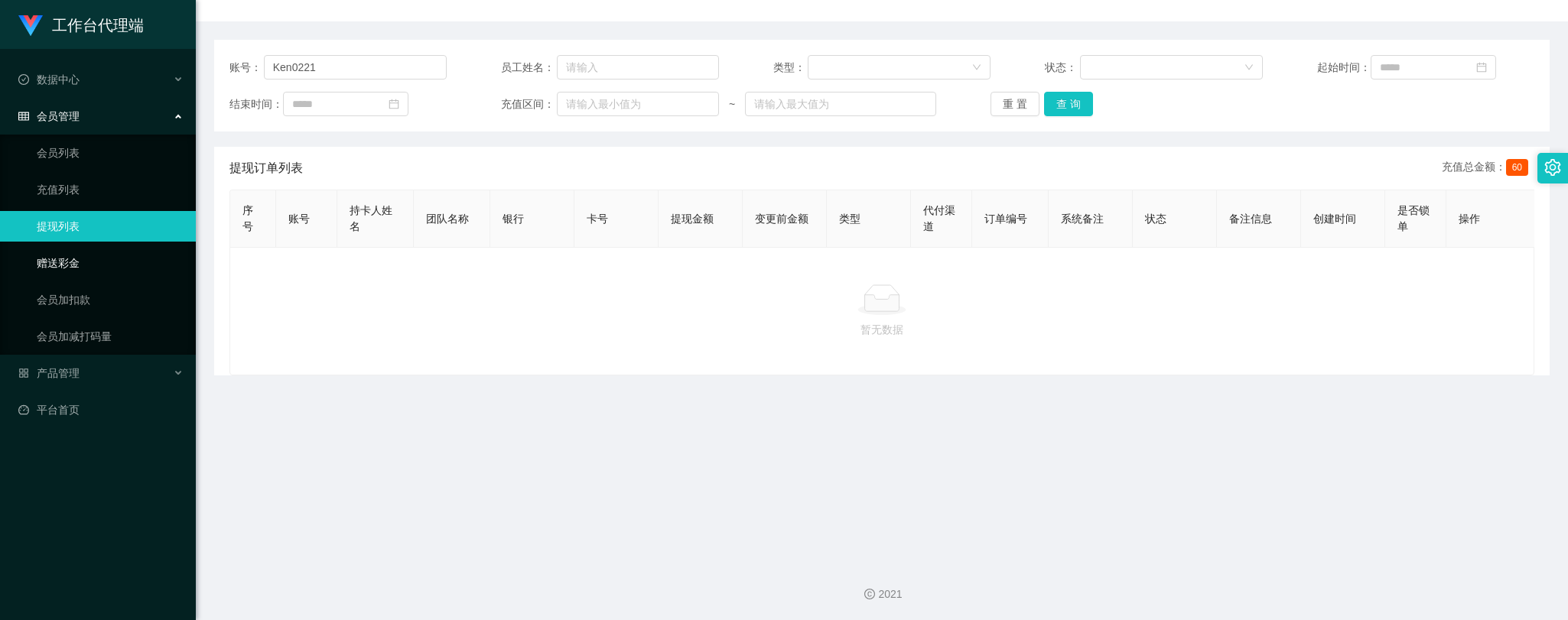
click at [69, 264] on link "赠送彩金" at bounding box center [110, 263] width 147 height 30
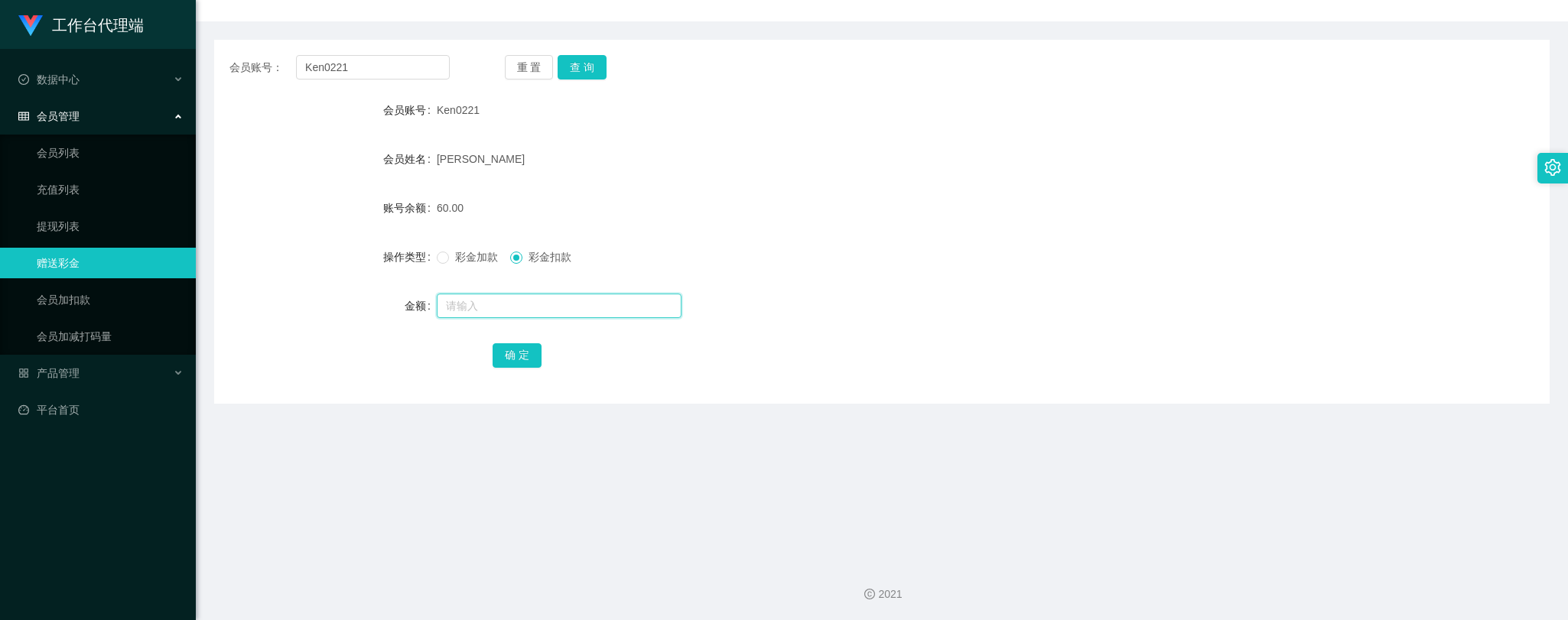
click at [511, 303] on input "text" at bounding box center [559, 305] width 245 height 24
type input "60"
click at [524, 356] on button "确 定" at bounding box center [516, 355] width 49 height 24
drag, startPoint x: 375, startPoint y: 65, endPoint x: 257, endPoint y: 65, distance: 118.0
click at [256, 65] on div "会员账号： Ken0221" at bounding box center [339, 67] width 220 height 24
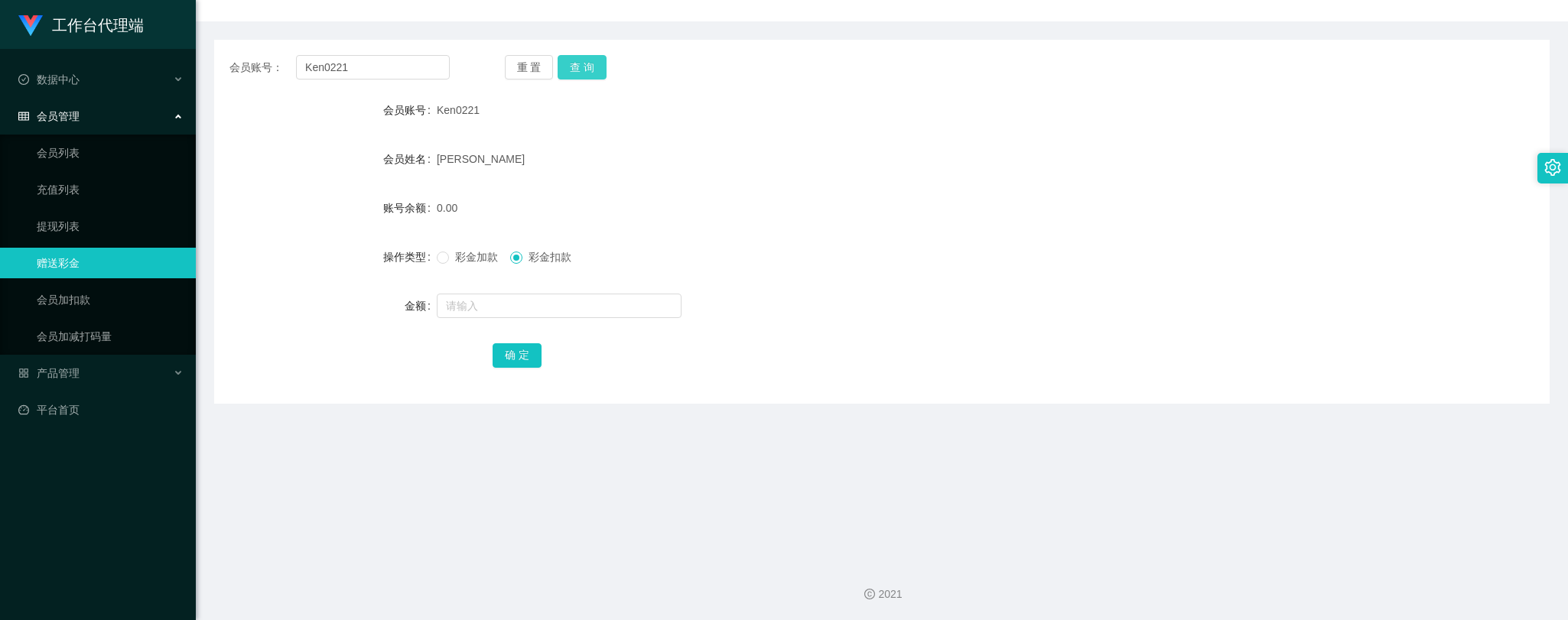
click at [563, 64] on button "查 询" at bounding box center [582, 67] width 49 height 24
click at [506, 301] on input "text" at bounding box center [559, 305] width 245 height 24
click at [502, 309] on input "text" at bounding box center [559, 305] width 245 height 24
type input "60"
click at [527, 346] on button "确 定" at bounding box center [516, 355] width 49 height 24
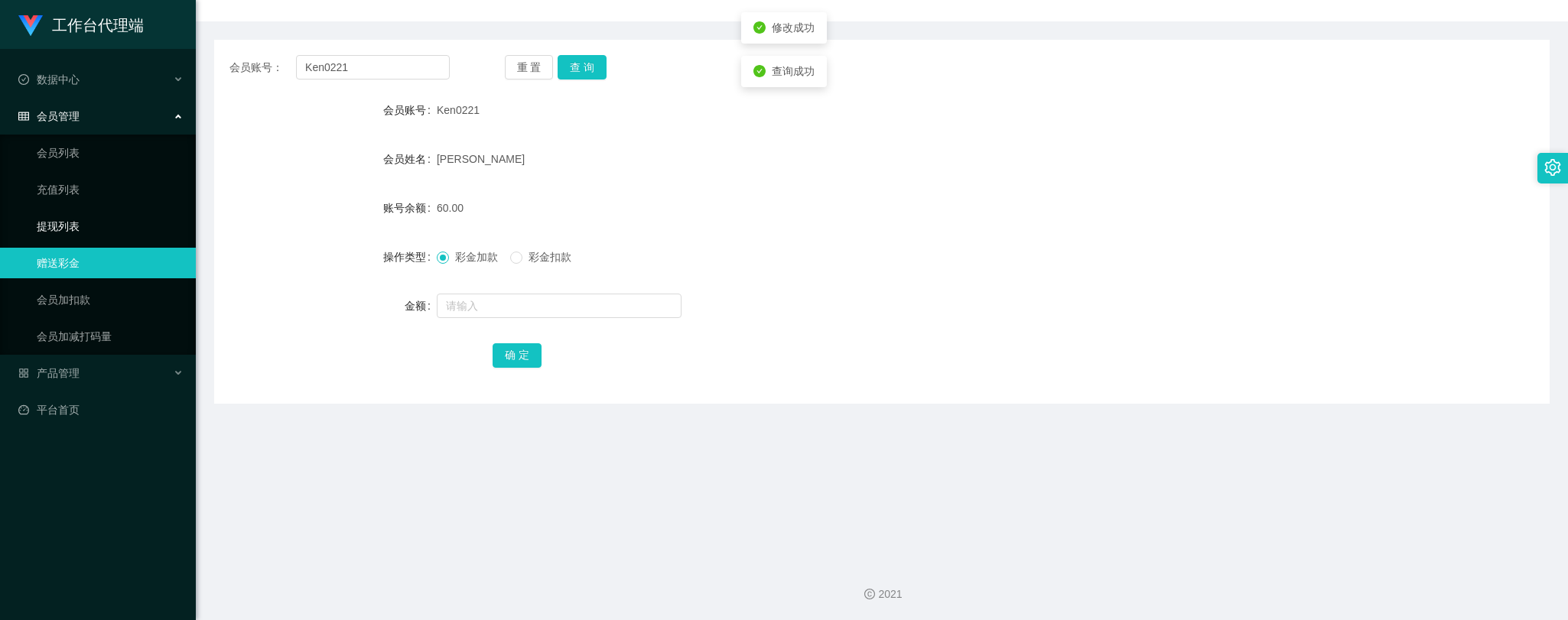
click at [48, 225] on link "提现列表" at bounding box center [110, 226] width 147 height 30
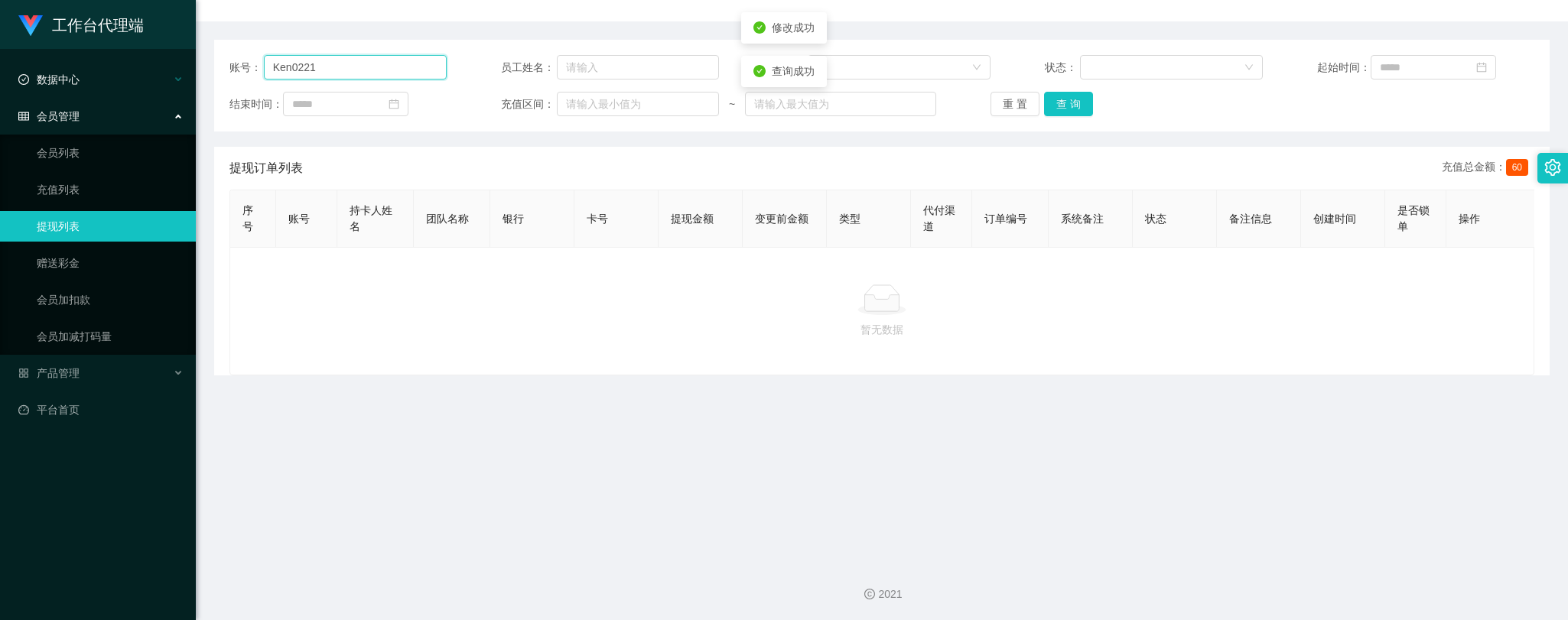
drag, startPoint x: 341, startPoint y: 71, endPoint x: 189, endPoint y: 65, distance: 152.1
click at [189, 65] on section "工作台代理端 数据中心 会员管理 会员列表 充值列表 提现列表 赠送彩金 会员加扣款 会员加减打码量 产品管理 开奖记录 注单管理 产品列表 即时注单 产品预…" at bounding box center [784, 232] width 1568 height 776
click at [1068, 97] on button "查 询" at bounding box center [1068, 104] width 49 height 24
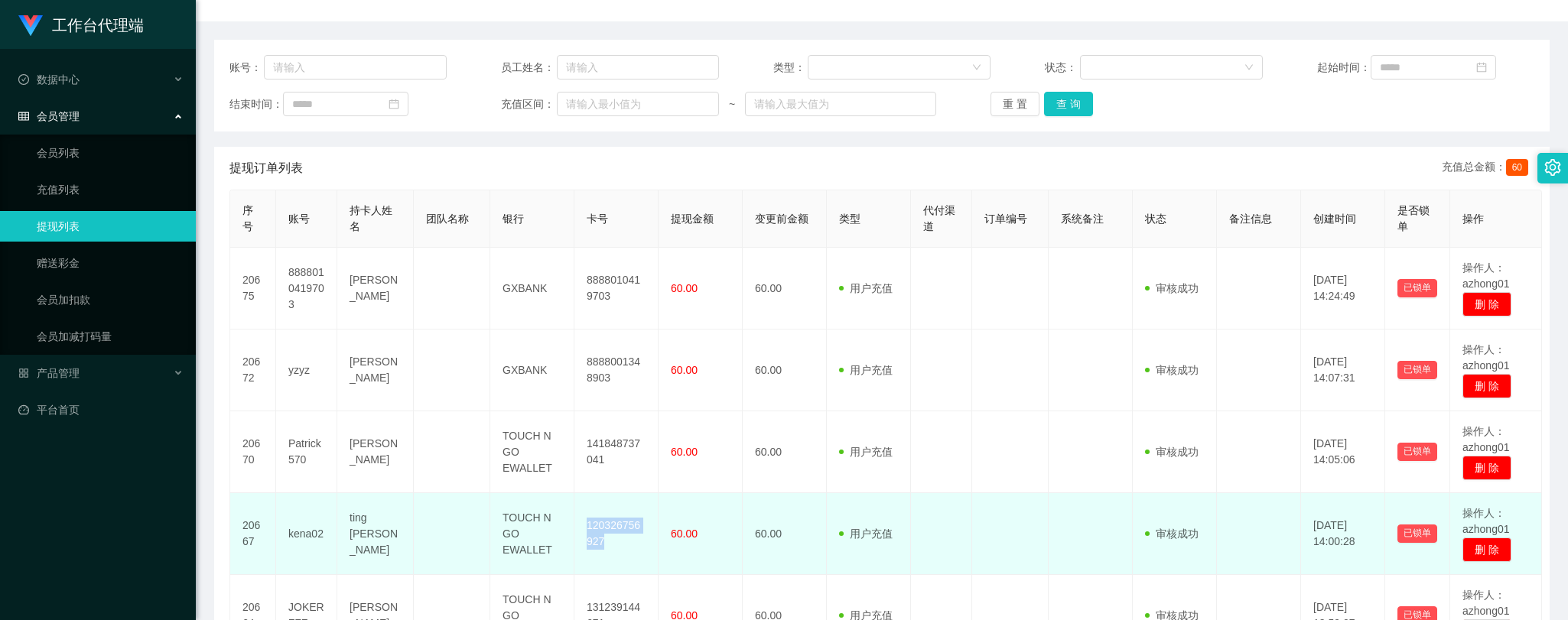
drag, startPoint x: 587, startPoint y: 526, endPoint x: 614, endPoint y: 544, distance: 32.4
click at [614, 544] on td "120326756927" at bounding box center [616, 533] width 84 height 82
copy td "120326756927"
drag, startPoint x: 324, startPoint y: 535, endPoint x: 289, endPoint y: 536, distance: 35.0
click at [289, 536] on td "kena02" at bounding box center [307, 533] width 61 height 82
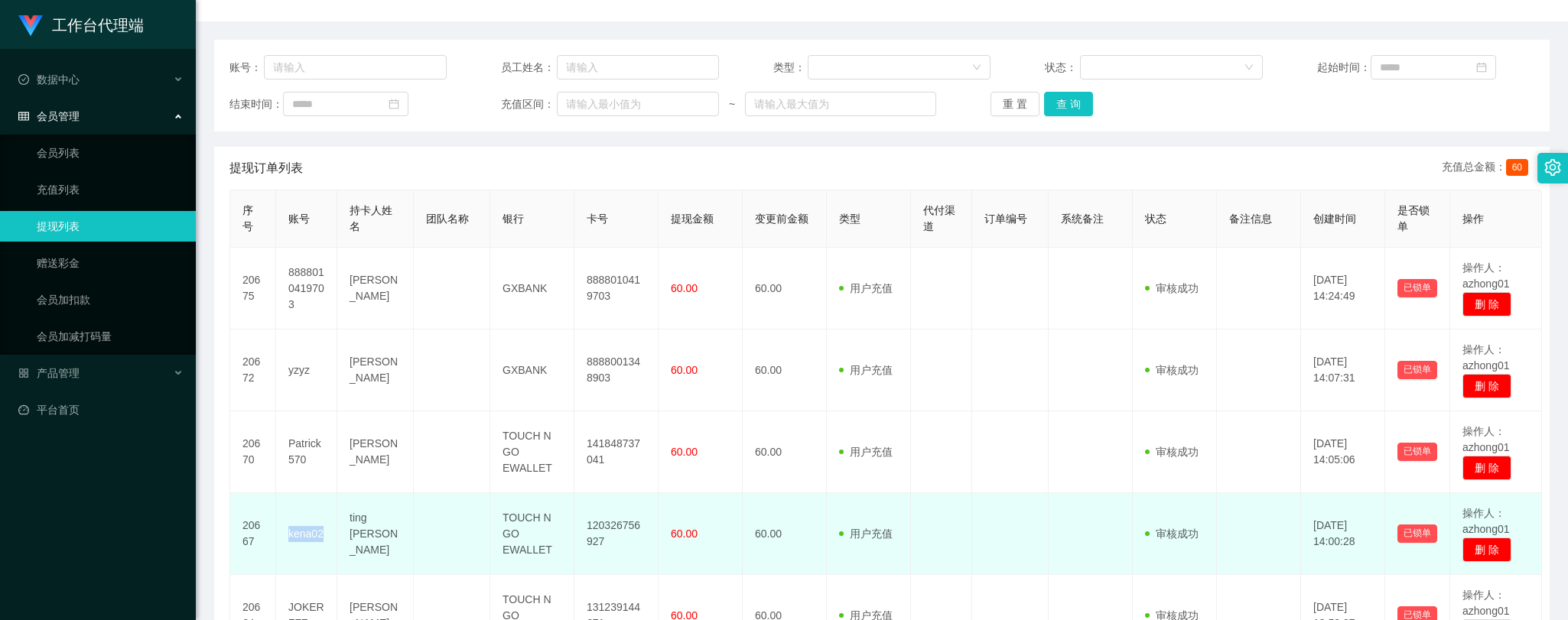
copy td "kena02"
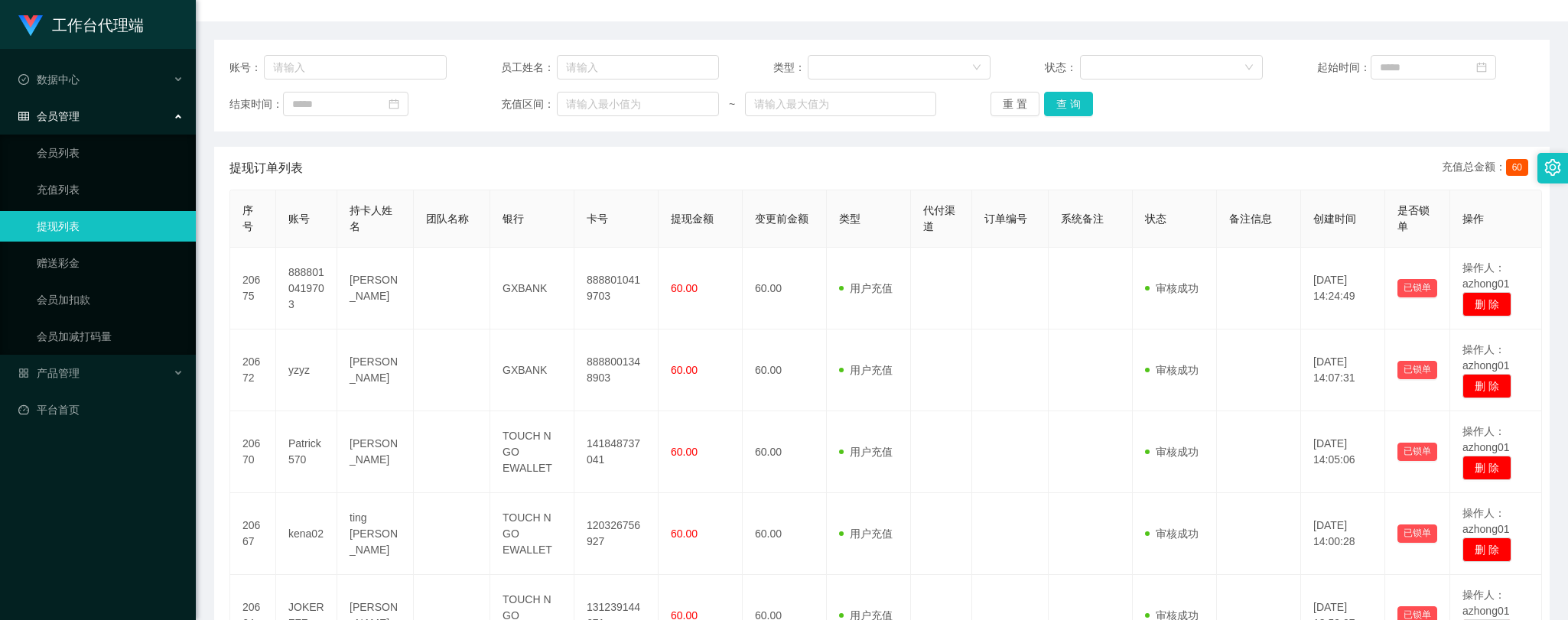
click at [807, 150] on div "提现订单列表 充值总金额： 60" at bounding box center [882, 168] width 1304 height 43
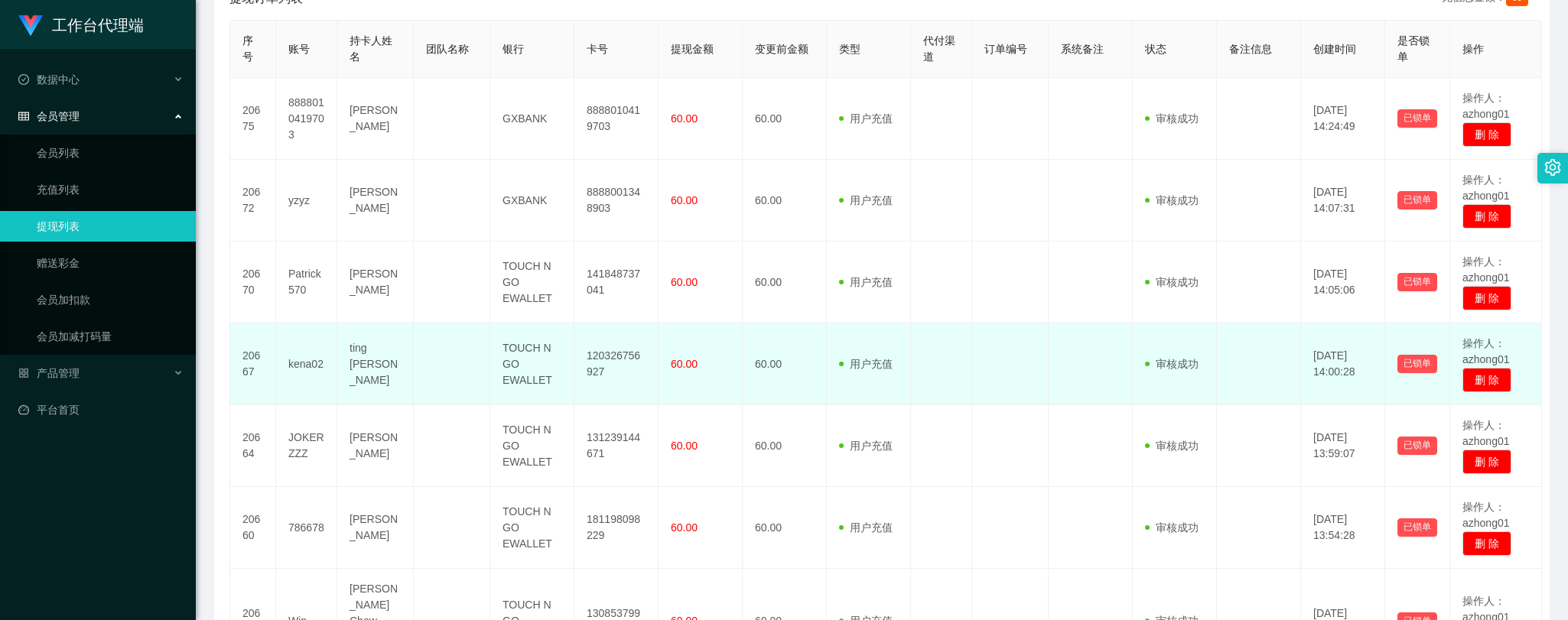
scroll to position [240, 0]
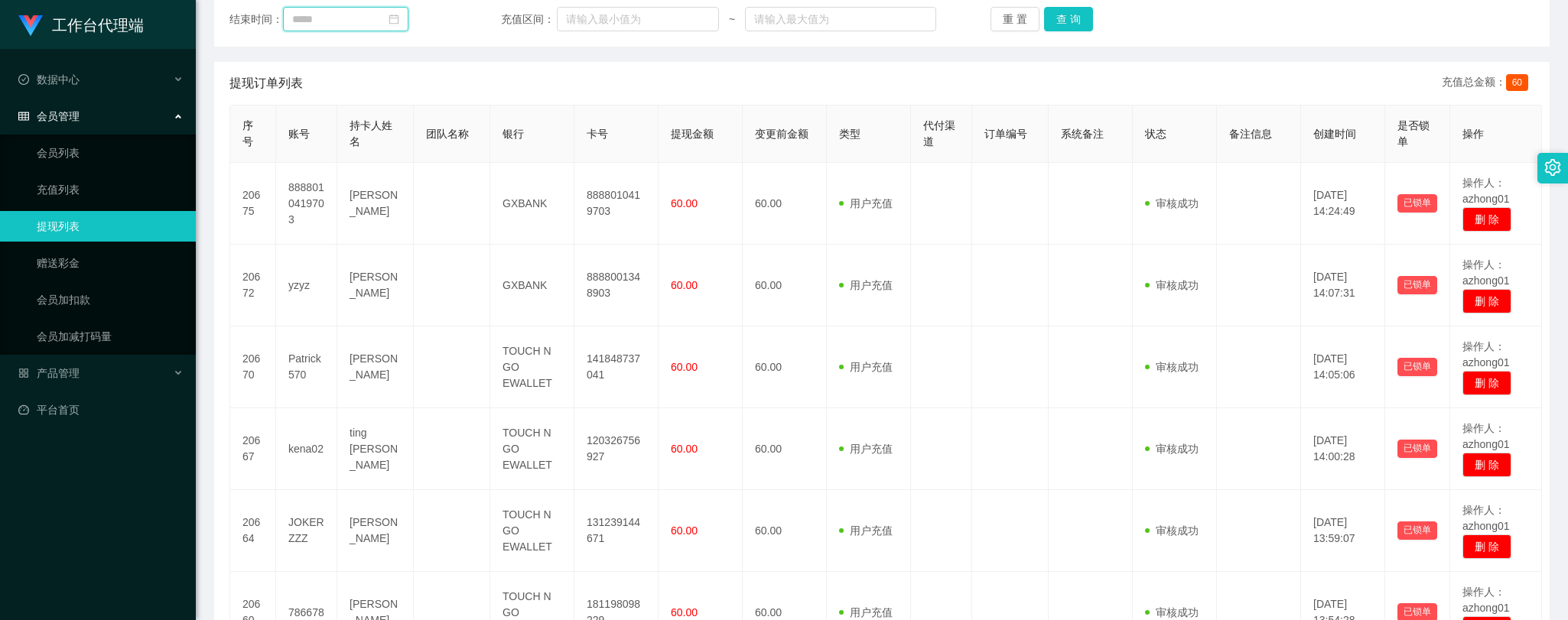
drag, startPoint x: 364, startPoint y: 23, endPoint x: 356, endPoint y: 21, distance: 8.2
click at [356, 21] on input at bounding box center [346, 19] width 126 height 24
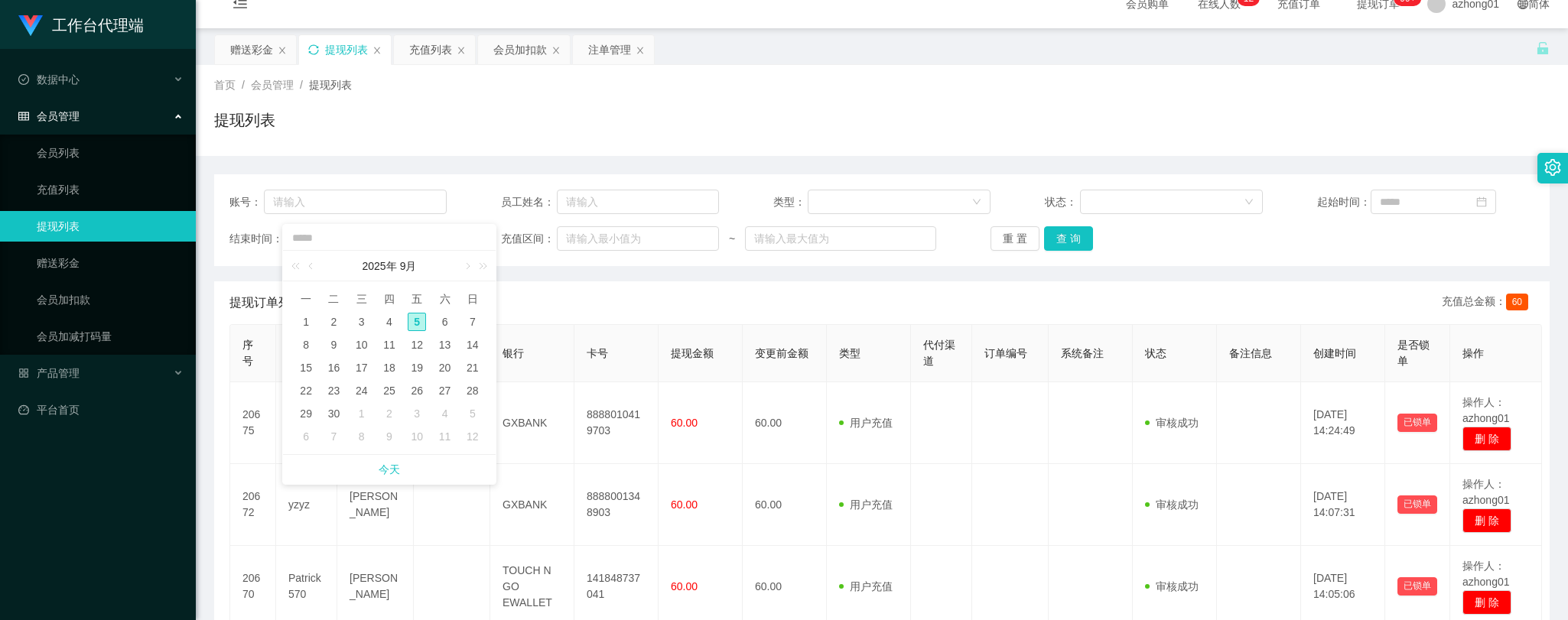
scroll to position [0, 0]
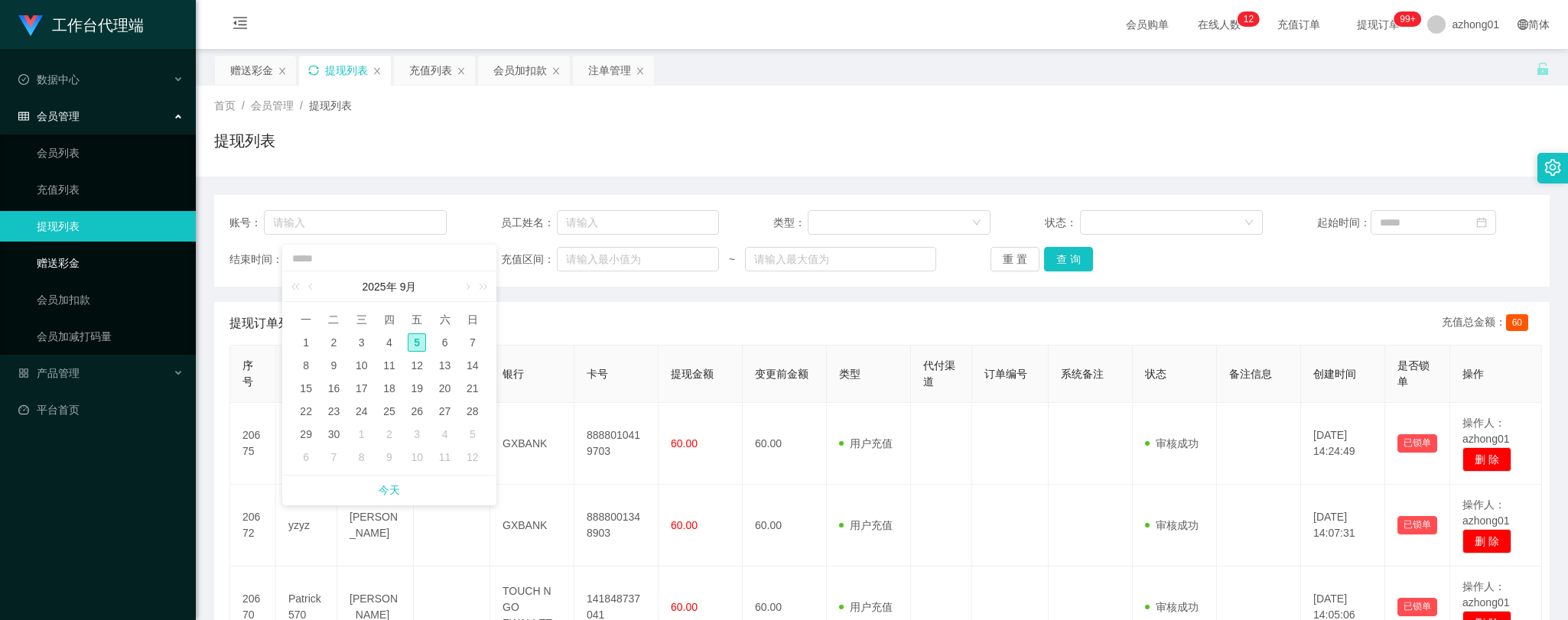
click at [43, 260] on link "赠送彩金" at bounding box center [110, 263] width 147 height 30
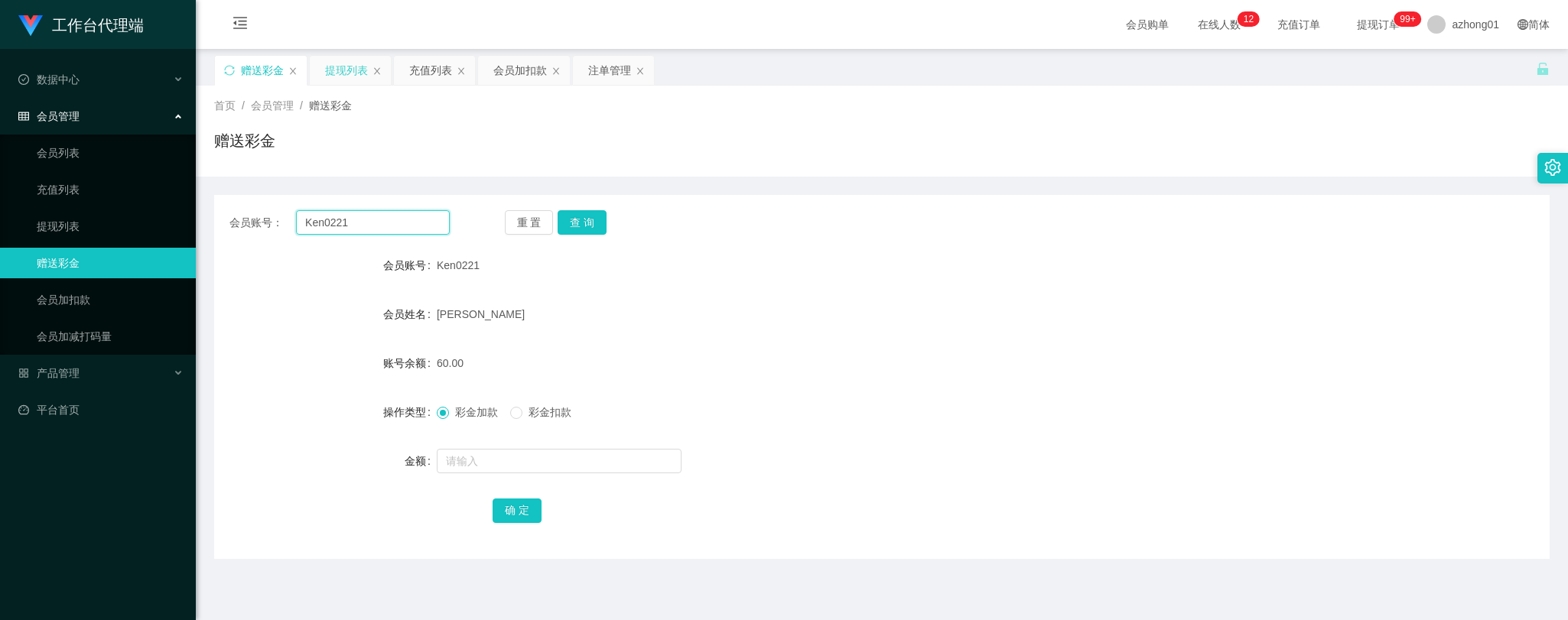
drag, startPoint x: 371, startPoint y: 223, endPoint x: 245, endPoint y: 225, distance: 126.0
click at [224, 219] on div "会员账号： Ken0221 重 置 查 询" at bounding box center [882, 222] width 1336 height 24
click at [586, 223] on button "查 询" at bounding box center [582, 222] width 49 height 24
click at [591, 219] on button "查 询" at bounding box center [582, 222] width 49 height 24
click at [47, 223] on link "提现列表" at bounding box center [110, 226] width 147 height 30
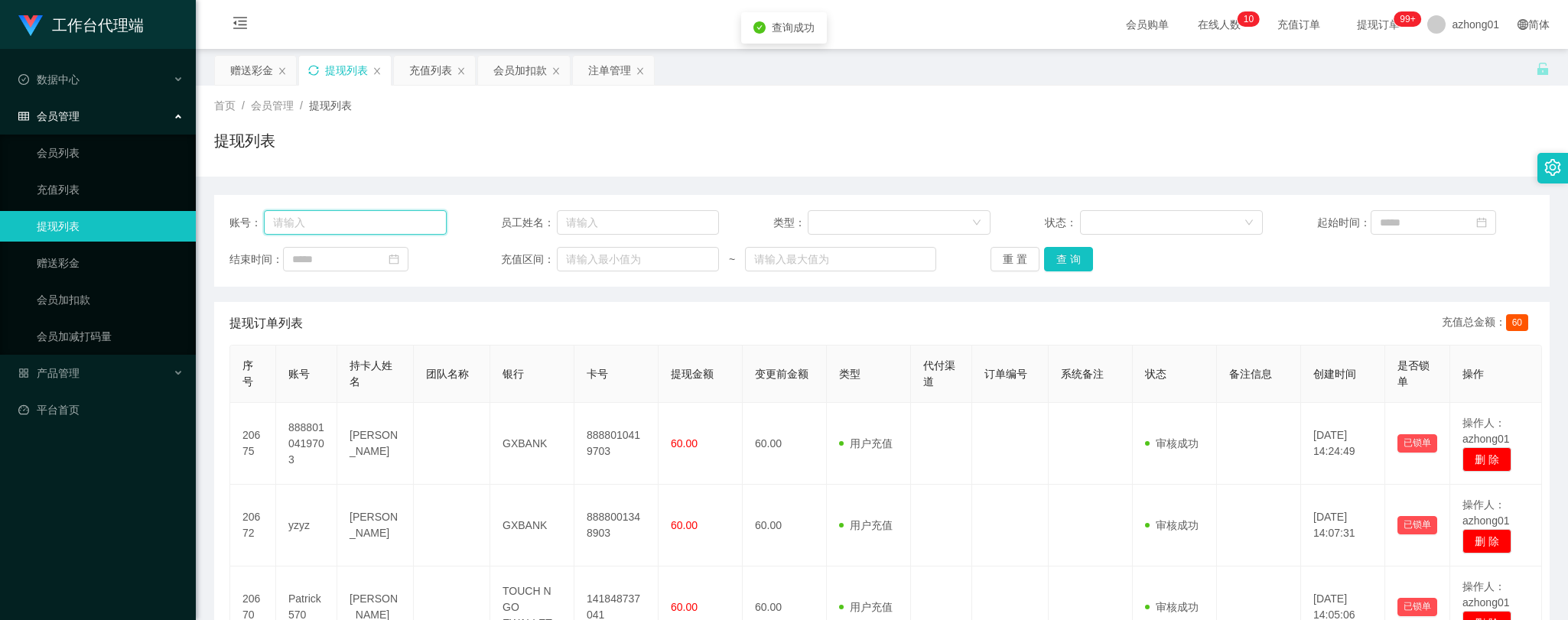
click at [367, 218] on input "text" at bounding box center [355, 222] width 183 height 24
paste input "Ken0221"
type input "Ken0221"
click at [1059, 263] on button "查 询" at bounding box center [1068, 259] width 49 height 24
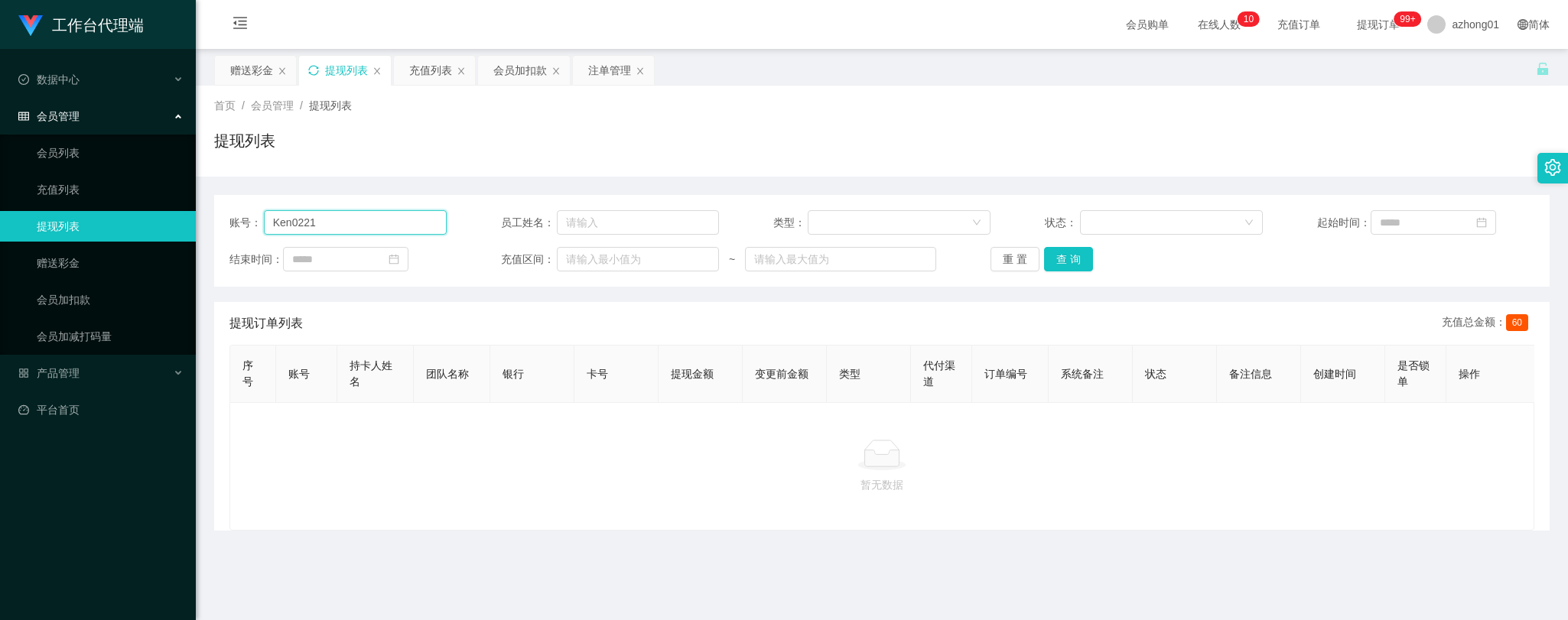
drag, startPoint x: 344, startPoint y: 214, endPoint x: 203, endPoint y: 217, distance: 141.0
click at [203, 217] on main "关闭左侧 关闭右侧 关闭其它 刷新页面 赠送彩金 提现列表 充值列表 会员加扣款 注单管理 首页 / 会员管理 / 提现列表 / 提现列表 账号： Ken02…" at bounding box center [882, 377] width 1372 height 656
click at [1080, 256] on button "查 询" at bounding box center [1068, 259] width 49 height 24
click at [55, 257] on link "赠送彩金" at bounding box center [110, 263] width 147 height 30
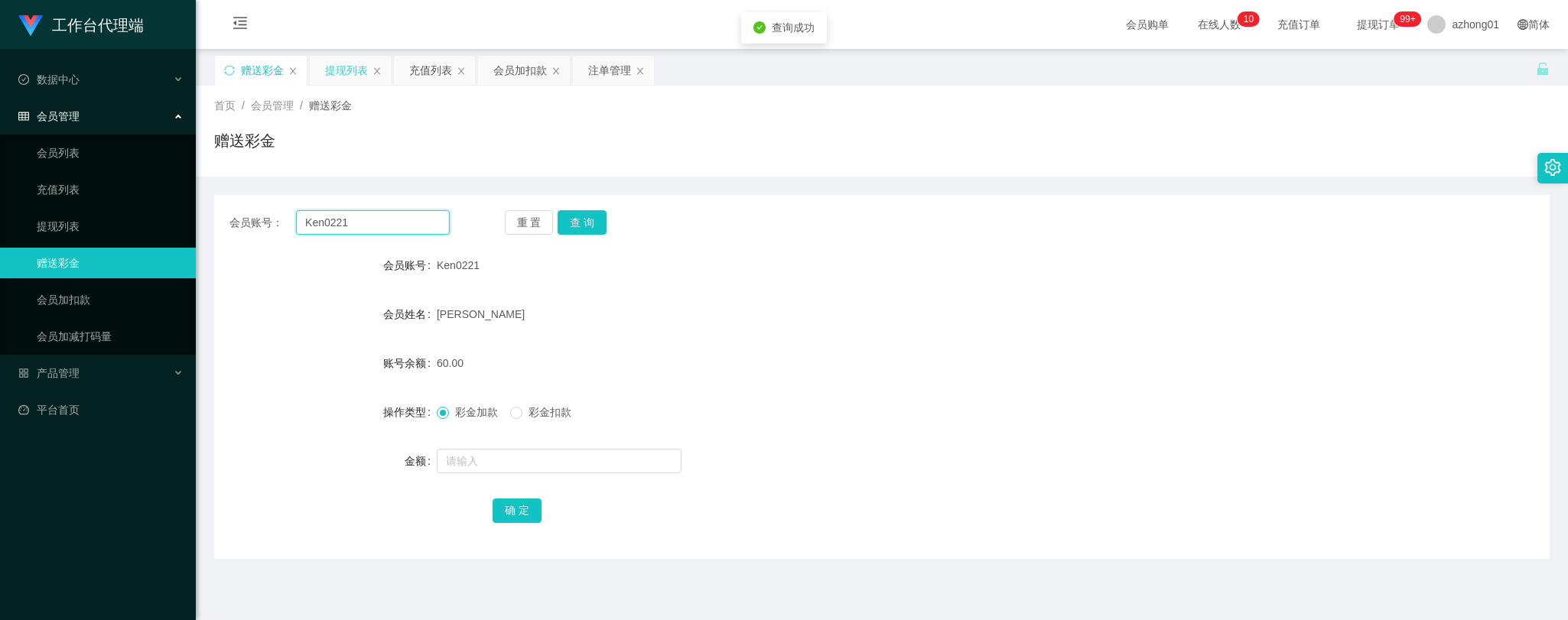
drag, startPoint x: 368, startPoint y: 219, endPoint x: 208, endPoint y: 219, distance: 160.0
click at [208, 219] on main "关闭左侧 关闭右侧 关闭其它 刷新页面 赠送彩金 提现列表 充值列表 会员加扣款 注单管理 首页 / 会员管理 / 赠送彩金 / 赠送彩金 会员账号： Ken…" at bounding box center [882, 377] width 1372 height 656
paste input "text"
type input "Ken0221"
click at [571, 214] on button "查 询" at bounding box center [582, 222] width 49 height 24
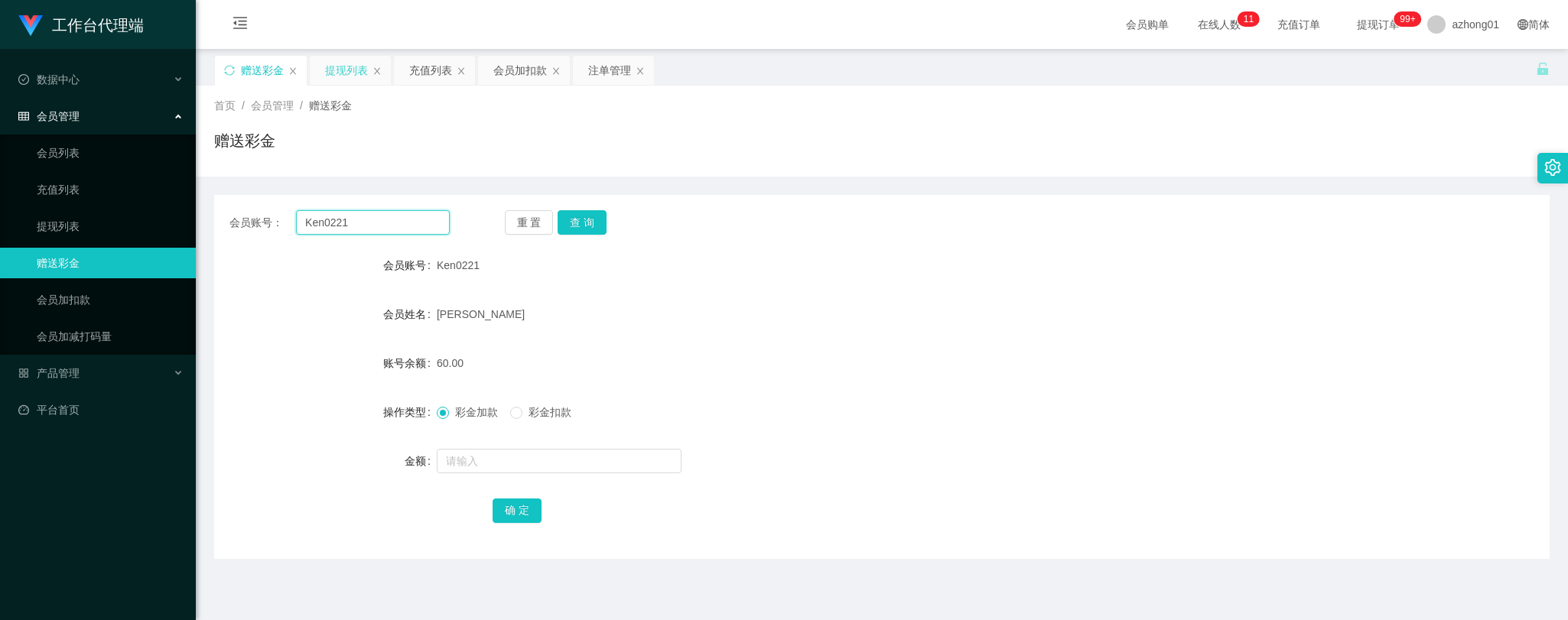
drag, startPoint x: 434, startPoint y: 218, endPoint x: 253, endPoint y: 212, distance: 181.1
click at [253, 212] on div "会员账号： Ken0221" at bounding box center [339, 222] width 220 height 24
click at [601, 227] on button "查 询" at bounding box center [582, 222] width 49 height 24
click at [89, 227] on link "提现列表" at bounding box center [110, 226] width 147 height 30
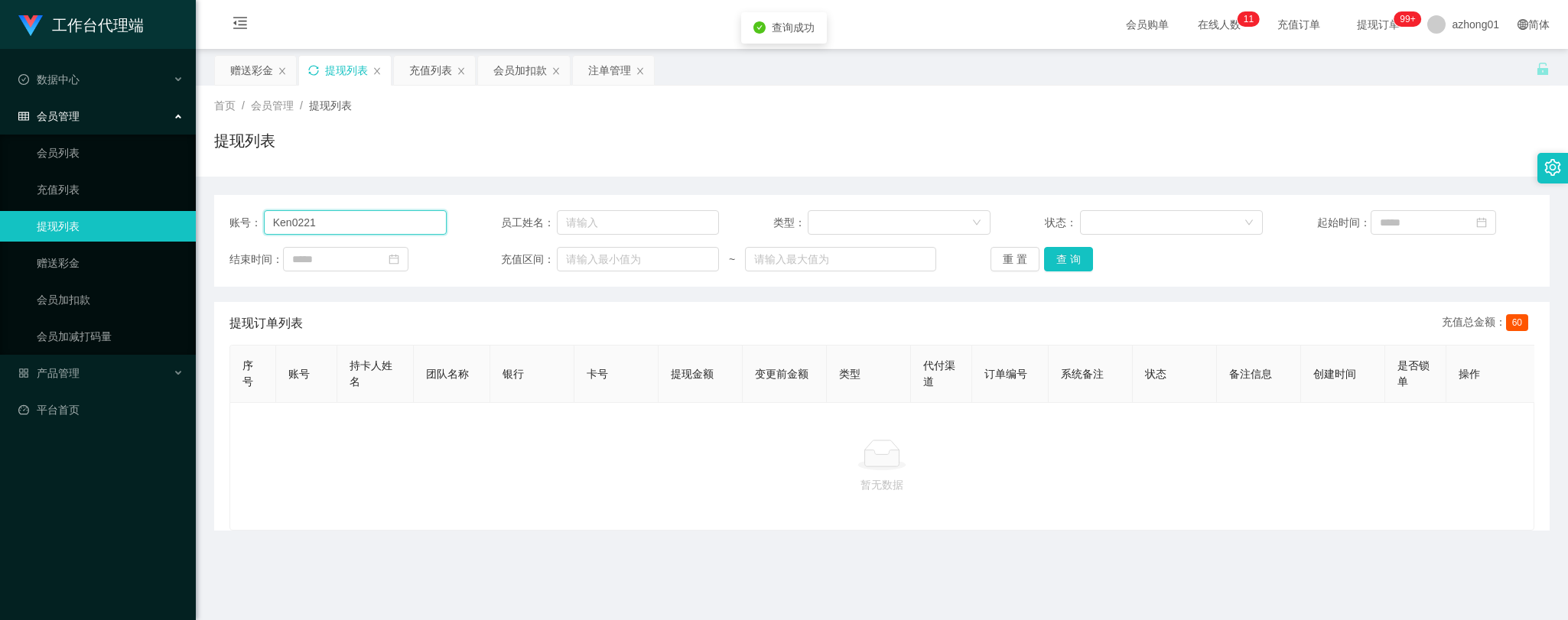
drag, startPoint x: 344, startPoint y: 221, endPoint x: 158, endPoint y: 214, distance: 186.1
click at [158, 214] on section "工作台代理端 数据中心 会员管理 会员列表 充值列表 提现列表 赠送彩金 会员加扣款 会员加减打码量 产品管理 开奖记录 注单管理 产品列表 即时注单 产品预…" at bounding box center [784, 388] width 1568 height 776
click at [1066, 257] on button "查 询" at bounding box center [1068, 259] width 49 height 24
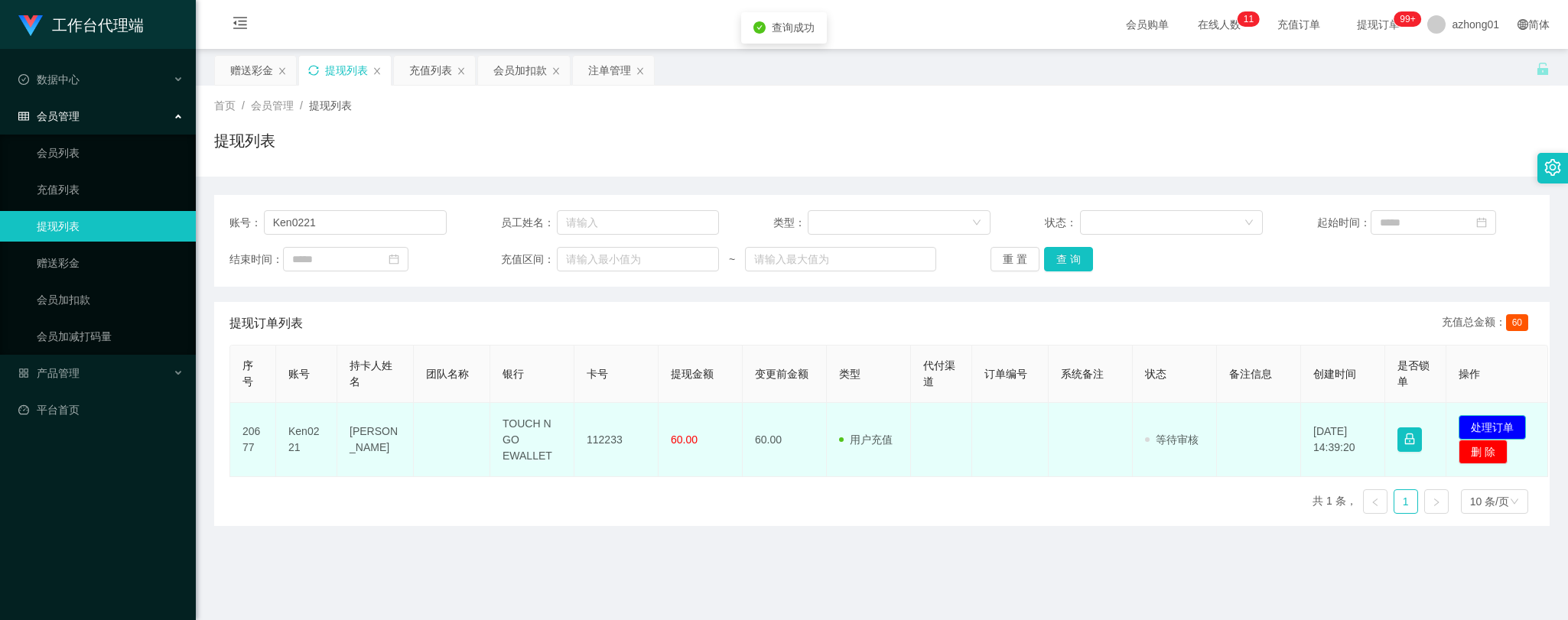
click at [1515, 422] on button "处理订单" at bounding box center [1492, 427] width 67 height 24
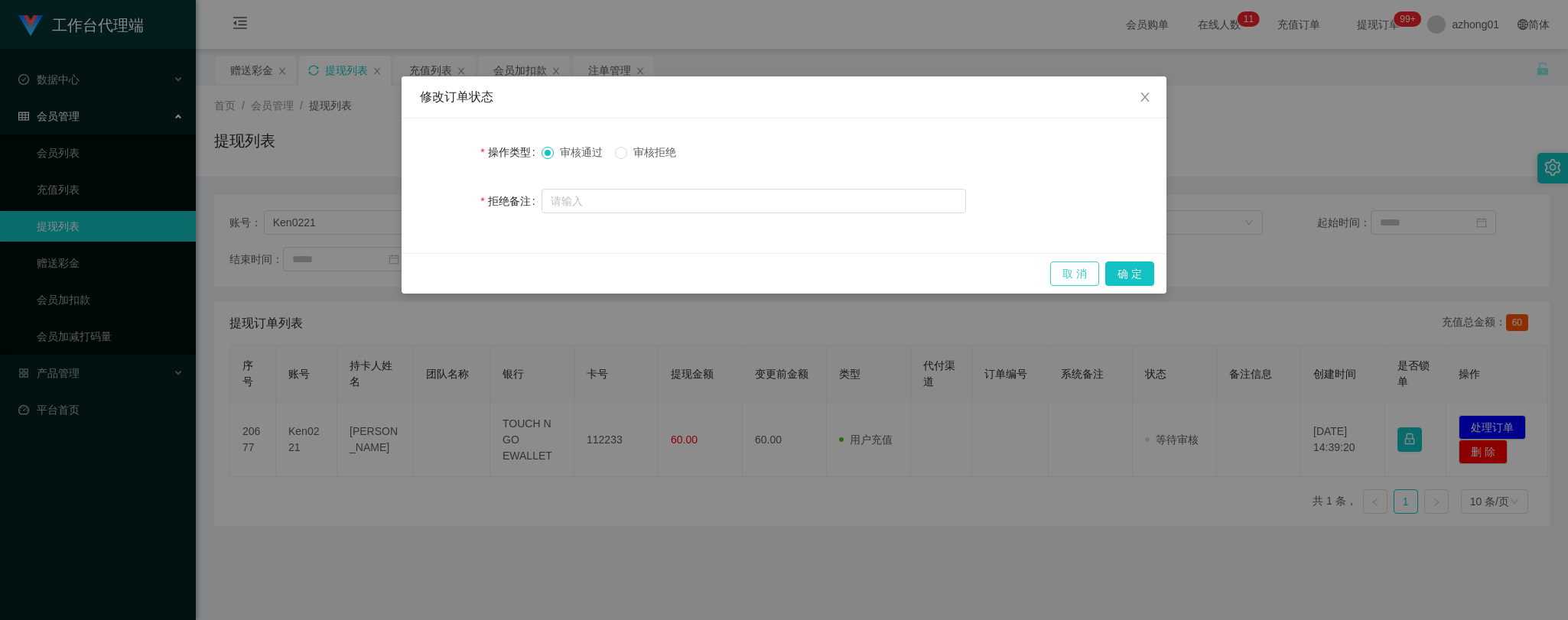
click at [1080, 270] on button "取 消" at bounding box center [1074, 273] width 49 height 24
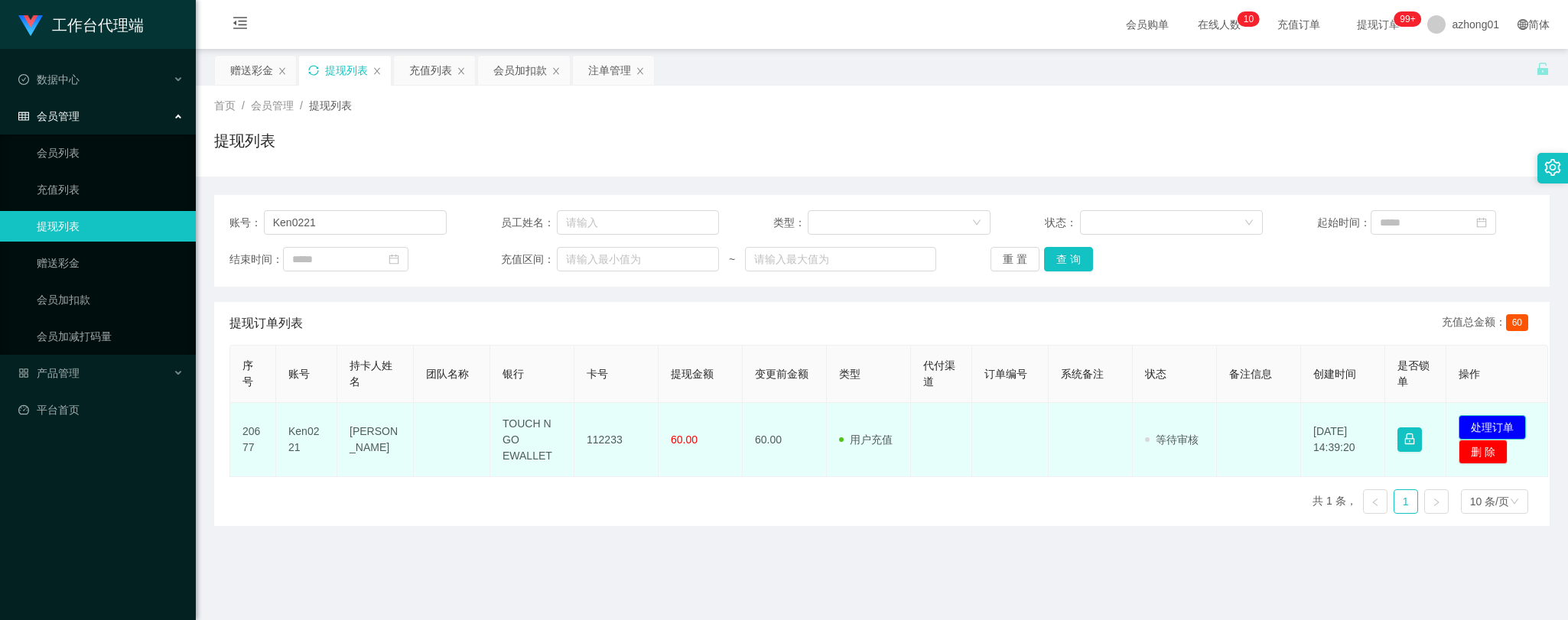
click at [1497, 416] on button "处理订单" at bounding box center [1492, 427] width 67 height 24
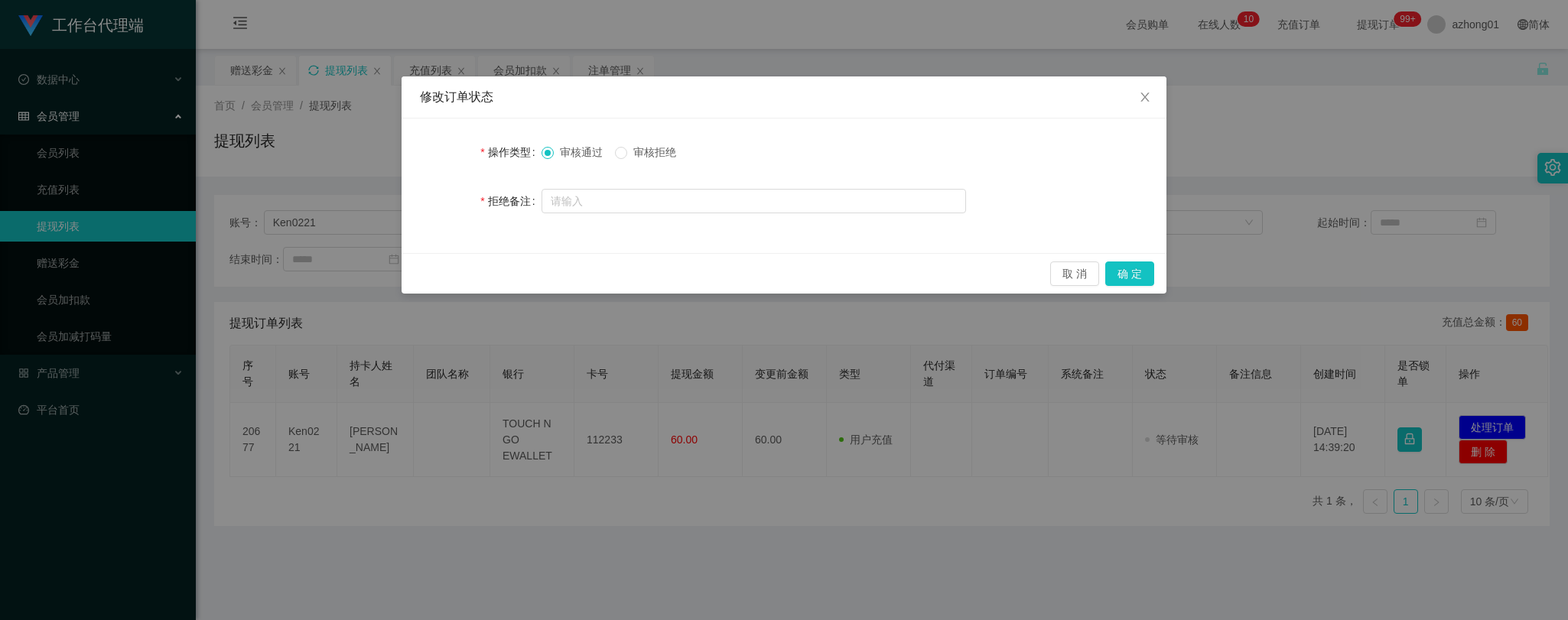
click at [630, 143] on div "审核通过 审核拒绝" at bounding box center [754, 151] width 424 height 30
click at [617, 140] on div "审核通过 审核拒绝" at bounding box center [754, 151] width 424 height 30
click at [662, 194] on input "text" at bounding box center [754, 200] width 424 height 24
type input "请输入正确的卡号"
click at [1140, 267] on button "确 定" at bounding box center [1130, 273] width 49 height 24
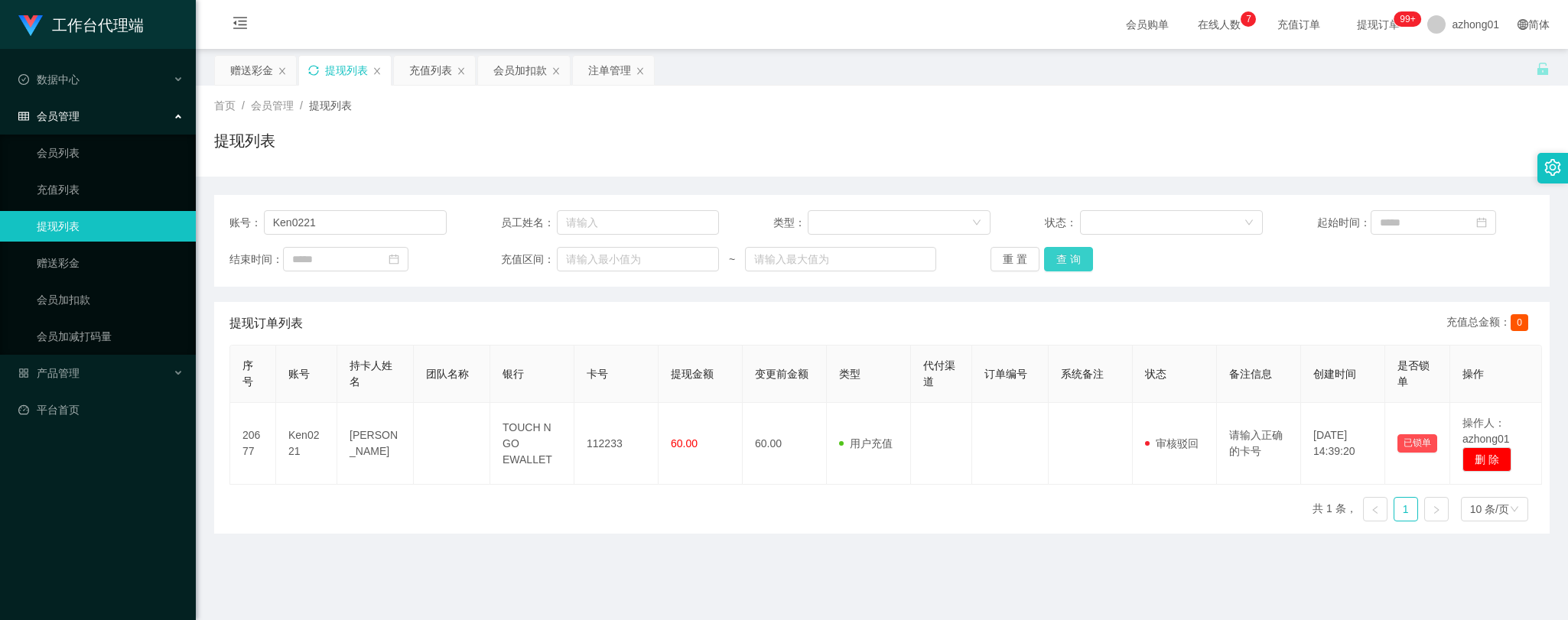
click at [1076, 258] on button "查 询" at bounding box center [1068, 259] width 49 height 24
drag, startPoint x: 303, startPoint y: 222, endPoint x: 243, endPoint y: 217, distance: 60.2
click at [243, 217] on div "账号： Ken0221" at bounding box center [338, 222] width 217 height 24
click at [70, 265] on link "赠送彩金" at bounding box center [110, 263] width 147 height 30
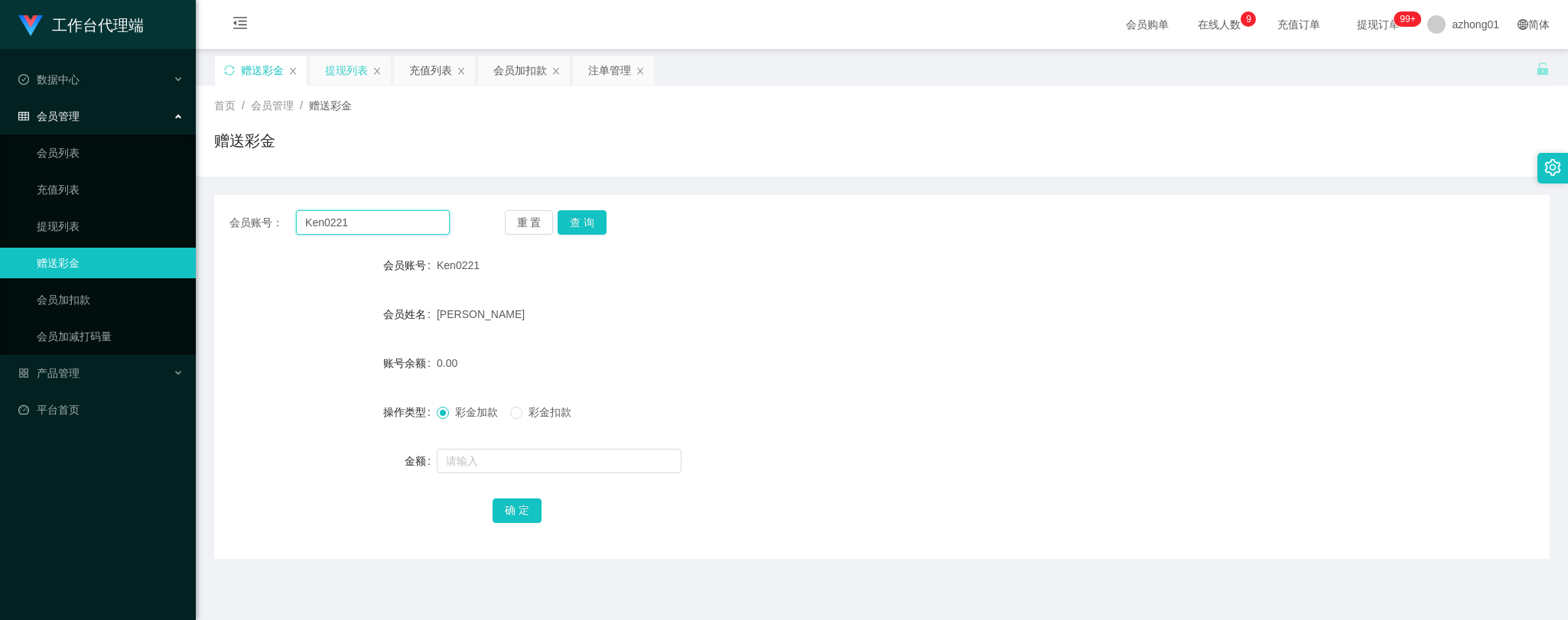
drag, startPoint x: 375, startPoint y: 223, endPoint x: 218, endPoint y: 216, distance: 157.2
click at [220, 217] on div "会员账号： Ken0221 重 置 查 询" at bounding box center [882, 222] width 1336 height 24
click at [585, 218] on button "查 询" at bounding box center [582, 222] width 49 height 24
click at [55, 216] on link "提现列表" at bounding box center [110, 226] width 147 height 30
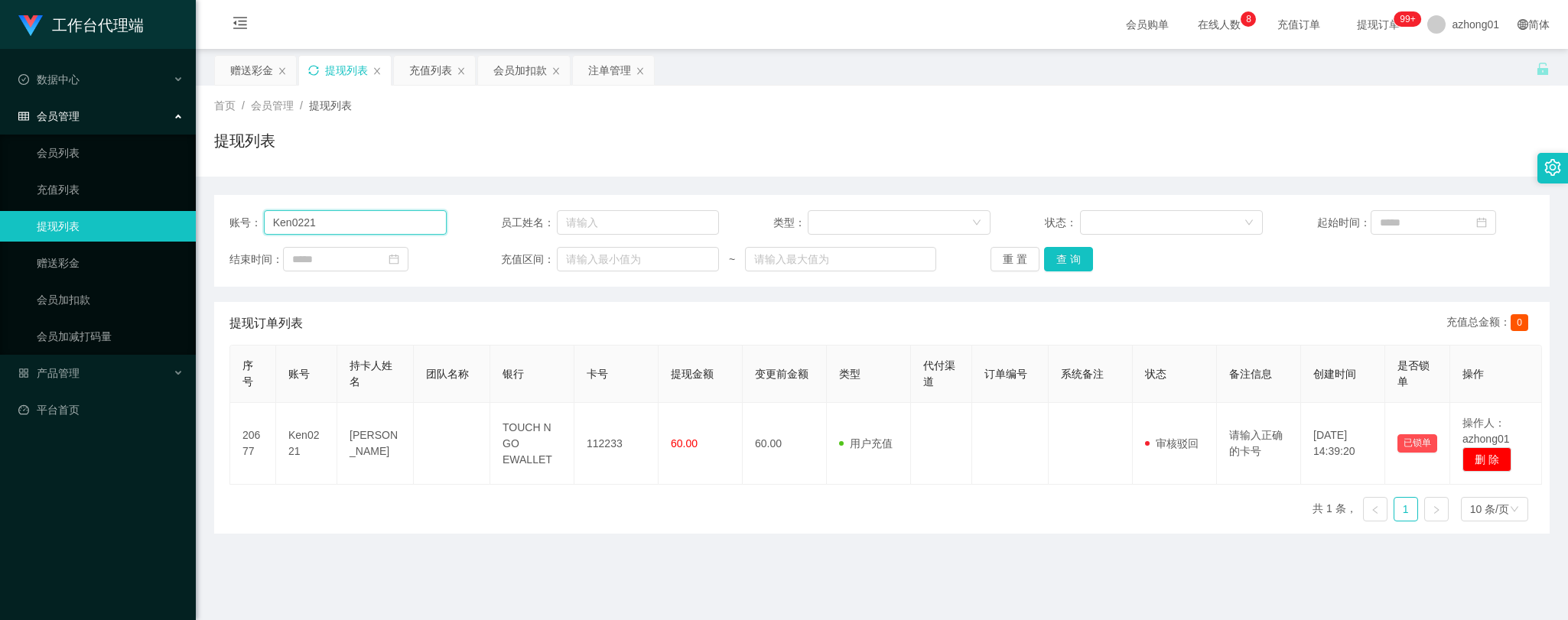
drag, startPoint x: 338, startPoint y: 224, endPoint x: 216, endPoint y: 210, distance: 122.8
click at [216, 210] on div "账号： Ken0221 员工姓名： 类型： 状态： 起始时间： 结束时间： 充值区间： ~ 重 置 查 询" at bounding box center [882, 241] width 1336 height 92
click at [1064, 253] on button "查 询" at bounding box center [1068, 259] width 49 height 24
click at [1066, 254] on button "查 询" at bounding box center [1068, 259] width 49 height 24
click at [66, 257] on link "赠送彩金" at bounding box center [110, 263] width 147 height 30
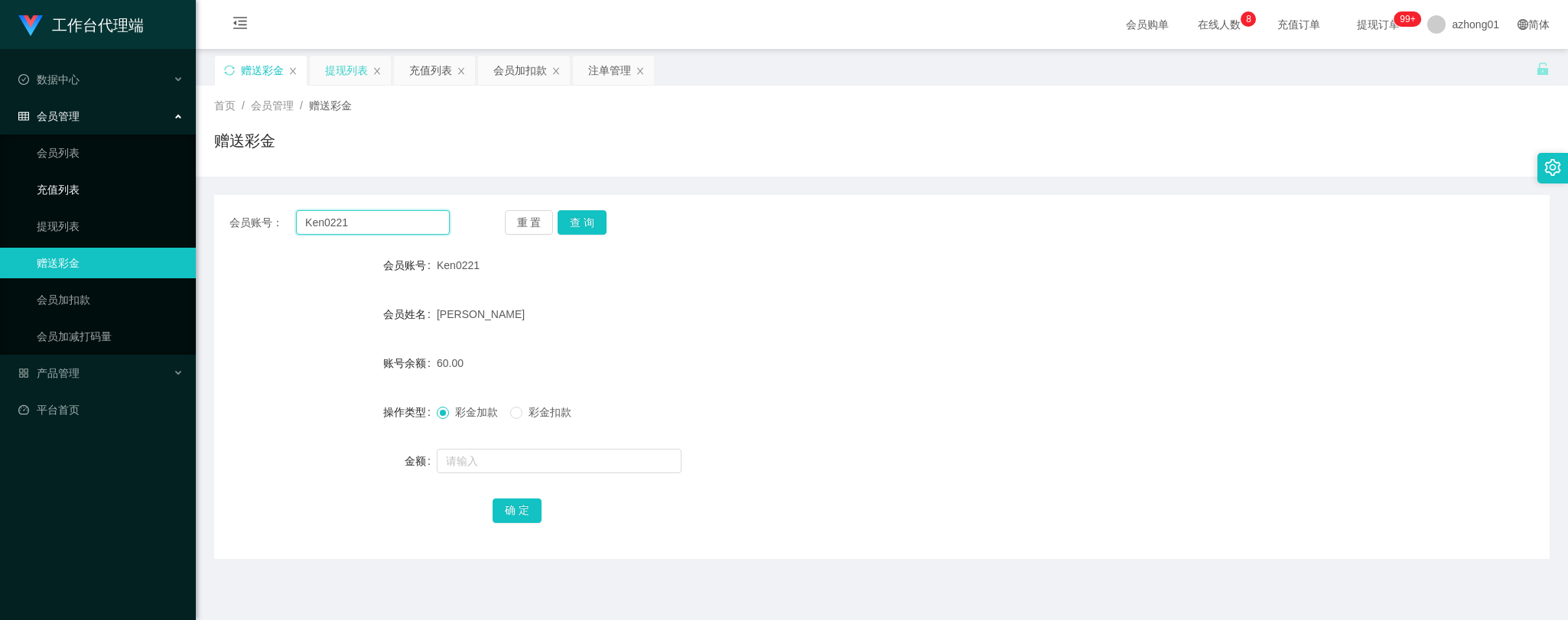
drag, startPoint x: 395, startPoint y: 216, endPoint x: 172, endPoint y: 203, distance: 223.4
click at [172, 203] on section "工作台代理端 数据中心 会员管理 会员列表 充值列表 提现列表 赠送彩金 会员加扣款 会员加减打码量 产品管理 开奖记录 注单管理 产品列表 即时注单 产品预…" at bounding box center [784, 388] width 1568 height 776
click at [576, 218] on button "查 询" at bounding box center [582, 222] width 49 height 24
drag, startPoint x: 363, startPoint y: 217, endPoint x: 234, endPoint y: 212, distance: 129.1
click at [234, 212] on div "会员账号： Ken0221" at bounding box center [339, 222] width 220 height 24
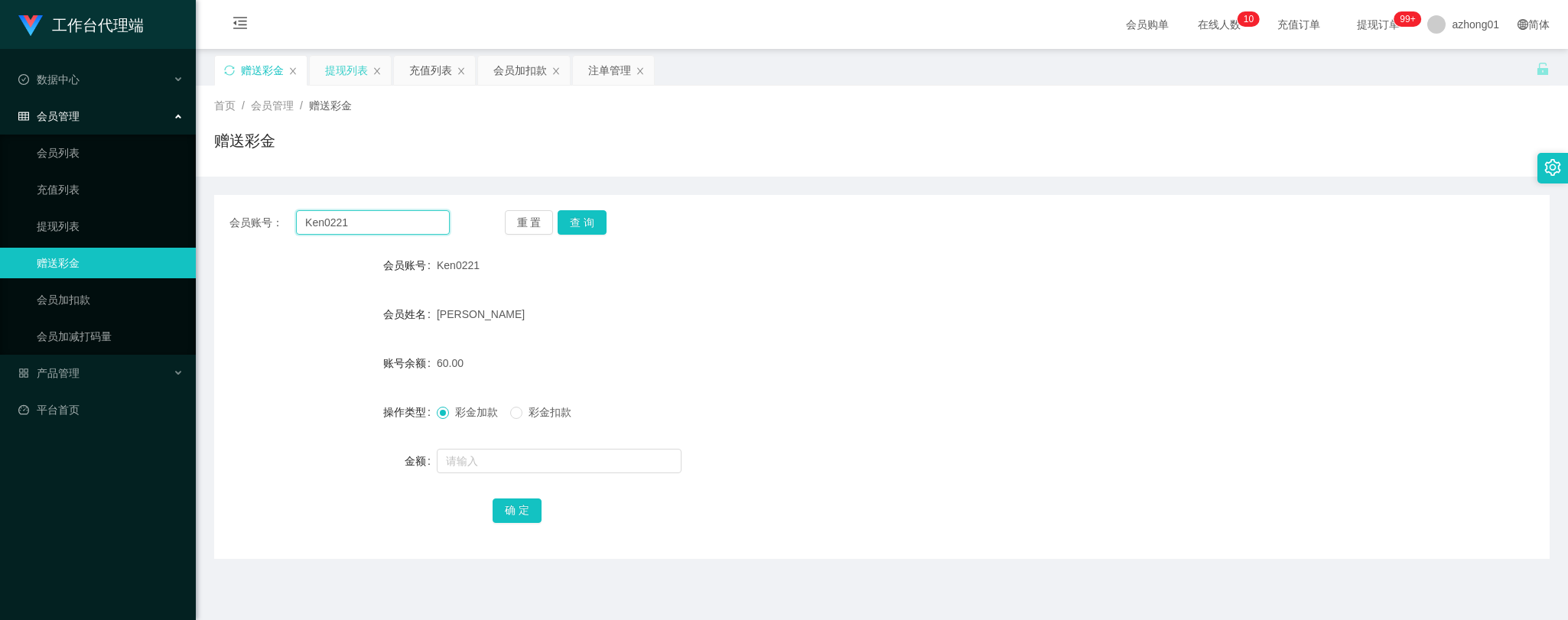
paste input "rengoku"
type input "rengoku"
click at [597, 217] on button "查 询" at bounding box center [582, 222] width 49 height 24
click at [531, 463] on input "text" at bounding box center [559, 460] width 245 height 24
type input "30"
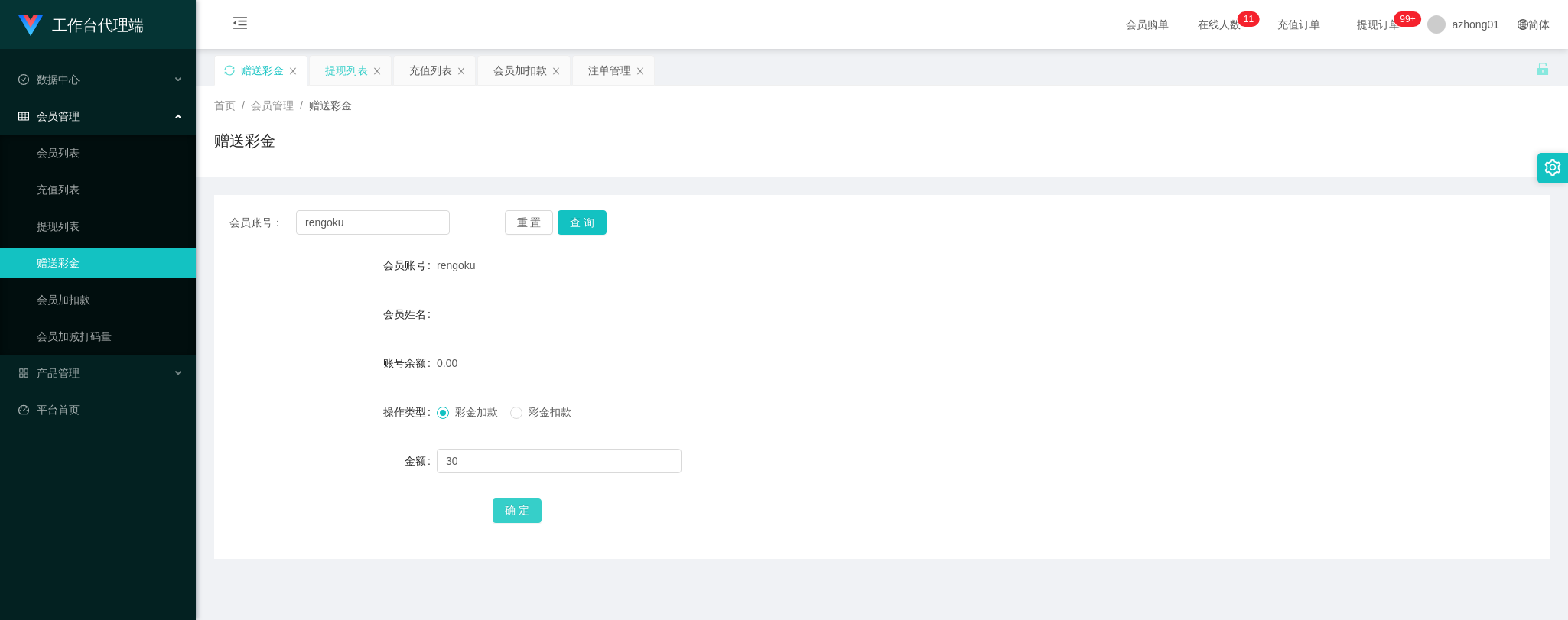
click at [527, 517] on button "确 定" at bounding box center [516, 510] width 49 height 24
drag, startPoint x: 362, startPoint y: 221, endPoint x: 264, endPoint y: 217, distance: 98.1
click at [250, 214] on div "会员账号： rengoku" at bounding box center [339, 222] width 220 height 24
paste input "wongyookkeng"
type input "wongyookkeng"
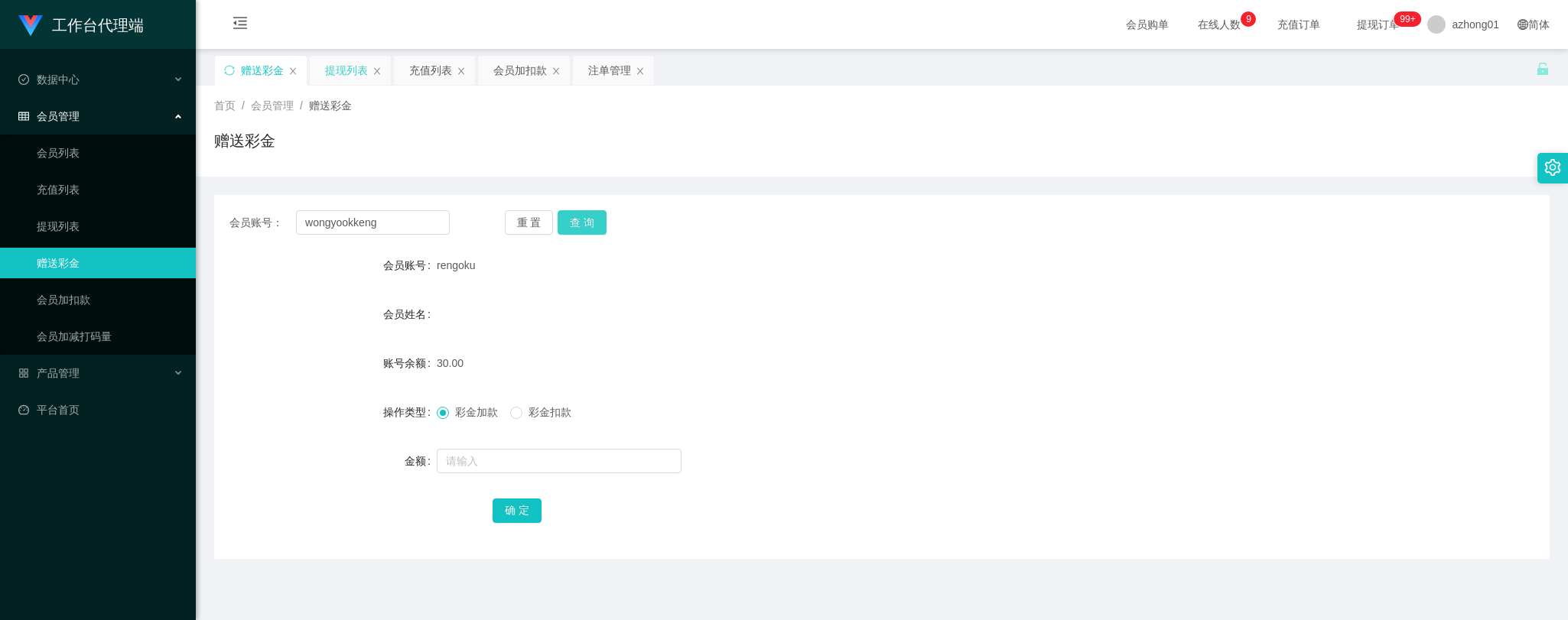
click at [581, 218] on button "查 询" at bounding box center [582, 222] width 49 height 24
click at [525, 455] on input "text" at bounding box center [559, 460] width 245 height 24
type input "30"
click at [528, 510] on button "确 定" at bounding box center [516, 510] width 49 height 24
click at [586, 219] on button "查 询" at bounding box center [582, 222] width 49 height 24
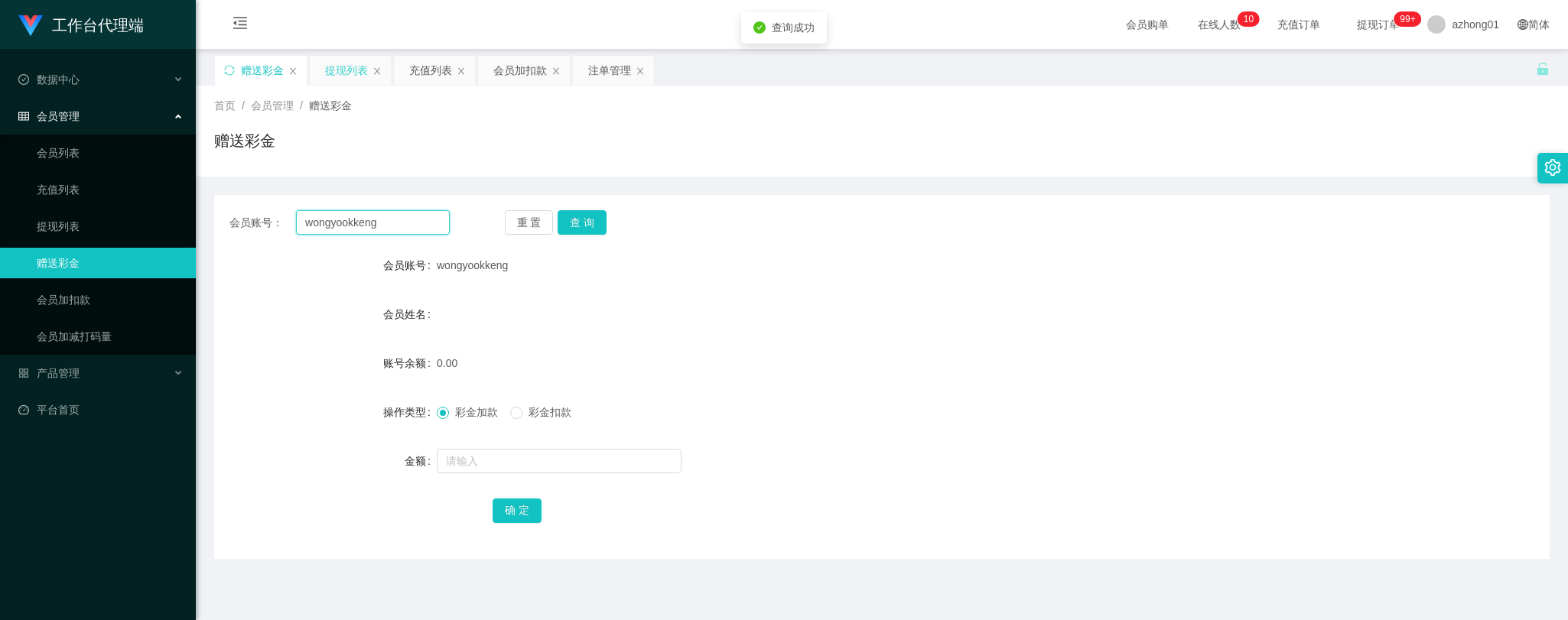
drag, startPoint x: 388, startPoint y: 225, endPoint x: 278, endPoint y: 228, distance: 110.0
click at [271, 225] on div "会员账号： [PERSON_NAME]" at bounding box center [339, 222] width 220 height 24
click at [589, 225] on button "查 询" at bounding box center [582, 222] width 49 height 24
paste input "rengoku"
click at [575, 218] on button "查 询" at bounding box center [582, 222] width 49 height 24
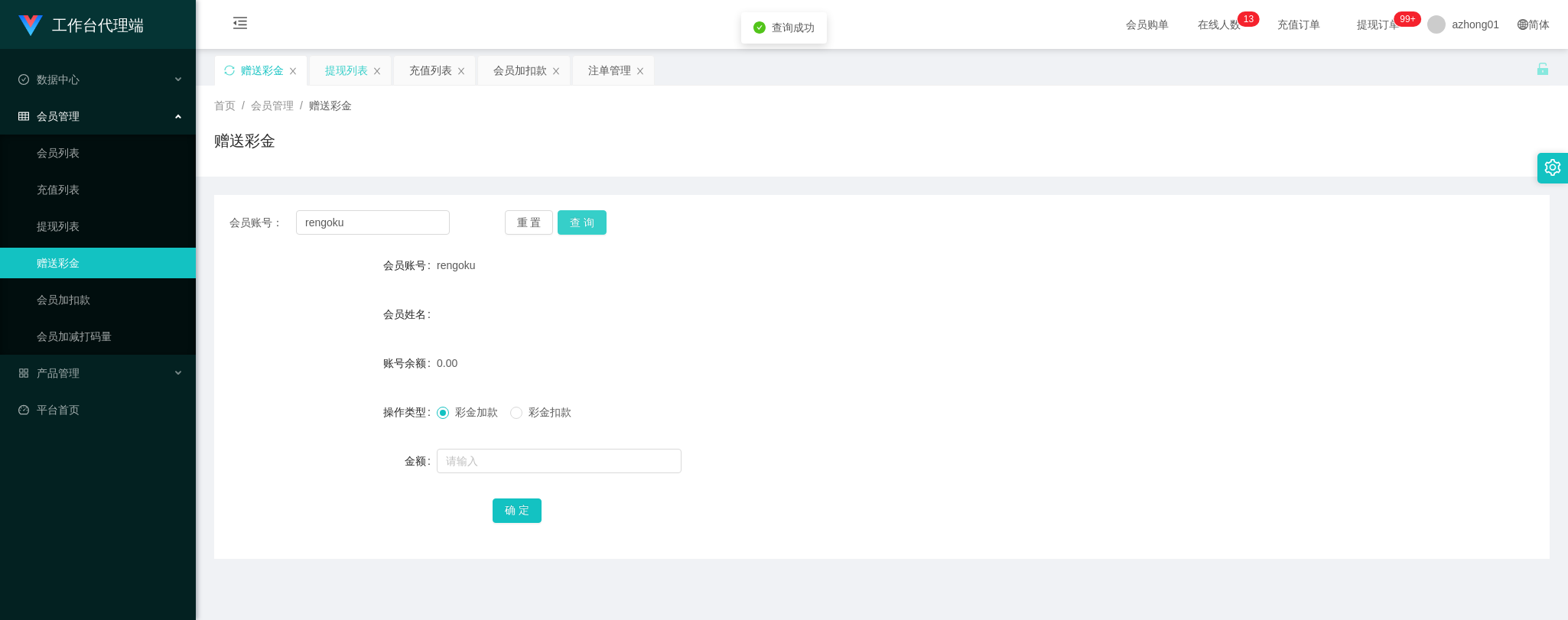
click at [580, 221] on button "查 询" at bounding box center [582, 222] width 49 height 24
click at [580, 218] on button "查 询" at bounding box center [582, 222] width 49 height 24
click at [580, 217] on button "查 询" at bounding box center [582, 222] width 49 height 24
click at [835, 146] on div "赠送彩金" at bounding box center [882, 147] width 1336 height 35
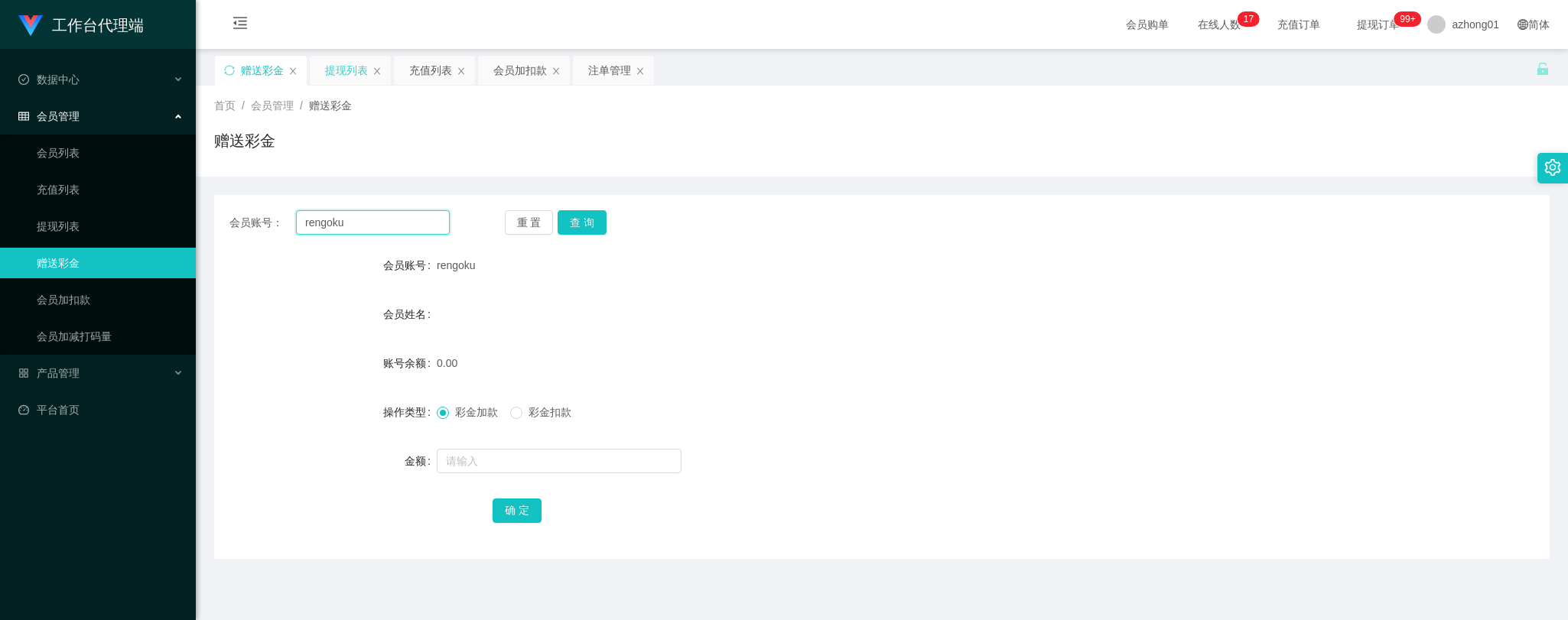
drag, startPoint x: 360, startPoint y: 224, endPoint x: 293, endPoint y: 224, distance: 67.0
click at [262, 213] on div "会员账号： rengoku" at bounding box center [339, 222] width 220 height 24
paste input "text"
type input "rengoku"
click at [595, 226] on button "查 询" at bounding box center [582, 222] width 49 height 24
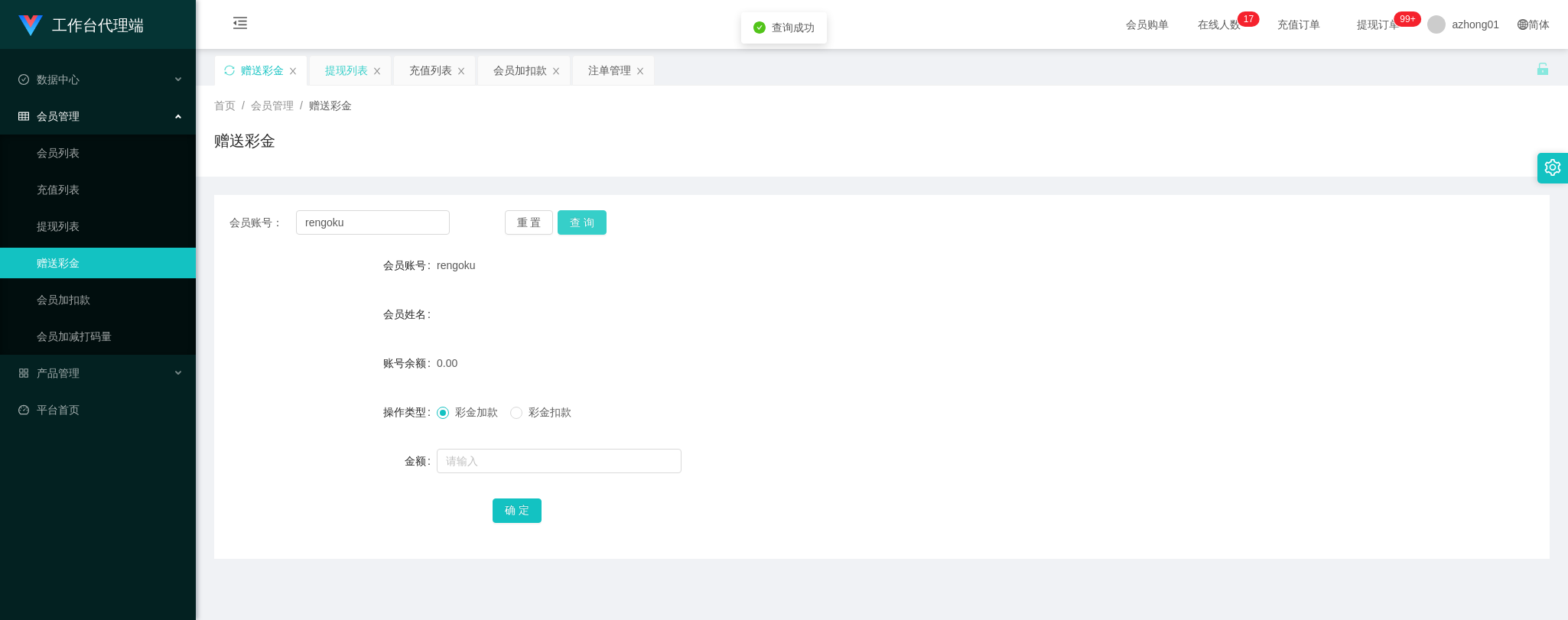
click at [587, 224] on button "查 询" at bounding box center [582, 222] width 49 height 24
drag, startPoint x: 365, startPoint y: 227, endPoint x: 234, endPoint y: 218, distance: 131.3
click at [234, 217] on div "会员账号： rengoku" at bounding box center [339, 222] width 220 height 24
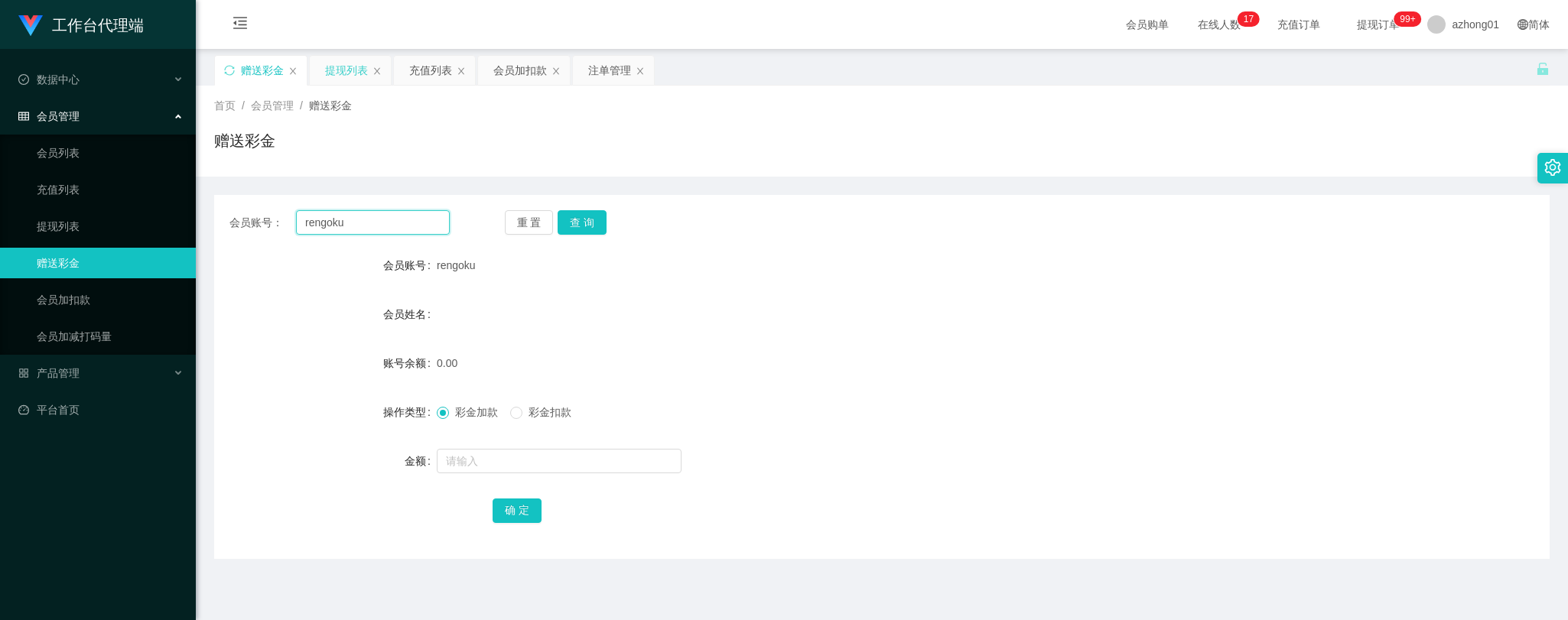
paste input "wongyookkeng"
type input "wongyookkeng"
click at [589, 218] on button "查 询" at bounding box center [582, 222] width 49 height 24
drag, startPoint x: 407, startPoint y: 225, endPoint x: 234, endPoint y: 220, distance: 173.1
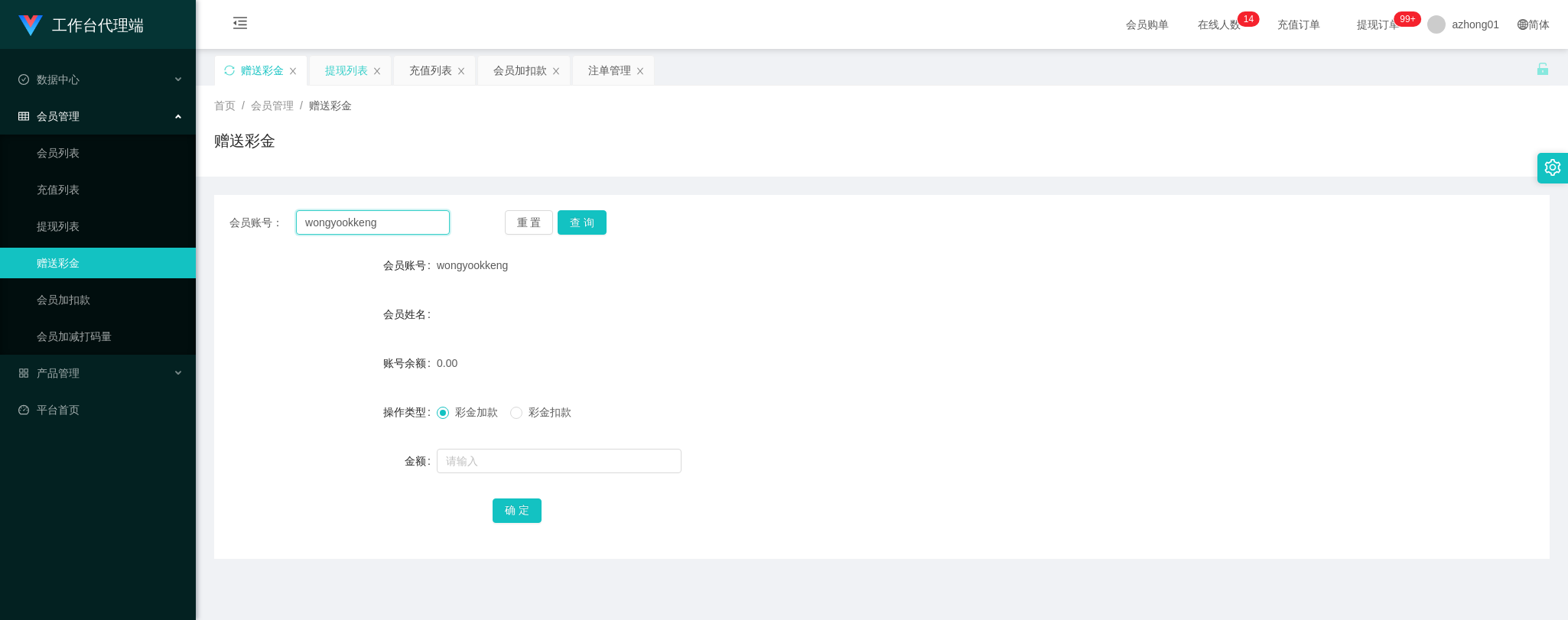
click at [234, 220] on div "会员账号： [PERSON_NAME]" at bounding box center [339, 222] width 220 height 24
click at [583, 214] on button "查 询" at bounding box center [582, 222] width 49 height 24
click at [586, 214] on button "查 询" at bounding box center [582, 222] width 49 height 24
click at [524, 465] on input "text" at bounding box center [559, 460] width 245 height 24
type input "60"
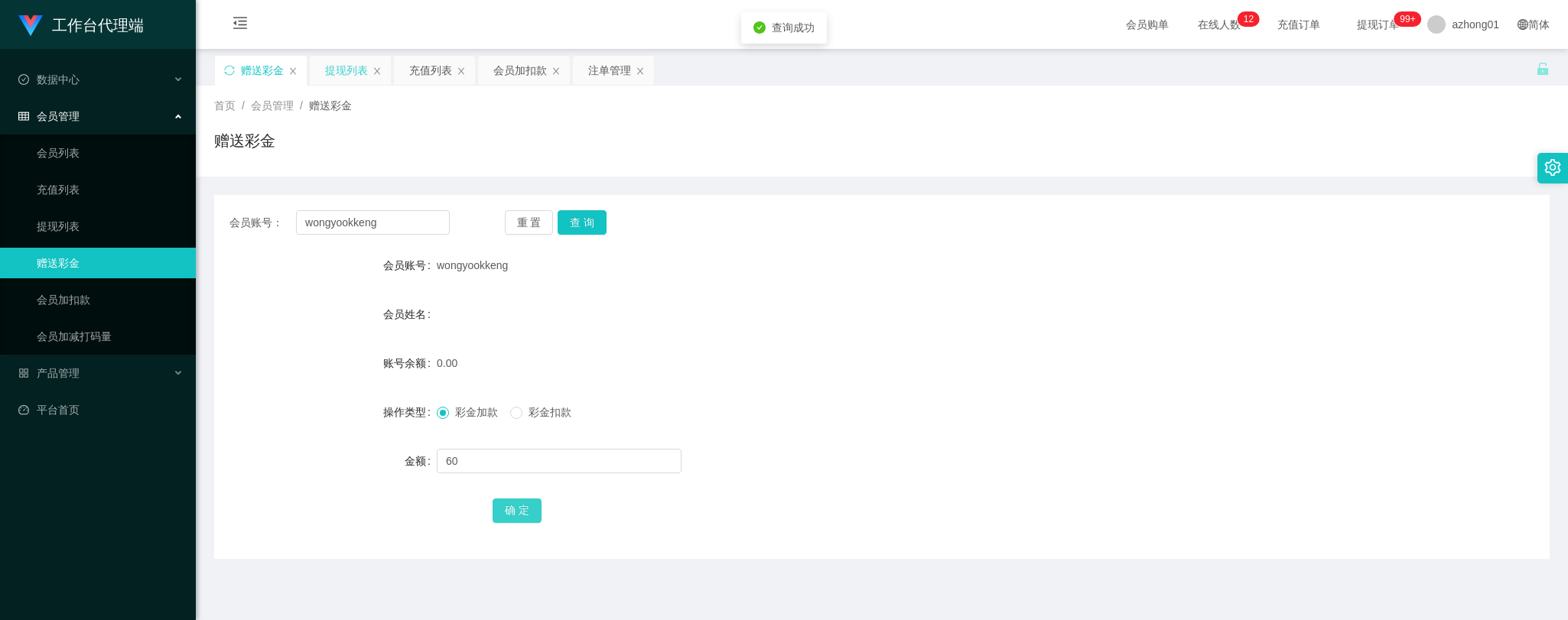
click at [522, 500] on button "确 定" at bounding box center [516, 510] width 49 height 24
click at [52, 225] on link "提现列表" at bounding box center [110, 226] width 147 height 30
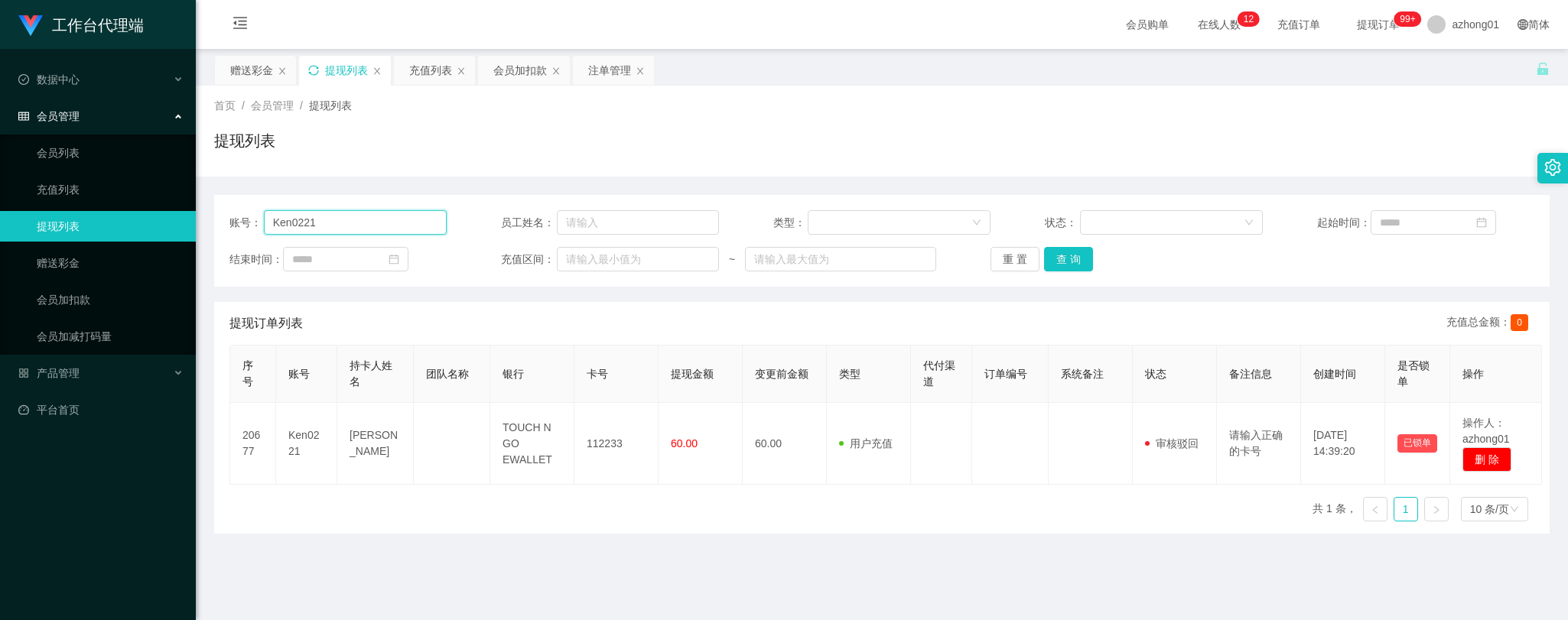
drag, startPoint x: 326, startPoint y: 217, endPoint x: 193, endPoint y: 212, distance: 133.1
click at [197, 212] on main "关闭左侧 关闭右侧 关闭其它 刷新页面 赠送彩金 提现列表 充值列表 会员加扣款 注单管理 首页 / 会员管理 / 提现列表 / 提现列表 账号： Ken02…" at bounding box center [882, 377] width 1372 height 656
paste input "wongyookkeng"
type input "wongyookkeng"
click at [1064, 255] on button "查 询" at bounding box center [1068, 259] width 49 height 24
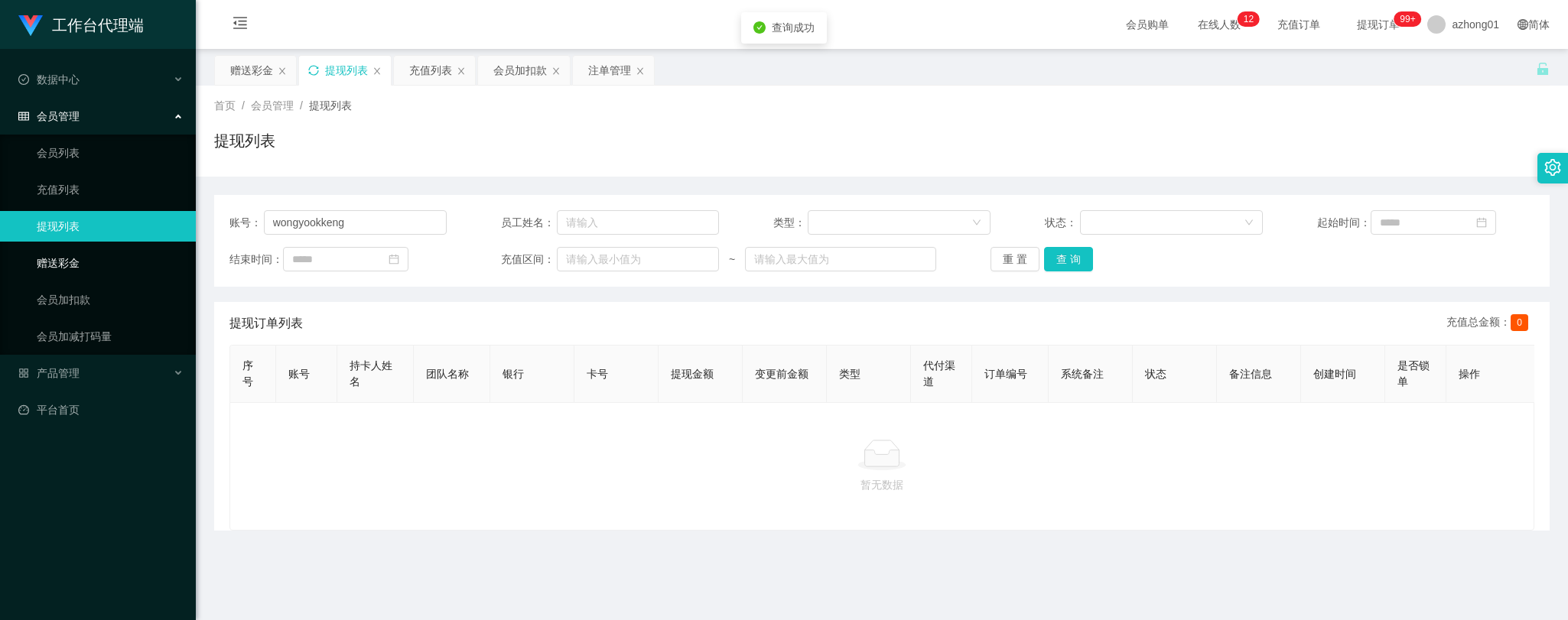
click at [42, 258] on link "赠送彩金" at bounding box center [110, 263] width 147 height 30
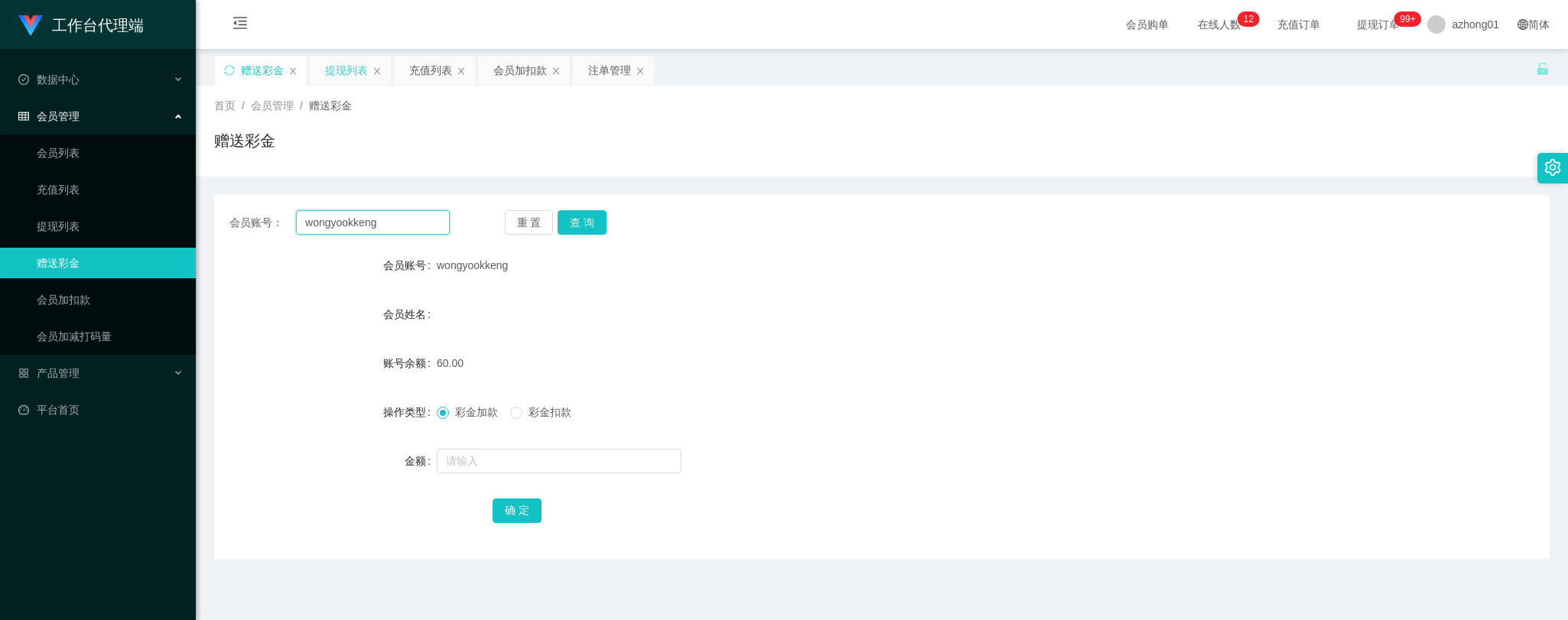
drag, startPoint x: 395, startPoint y: 225, endPoint x: 240, endPoint y: 221, distance: 155.1
click at [240, 221] on div "会员账号： [PERSON_NAME]" at bounding box center [339, 222] width 220 height 24
paste input "rengoku"
type input "rengoku"
click at [583, 221] on button "查 询" at bounding box center [582, 222] width 49 height 24
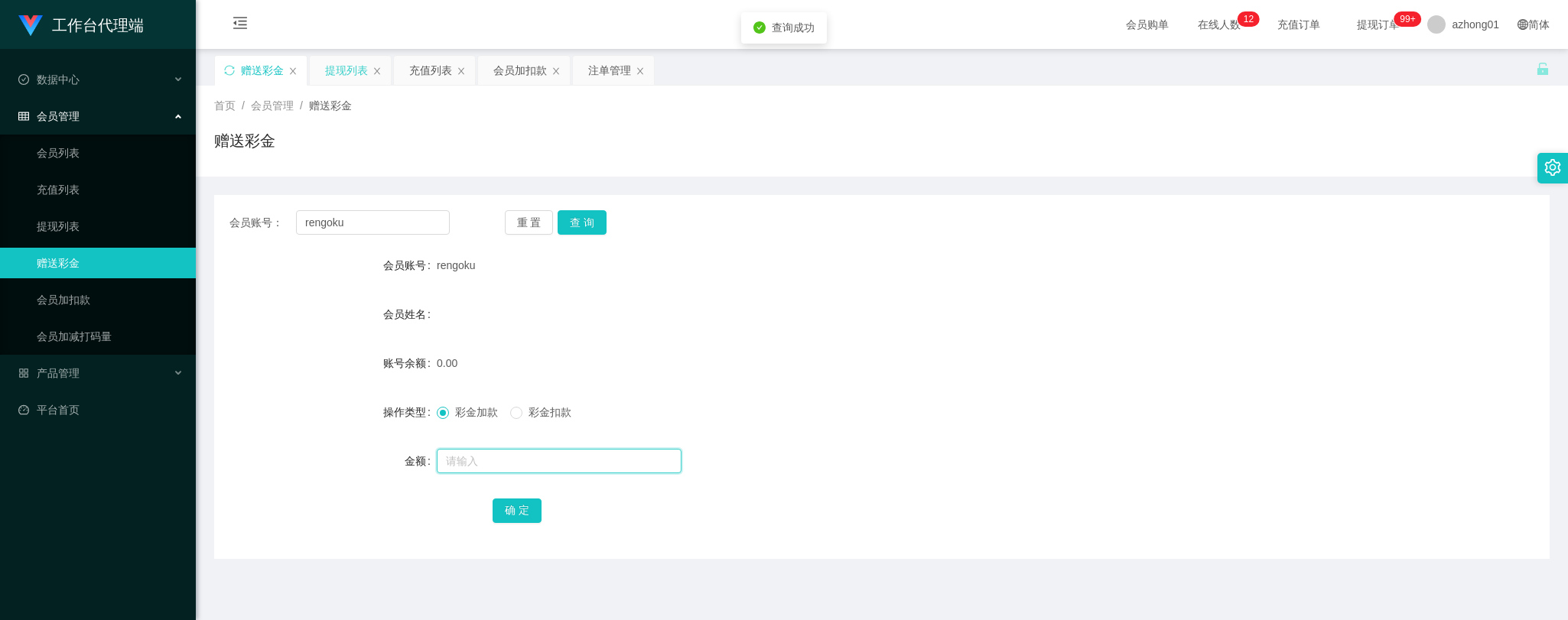
click at [518, 465] on input "text" at bounding box center [559, 460] width 245 height 24
type input "60"
click at [514, 523] on div "确 定" at bounding box center [882, 509] width 779 height 30
click at [519, 511] on button "确 定" at bounding box center [516, 510] width 49 height 24
drag, startPoint x: 338, startPoint y: 219, endPoint x: 273, endPoint y: 215, distance: 65.1
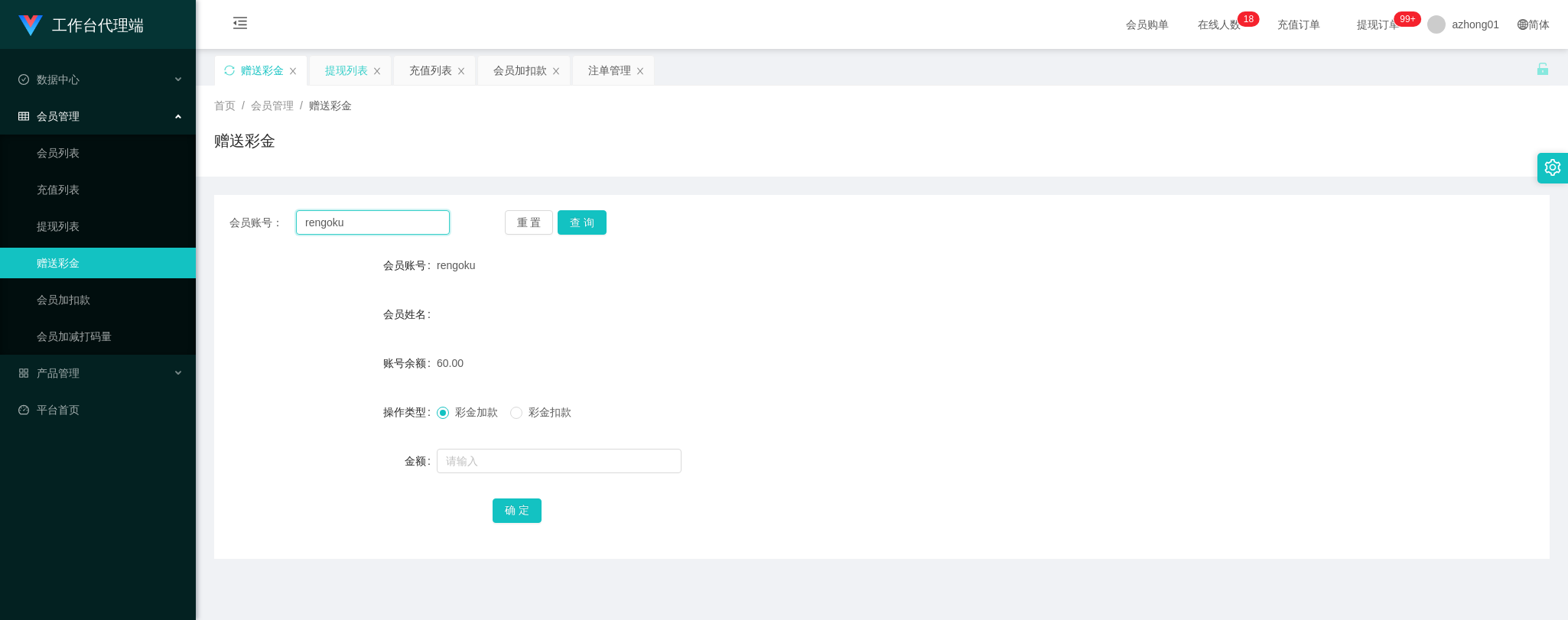
click at [277, 217] on div "会员账号： rengoku" at bounding box center [339, 222] width 220 height 24
paste input "wongyookkeng"
type input "wongyookkeng"
click at [592, 218] on button "查 询" at bounding box center [582, 222] width 49 height 24
click at [586, 223] on button "查 询" at bounding box center [582, 222] width 49 height 24
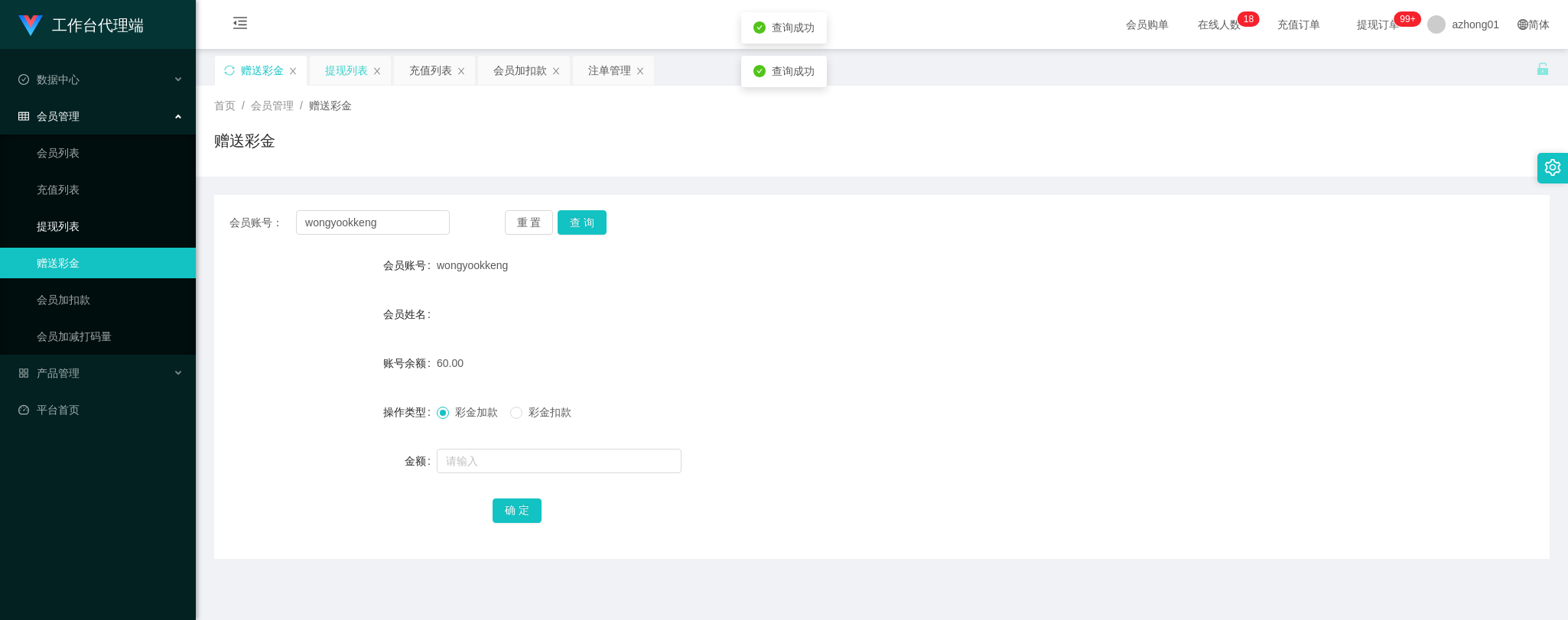
click at [62, 222] on link "提现列表" at bounding box center [110, 226] width 147 height 30
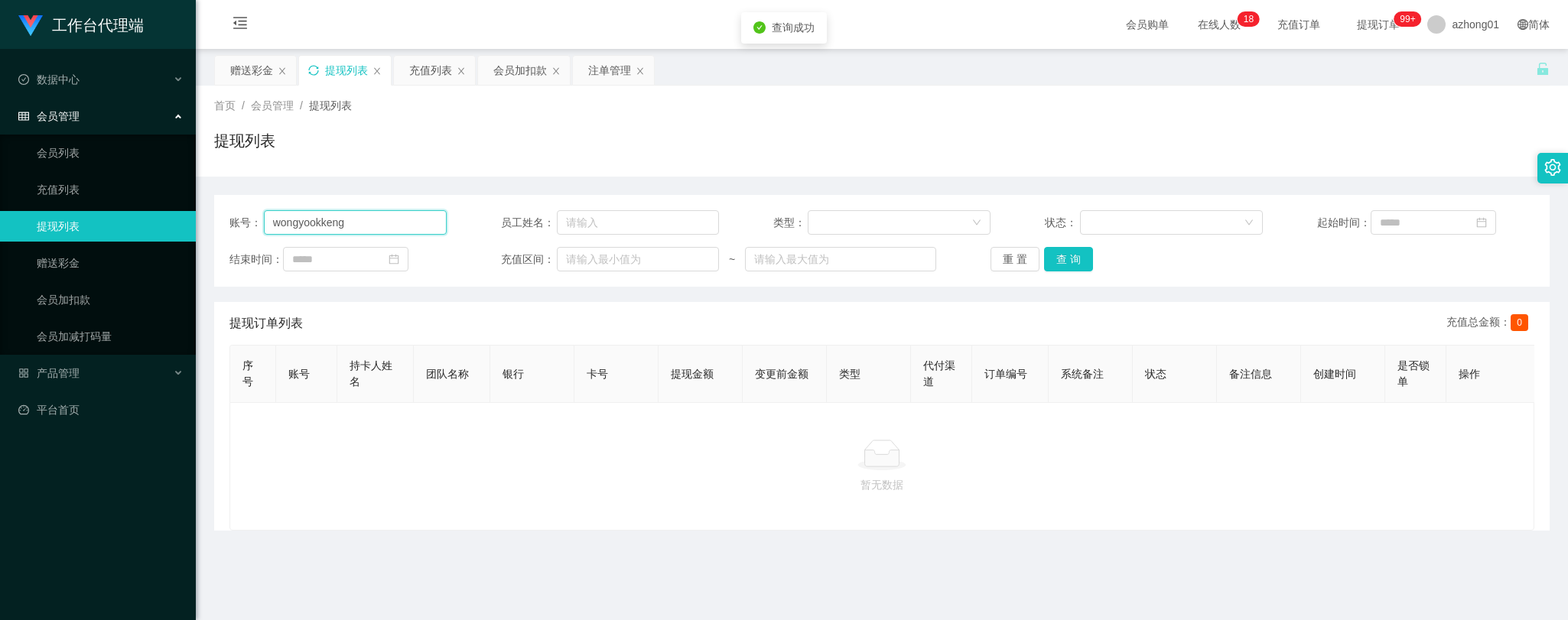
drag, startPoint x: 383, startPoint y: 224, endPoint x: 204, endPoint y: 218, distance: 179.1
click at [205, 218] on main "关闭左侧 关闭右侧 关闭其它 刷新页面 赠送彩金 提现列表 充值列表 会员加扣款 注单管理 首页 / 会员管理 / 提现列表 / 提现列表 账号： wongy…" at bounding box center [882, 377] width 1372 height 656
click at [1065, 261] on button "查 询" at bounding box center [1068, 259] width 49 height 24
drag, startPoint x: 64, startPoint y: 254, endPoint x: 82, endPoint y: 256, distance: 18.1
click at [64, 254] on link "赠送彩金" at bounding box center [110, 263] width 147 height 30
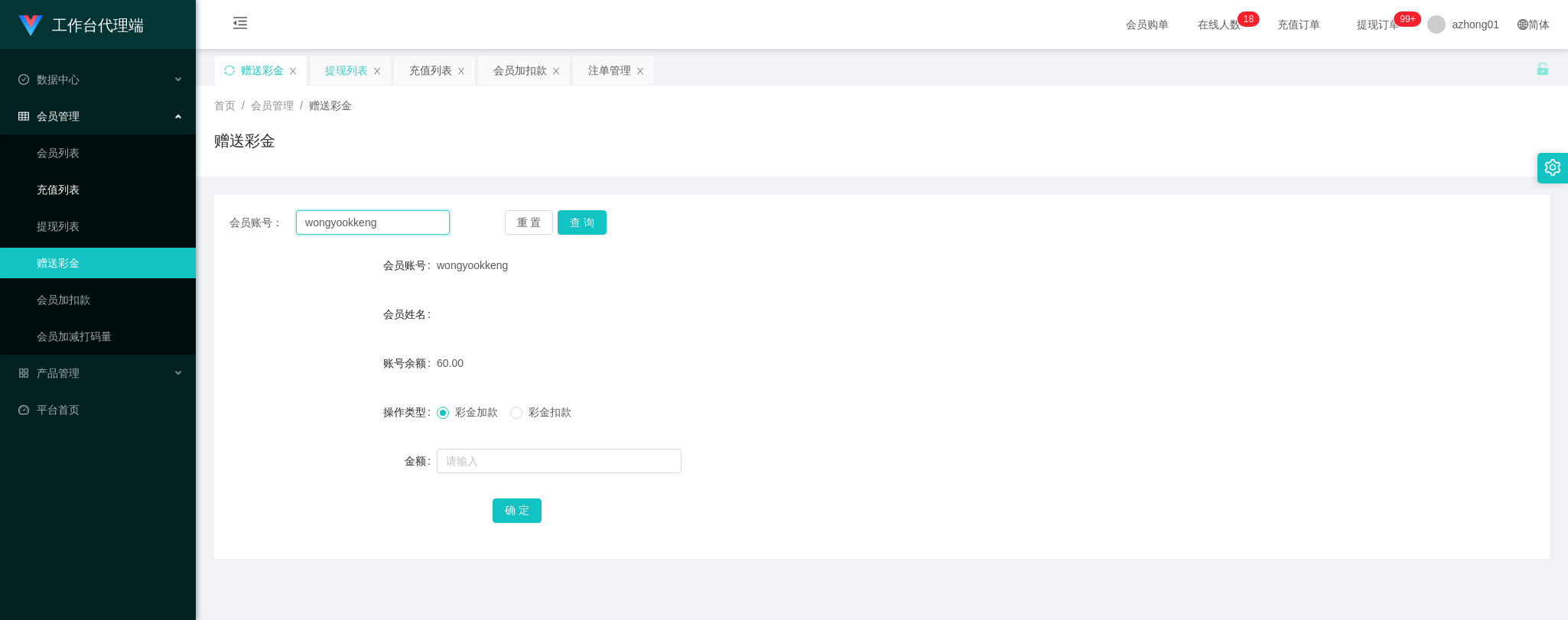
drag, startPoint x: 400, startPoint y: 220, endPoint x: 155, endPoint y: 197, distance: 246.1
click at [163, 199] on section "工作台代理端 数据中心 会员管理 会员列表 充值列表 提现列表 赠送彩金 会员加扣款 会员加减打码量 产品管理 开奖记录 注单管理 产品列表 即时注单 产品预…" at bounding box center [784, 388] width 1568 height 776
paste input "rengoku"
type input "rengoku"
click at [585, 226] on button "查 询" at bounding box center [582, 222] width 49 height 24
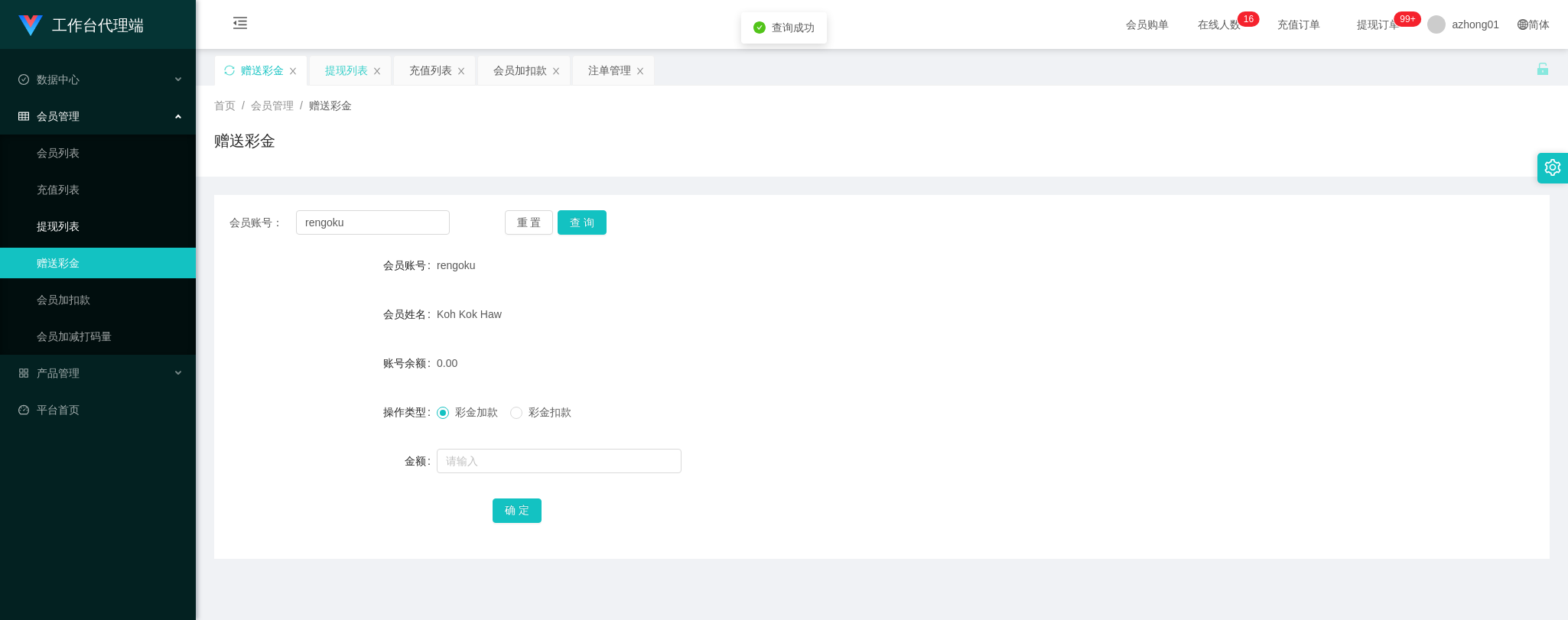
click at [66, 214] on link "提现列表" at bounding box center [110, 226] width 147 height 30
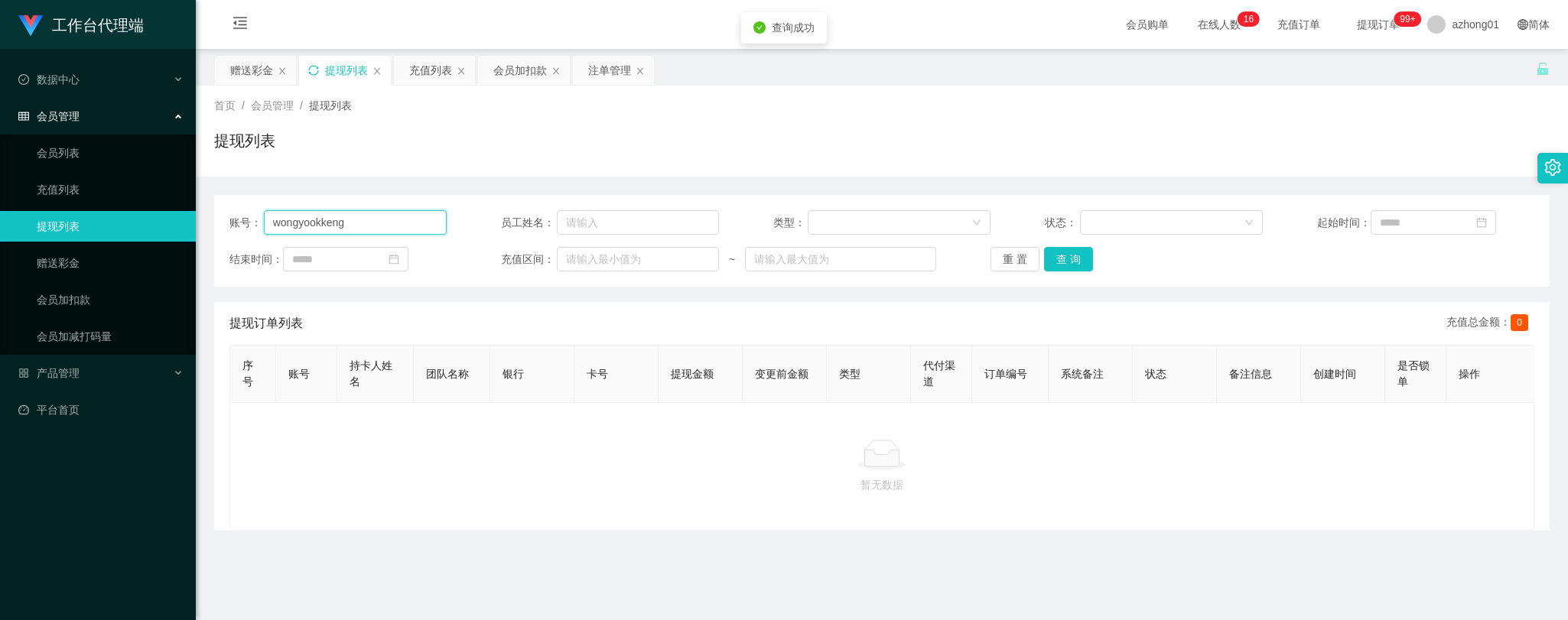
drag, startPoint x: 367, startPoint y: 225, endPoint x: 102, endPoint y: 215, distance: 265.2
click at [103, 215] on section "工作台代理端 数据中心 会员管理 会员列表 充值列表 提现列表 赠送彩金 会员加扣款 会员加减打码量 产品管理 开奖记录 注单管理 产品列表 即时注单 产品预…" at bounding box center [784, 388] width 1568 height 776
paste input "rengoku"
type input "rengoku"
click at [1080, 254] on button "查 询" at bounding box center [1068, 259] width 49 height 24
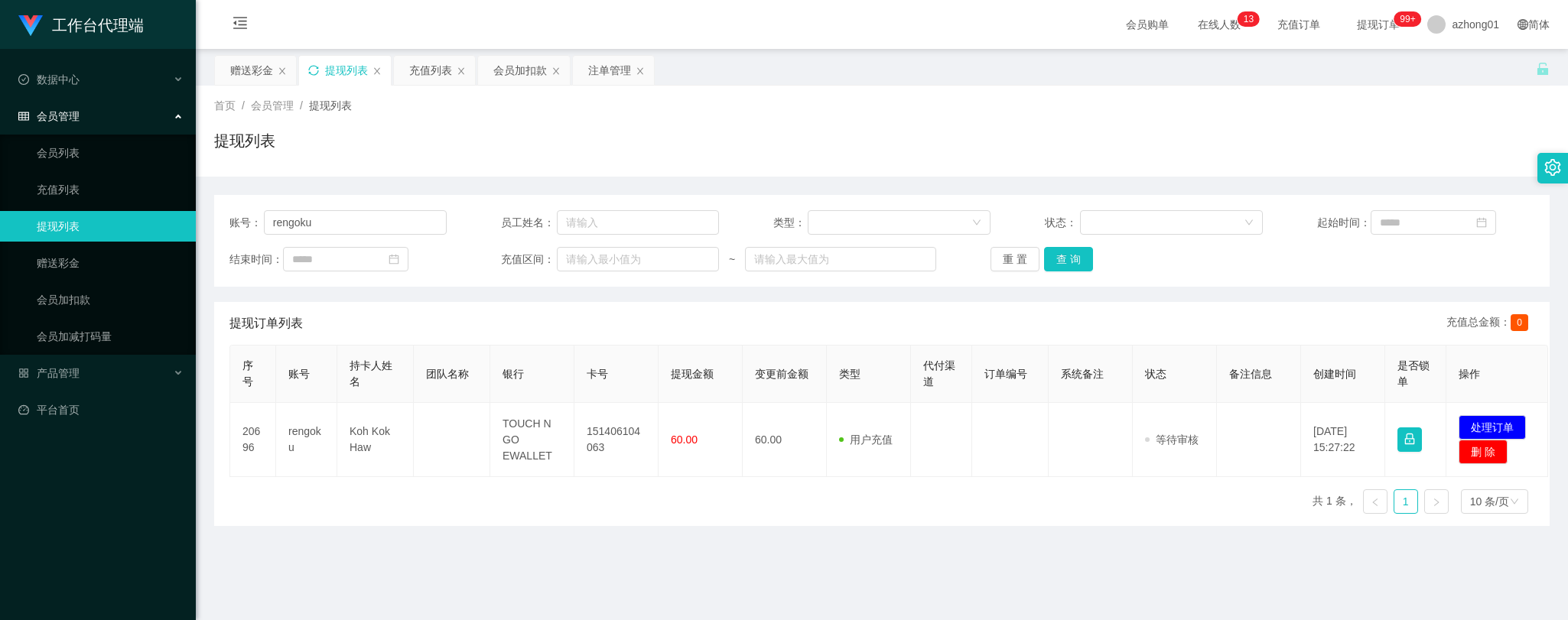
click at [396, 581] on main "关闭左侧 关闭右侧 关闭其它 刷新页面 赠送彩金 提现列表 充值列表 会员加扣款 注单管理 首页 / 会员管理 / 提现列表 / 提现列表 账号： rengo…" at bounding box center [882, 377] width 1372 height 656
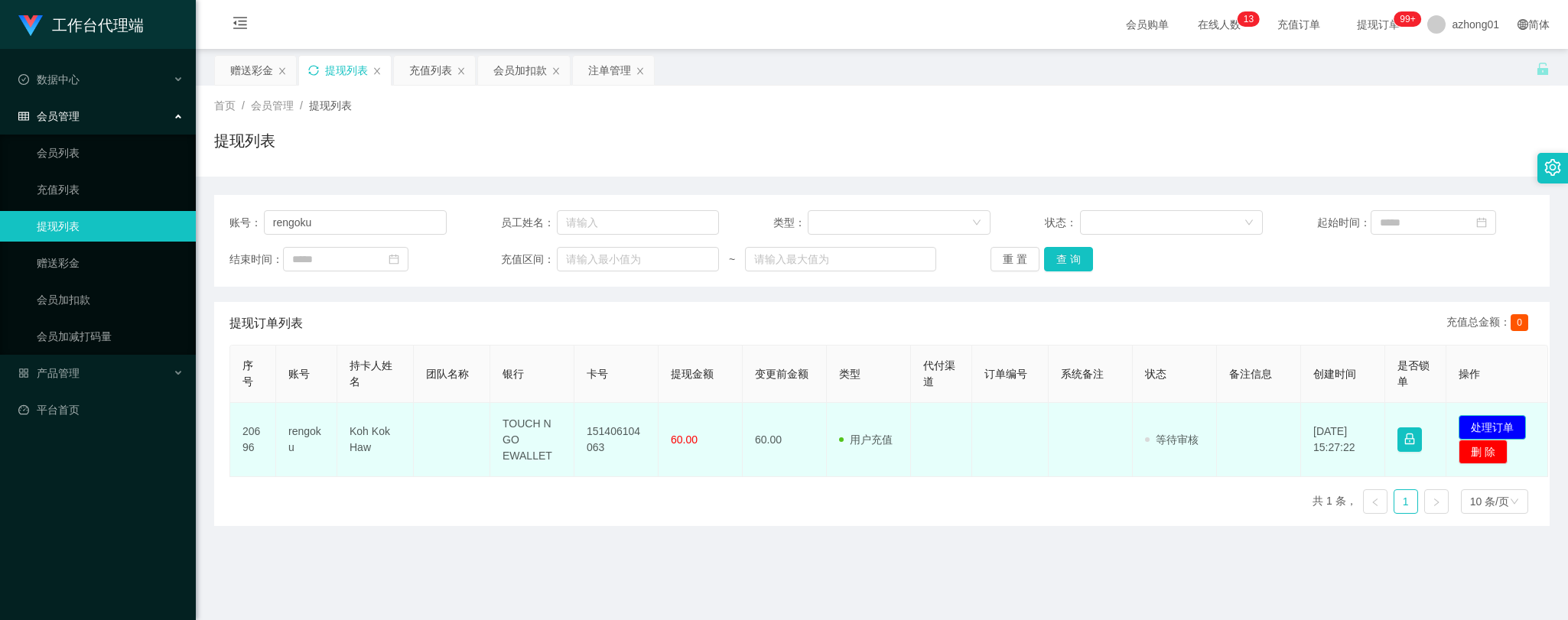
click at [1494, 423] on button "处理订单" at bounding box center [1492, 427] width 67 height 24
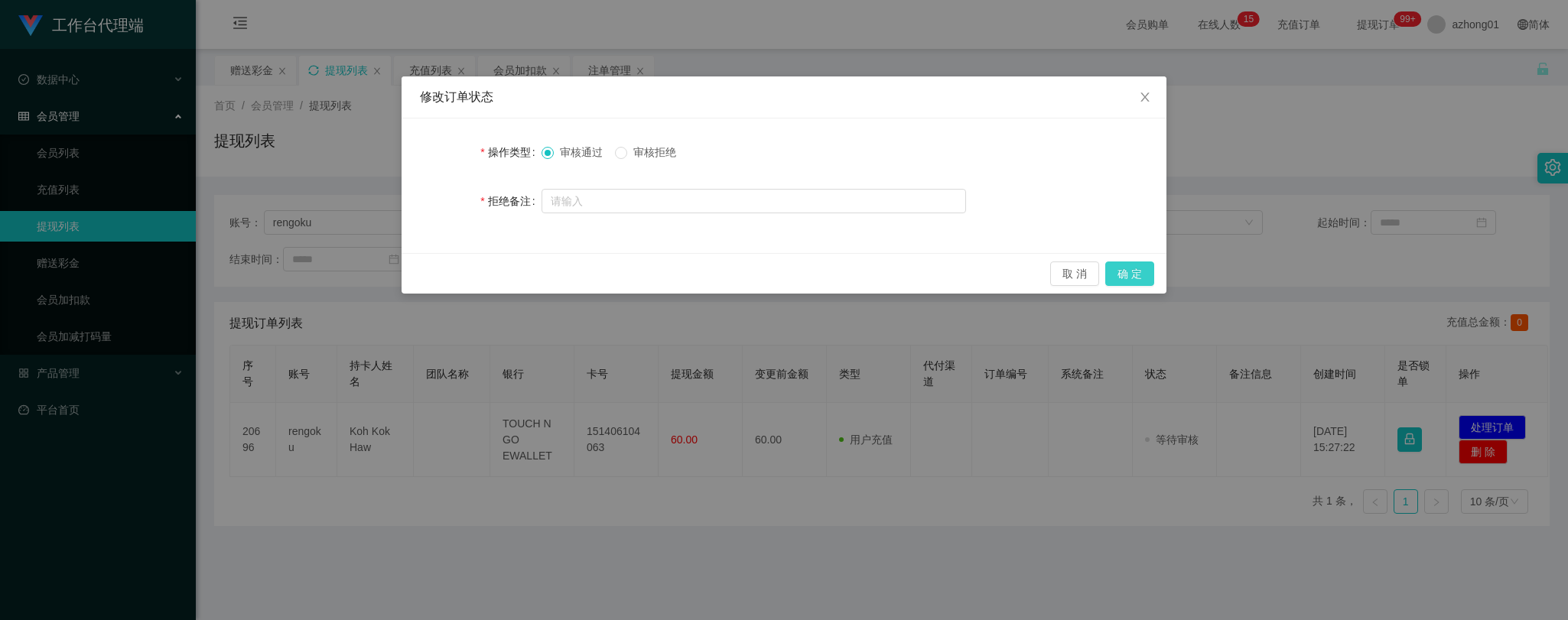
click at [1141, 271] on button "确 定" at bounding box center [1130, 273] width 49 height 24
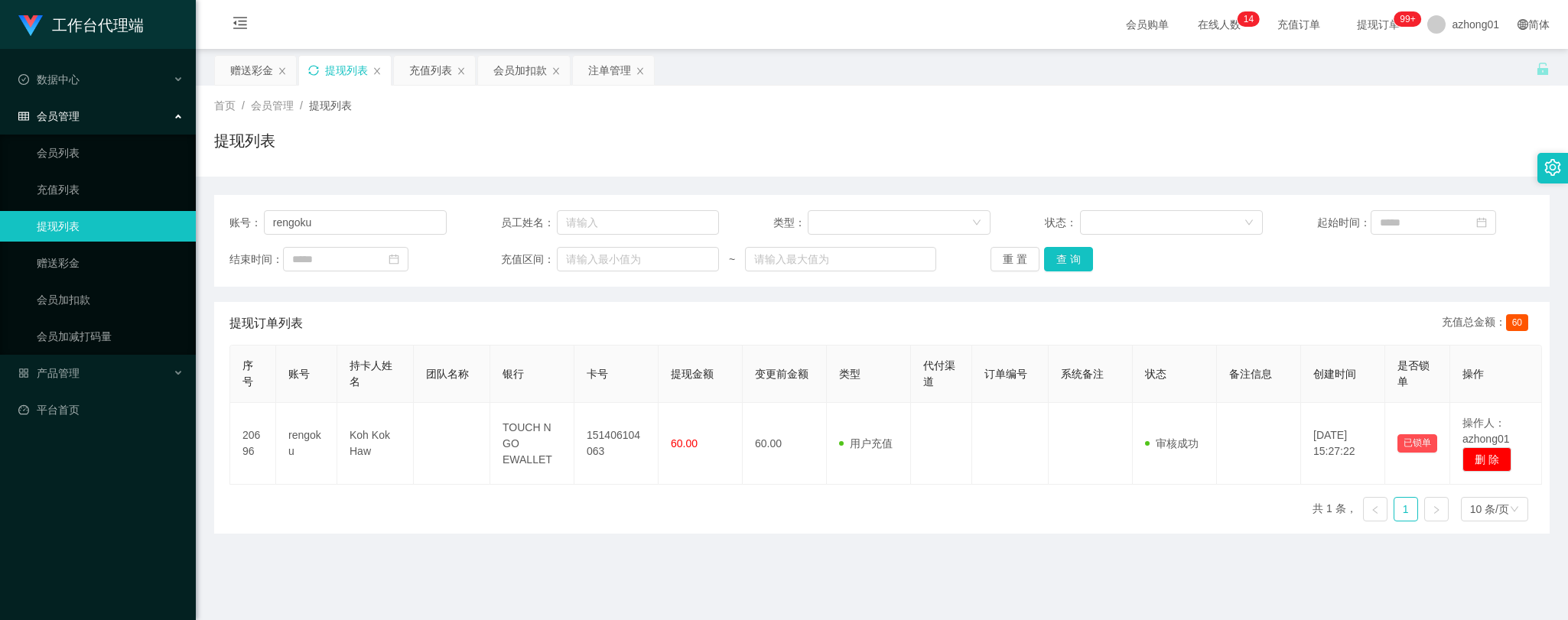
click at [357, 547] on main "关闭左侧 关闭右侧 关闭其它 刷新页面 赠送彩金 提现列表 充值列表 会员加扣款 注单管理 首页 / 会员管理 / 提现列表 / 提现列表 账号： rengo…" at bounding box center [882, 377] width 1372 height 656
click at [48, 264] on link "赠送彩金" at bounding box center [110, 263] width 147 height 30
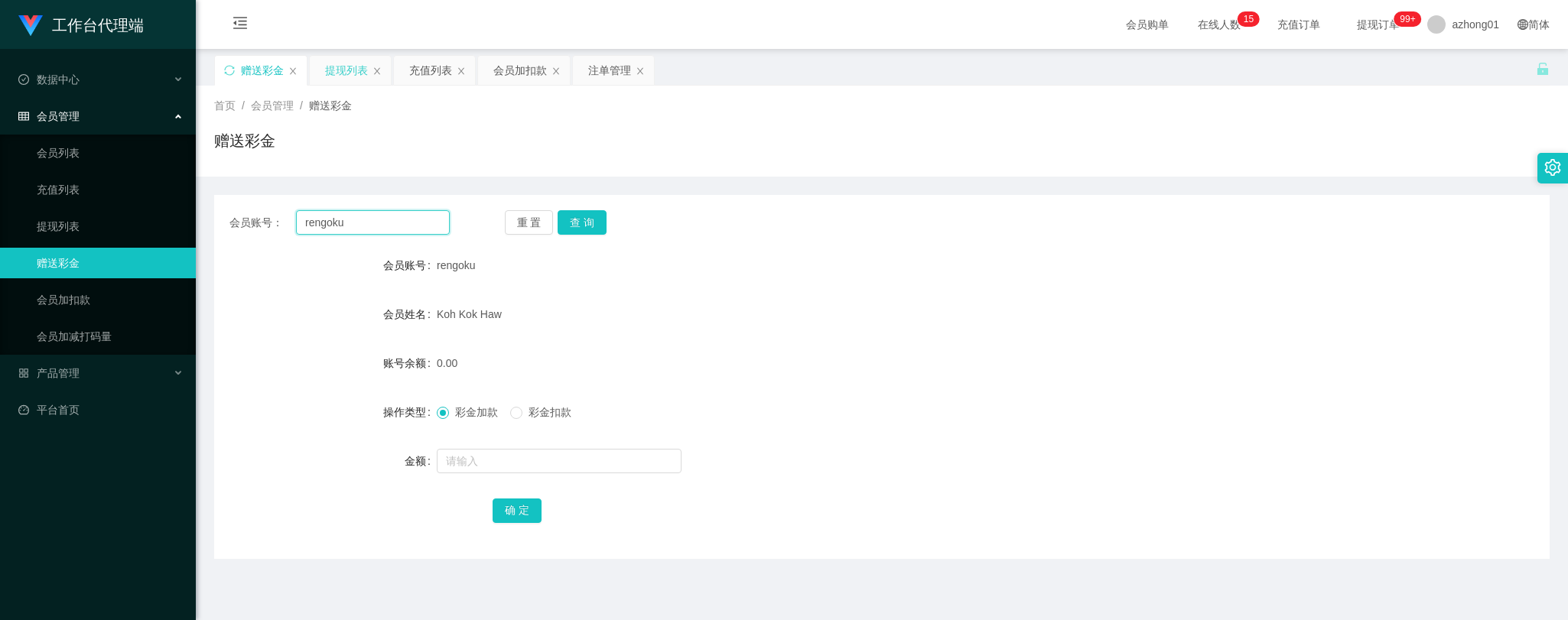
drag, startPoint x: 360, startPoint y: 218, endPoint x: 209, endPoint y: 202, distance: 151.8
click at [211, 202] on main "关闭左侧 关闭右侧 关闭其它 刷新页面 赠送彩金 提现列表 充值列表 会员加扣款 注单管理 首页 / 会员管理 / 赠送彩金 / 赠送彩金 会员账号： ren…" at bounding box center [882, 377] width 1372 height 656
paste input "wongyookkeng"
type input "wongyookkeng"
click at [585, 223] on button "查 询" at bounding box center [582, 222] width 49 height 24
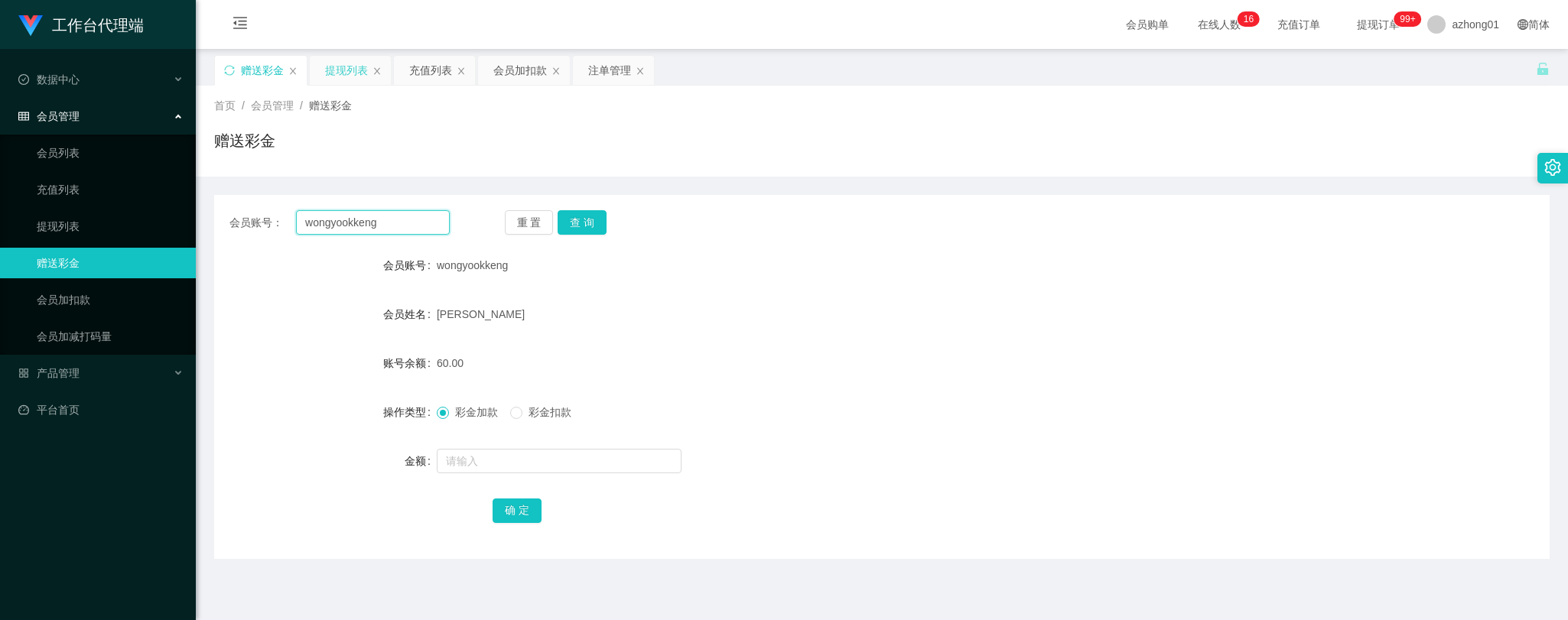
drag, startPoint x: 393, startPoint y: 222, endPoint x: 257, endPoint y: 213, distance: 136.3
click at [242, 212] on div "会员账号： [PERSON_NAME]" at bounding box center [339, 222] width 220 height 24
click at [590, 217] on button "查 询" at bounding box center [582, 222] width 49 height 24
drag, startPoint x: 69, startPoint y: 219, endPoint x: 87, endPoint y: 227, distance: 19.7
click at [67, 218] on link "提现列表" at bounding box center [110, 226] width 147 height 30
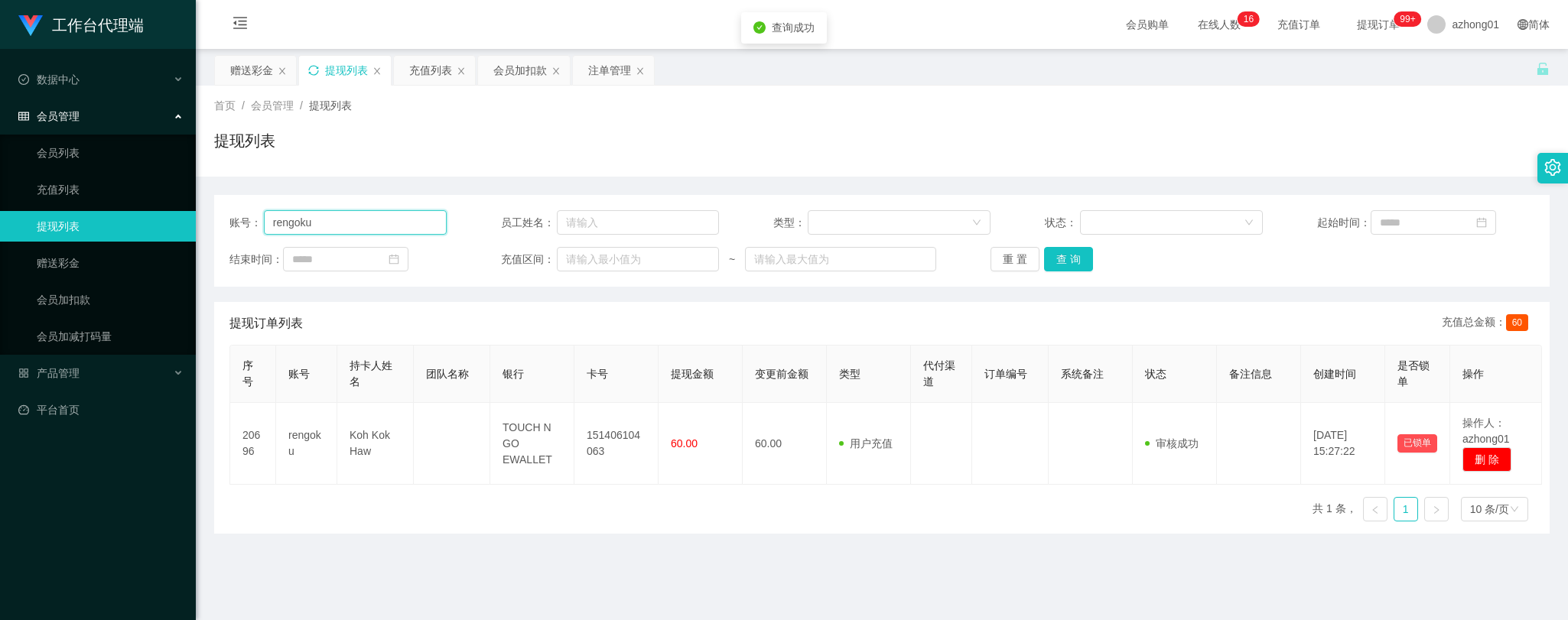
drag, startPoint x: 350, startPoint y: 226, endPoint x: 189, endPoint y: 208, distance: 162.0
click at [189, 208] on section "工作台代理端 数据中心 会员管理 会员列表 充值列表 提现列表 赠送彩金 会员加扣款 会员加减打码量 产品管理 开奖记录 注单管理 产品列表 即时注单 产品预…" at bounding box center [784, 388] width 1568 height 776
paste input "wongyookkeng"
click at [1056, 257] on button "查 询" at bounding box center [1068, 259] width 49 height 24
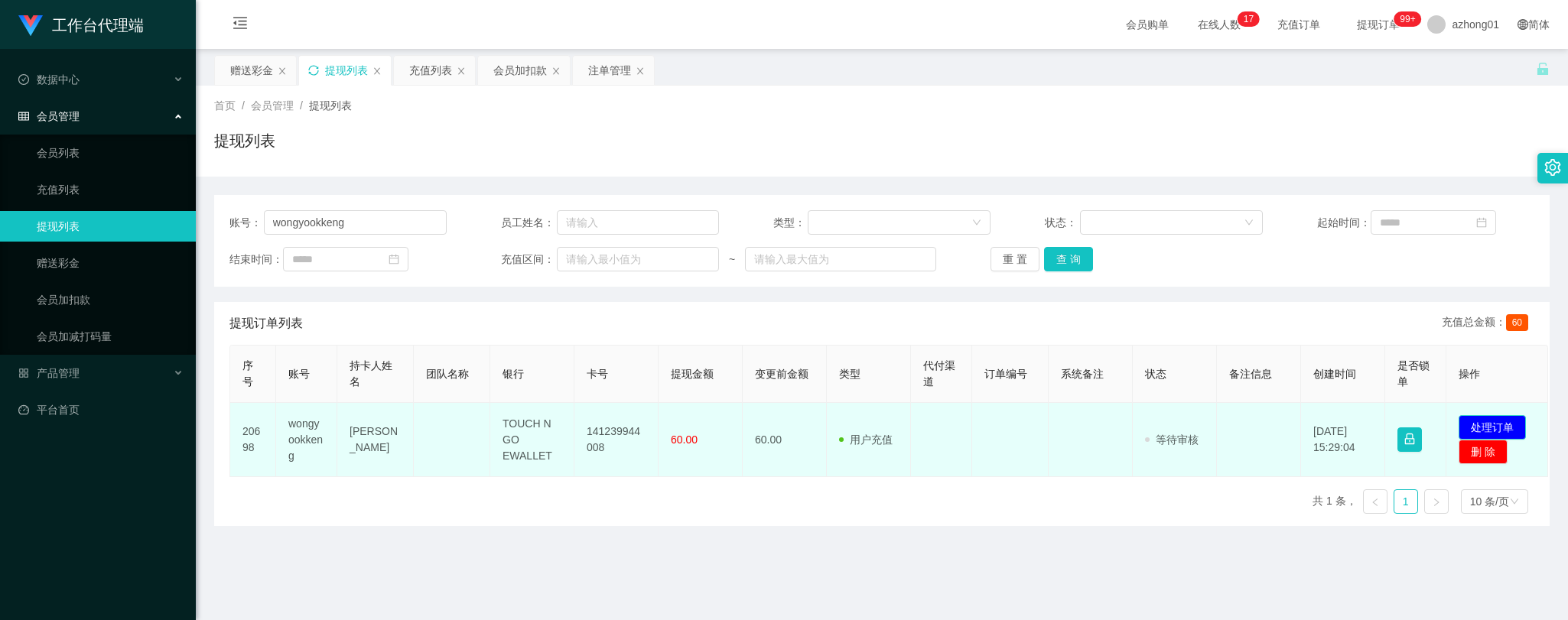
click at [1509, 432] on button "处理订单" at bounding box center [1492, 427] width 67 height 24
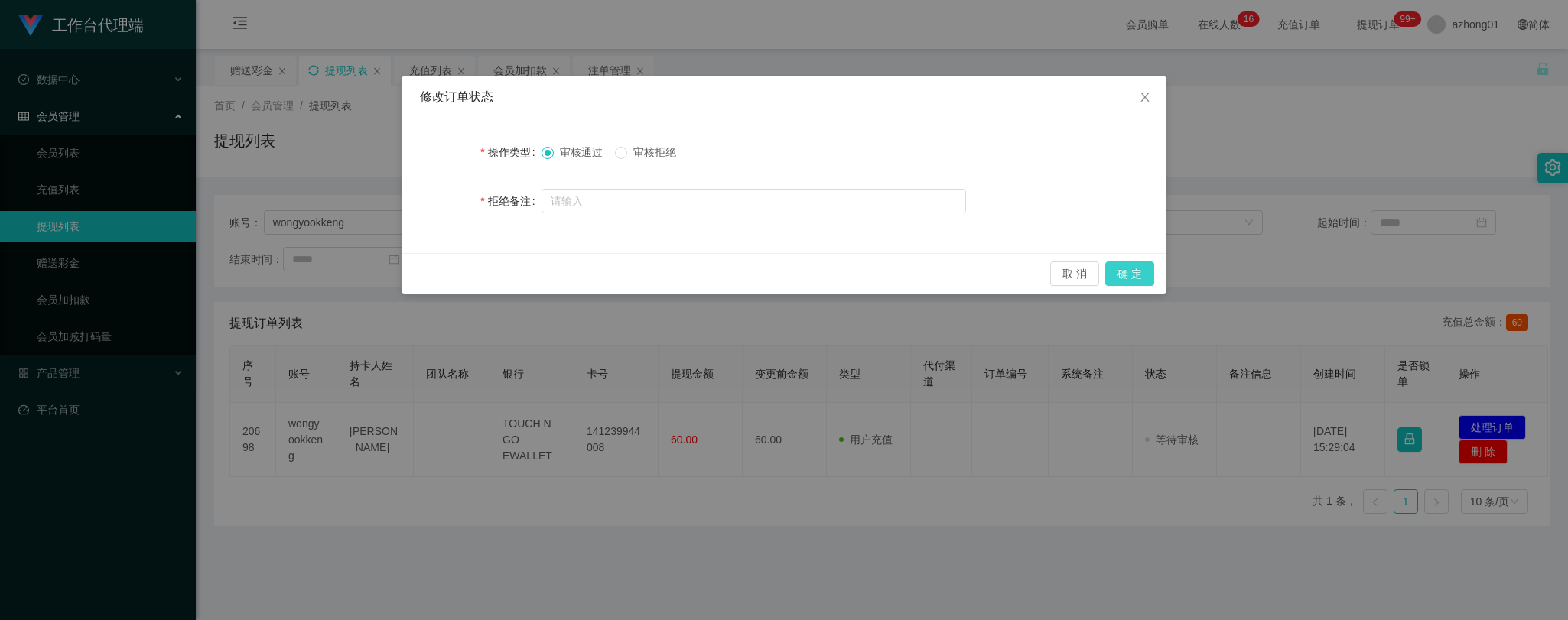
click at [1138, 277] on button "确 定" at bounding box center [1130, 273] width 49 height 24
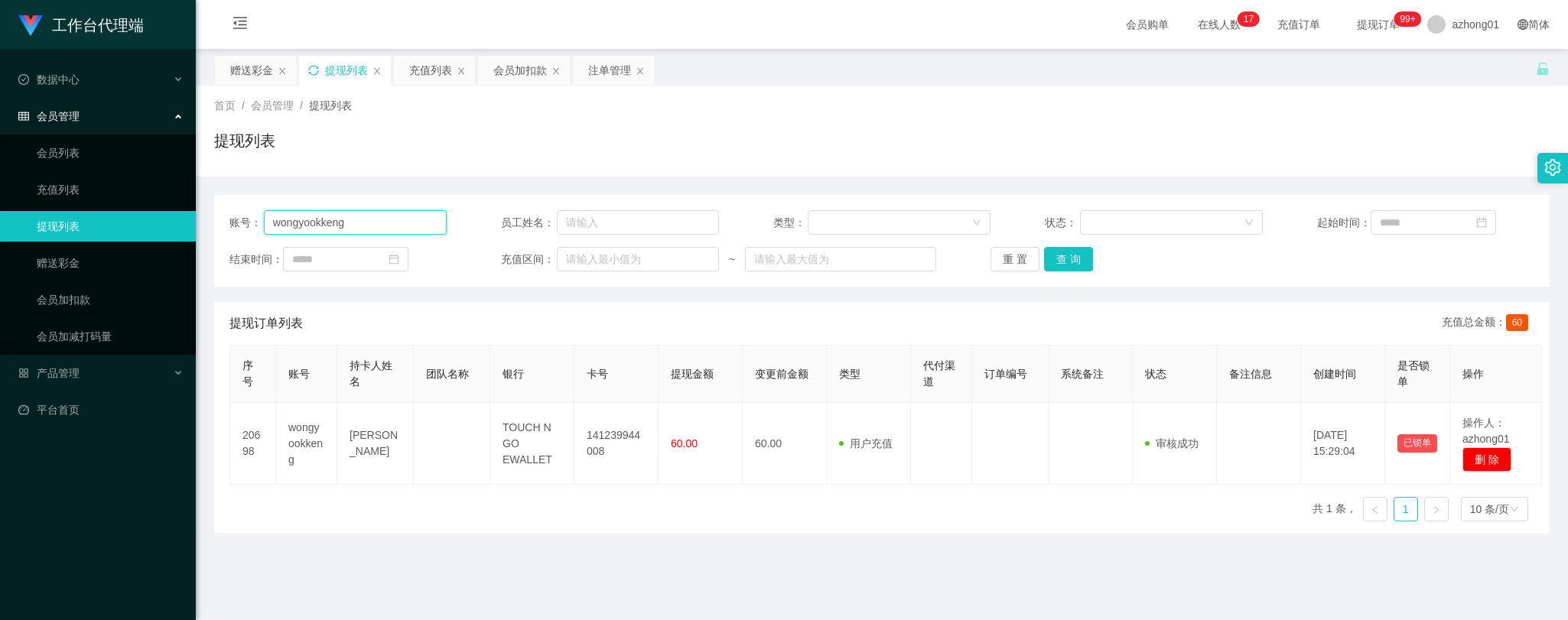
drag, startPoint x: 377, startPoint y: 220, endPoint x: 264, endPoint y: 213, distance: 113.2
click at [264, 213] on input "wongyookkeng" at bounding box center [355, 222] width 183 height 24
paste input "rengoku"
click at [1066, 261] on button "查 询" at bounding box center [1068, 259] width 49 height 24
drag, startPoint x: 340, startPoint y: 222, endPoint x: 238, endPoint y: 211, distance: 102.6
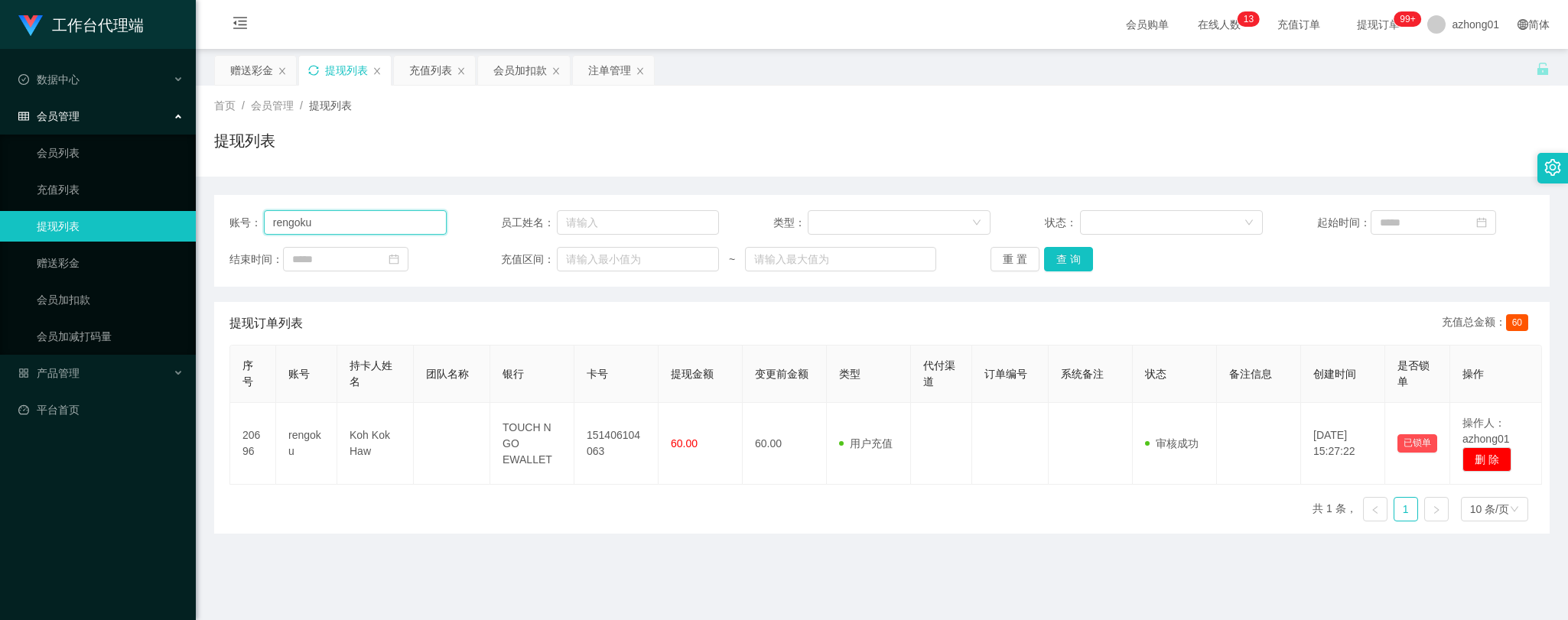
click at [239, 211] on div "账号： rengoku" at bounding box center [338, 222] width 217 height 24
paste input "wongyookkeng"
type input "wongyookkeng"
click at [1066, 258] on button "查 询" at bounding box center [1068, 259] width 49 height 24
click at [62, 260] on link "赠送彩金" at bounding box center [110, 263] width 147 height 30
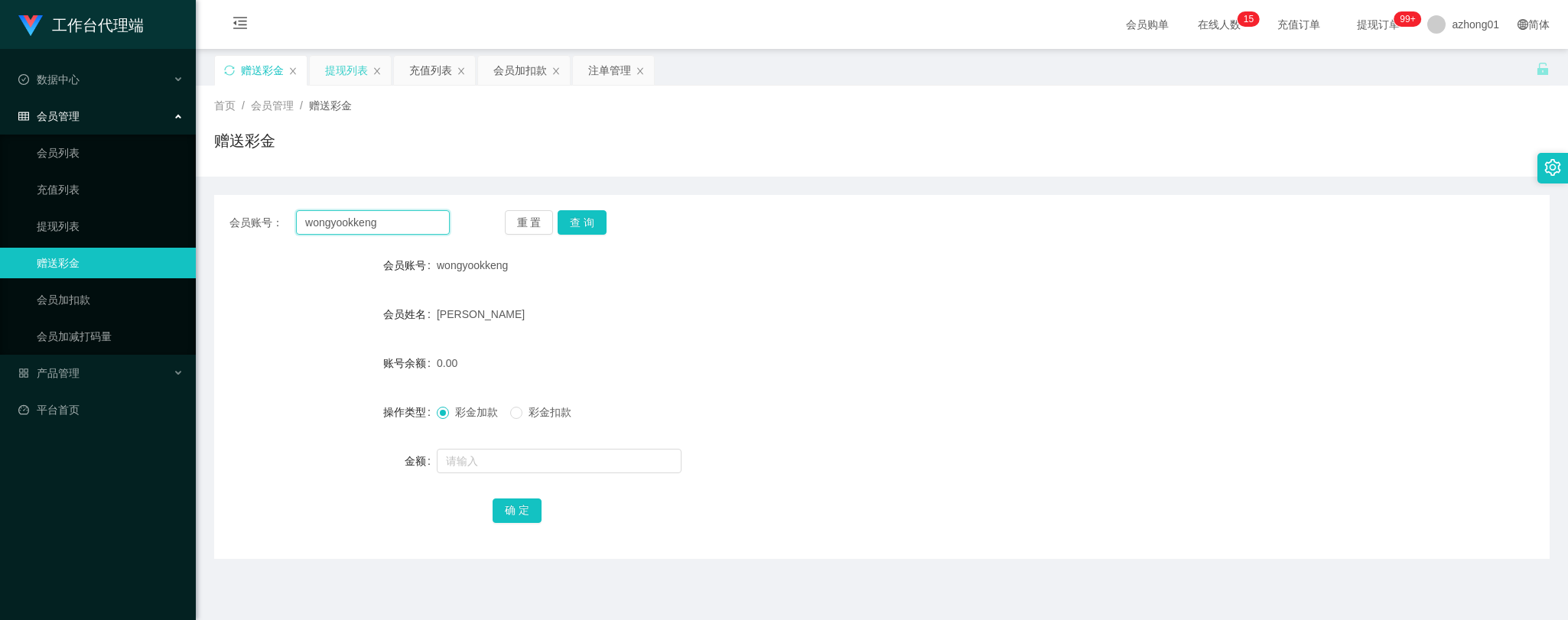
drag, startPoint x: 390, startPoint y: 224, endPoint x: 246, endPoint y: 228, distance: 144.1
click at [236, 227] on div "会员账号： [PERSON_NAME]" at bounding box center [339, 222] width 220 height 24
click at [591, 218] on button "查 询" at bounding box center [582, 222] width 49 height 24
